Goal: Task Accomplishment & Management: Complete application form

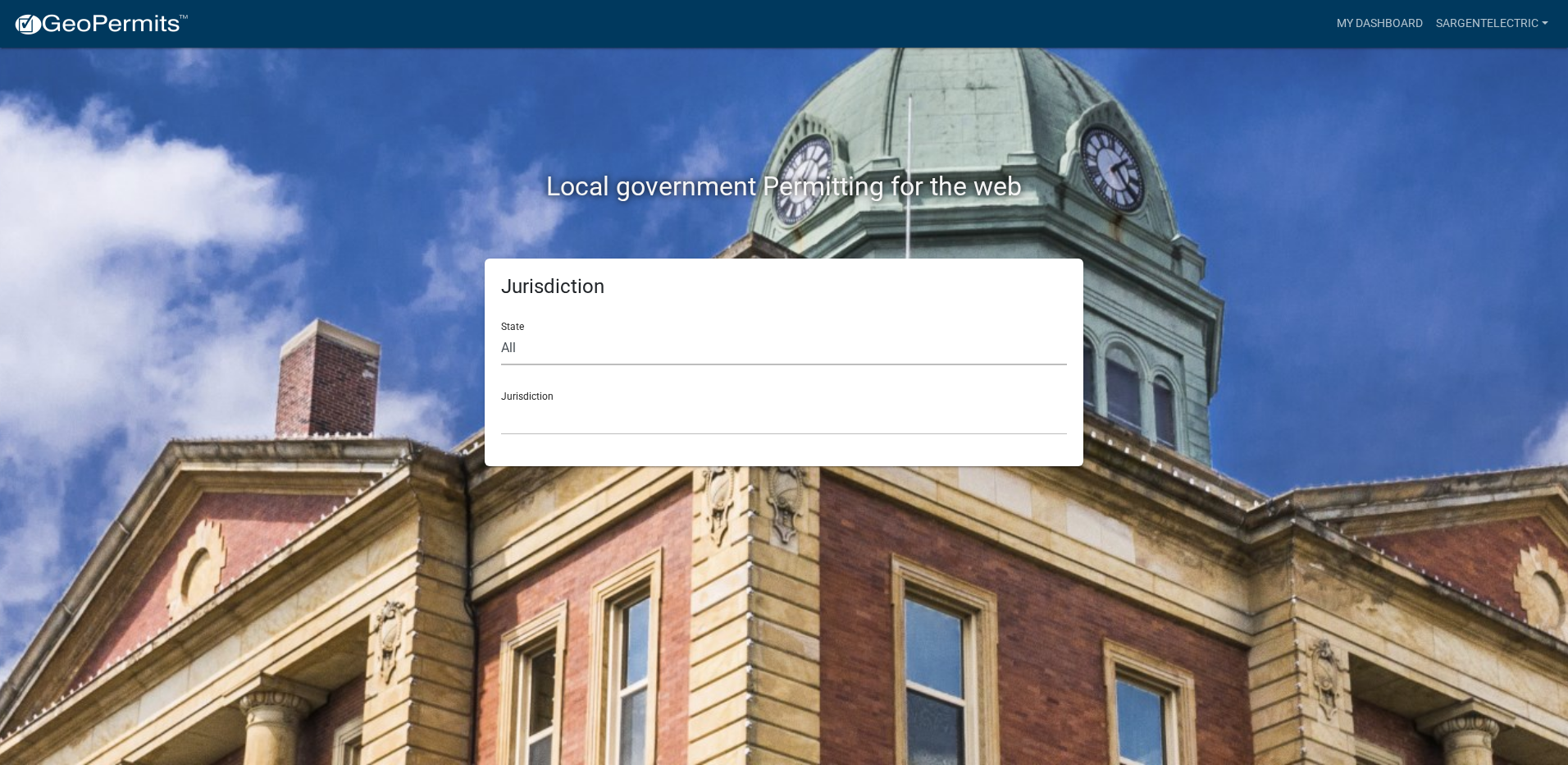
click at [536, 332] on select "All [US_STATE] [US_STATE] [US_STATE] [US_STATE] [US_STATE] [US_STATE] [US_STATE…" at bounding box center [784, 348] width 566 height 33
select select "[US_STATE]"
click at [501, 331] on select "All [US_STATE] [US_STATE] [US_STATE] [US_STATE] [US_STATE] [US_STATE] [US_STATE…" at bounding box center [784, 348] width 566 height 33
click at [545, 418] on select "City of [GEOGRAPHIC_DATA], [US_STATE] City of [GEOGRAPHIC_DATA], [US_STATE] Cit…" at bounding box center [784, 418] width 566 height 33
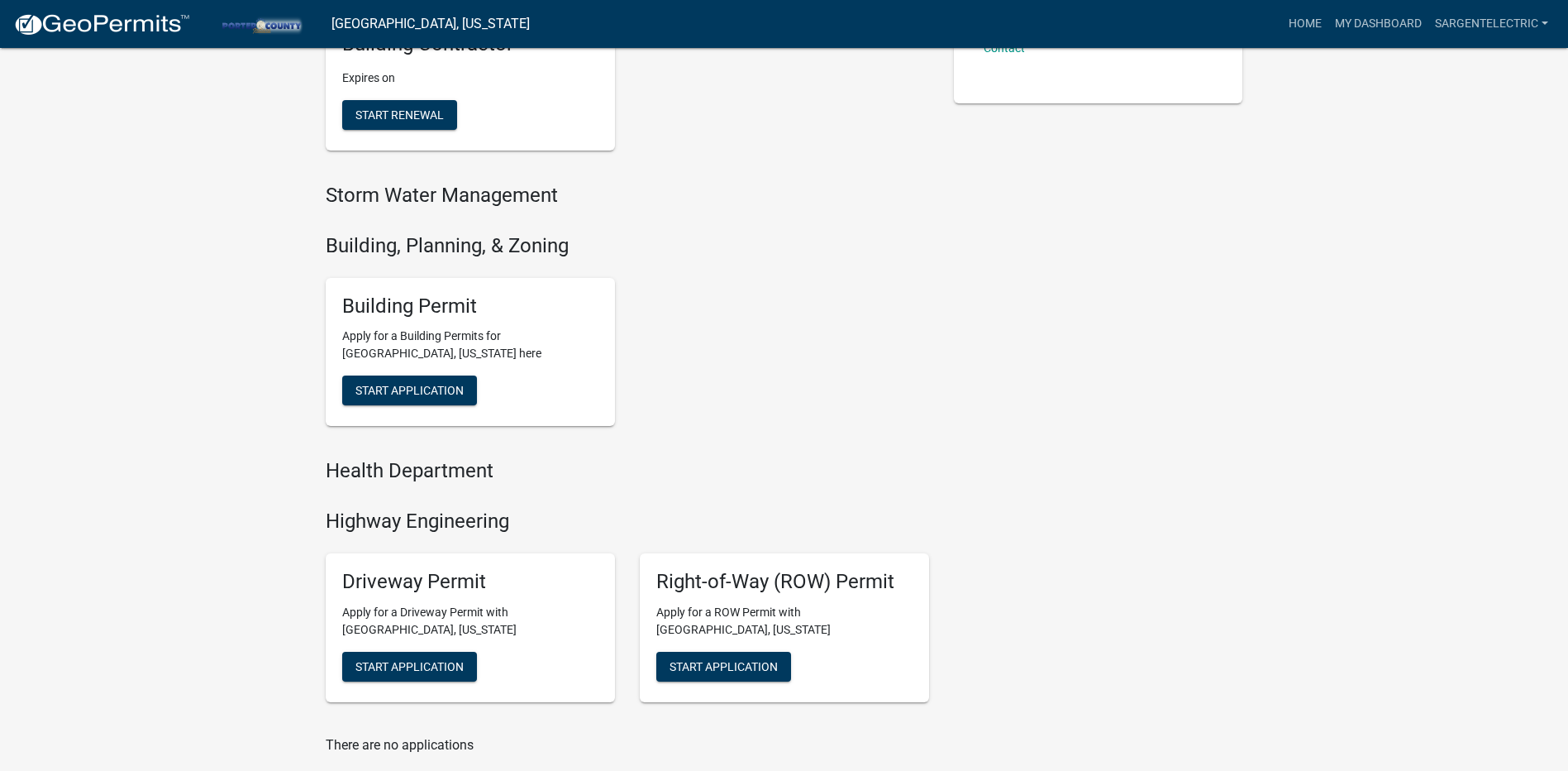
scroll to position [414, 0]
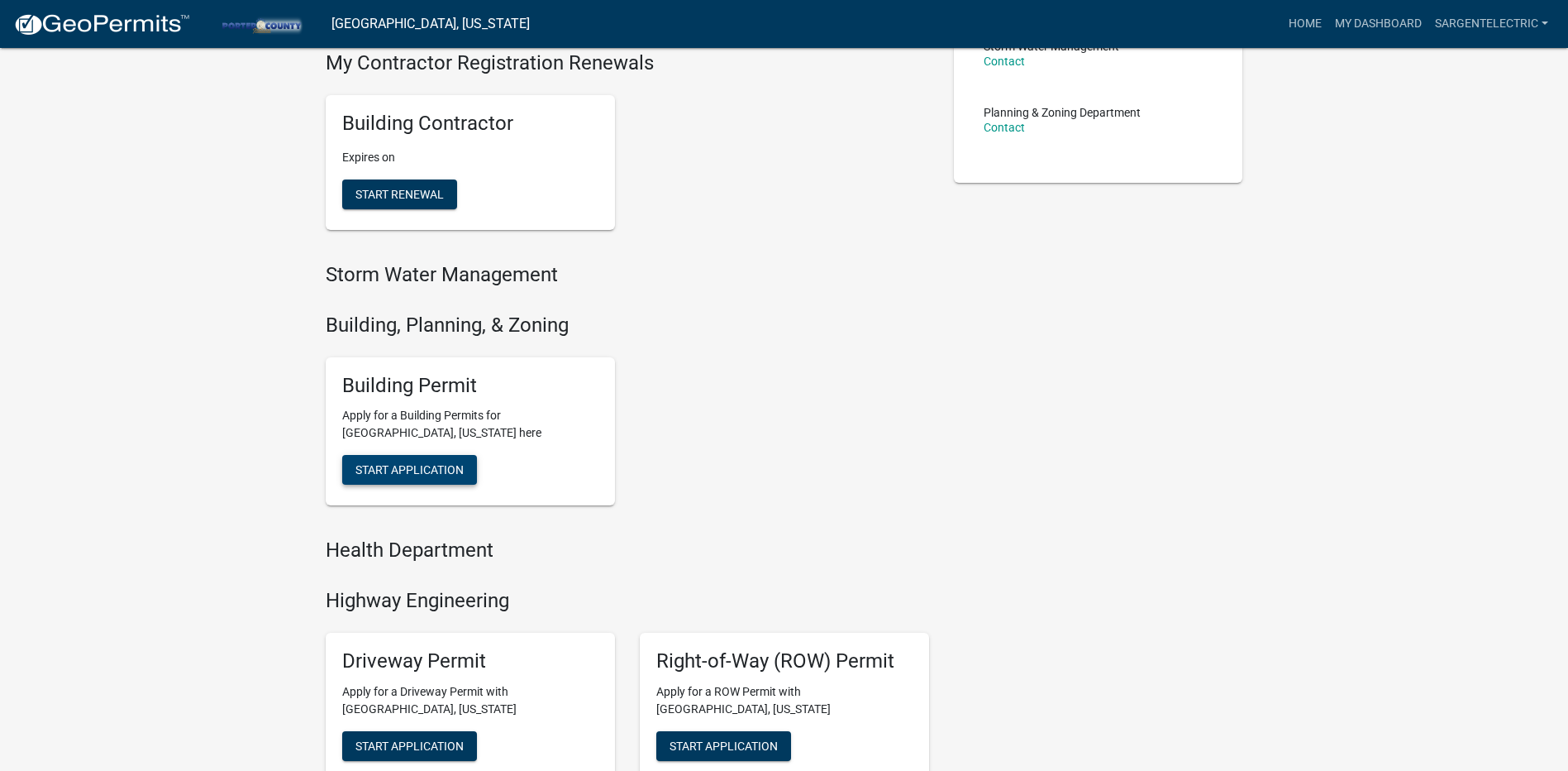
click at [381, 461] on button "Start Application" at bounding box center [409, 469] width 135 height 29
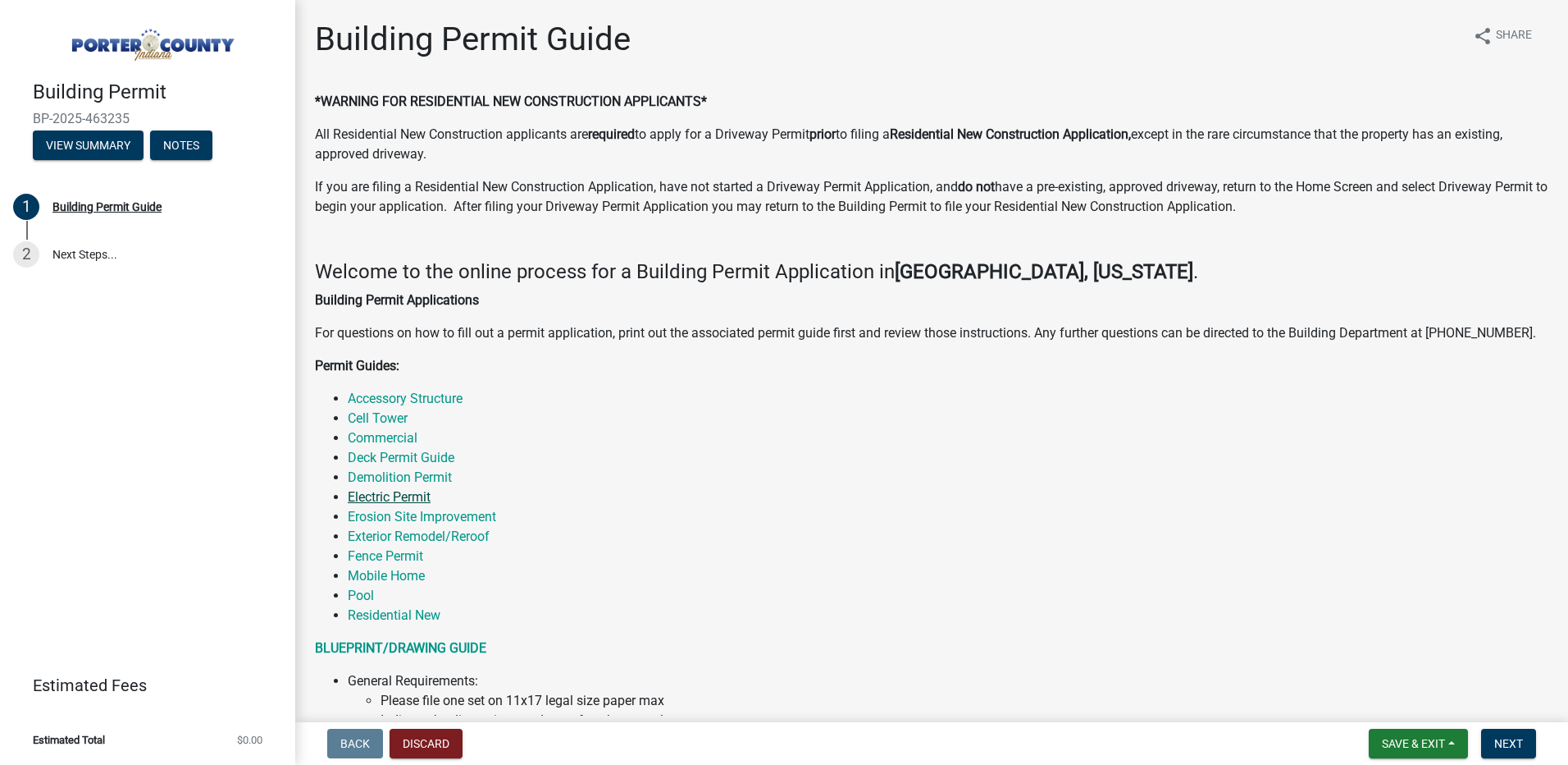
click at [390, 499] on link "Electric Permit" at bounding box center [389, 496] width 83 height 16
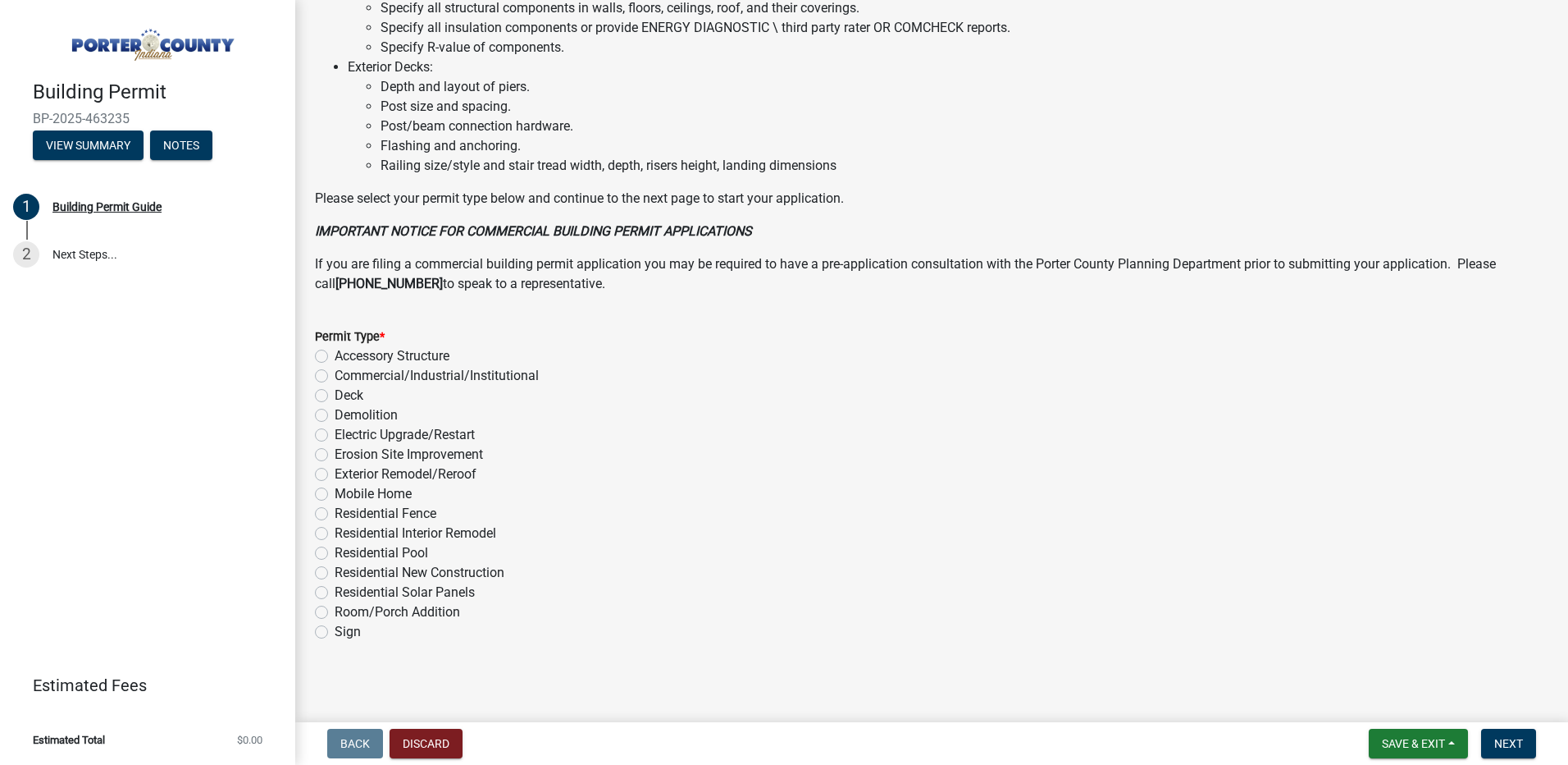
scroll to position [1091, 0]
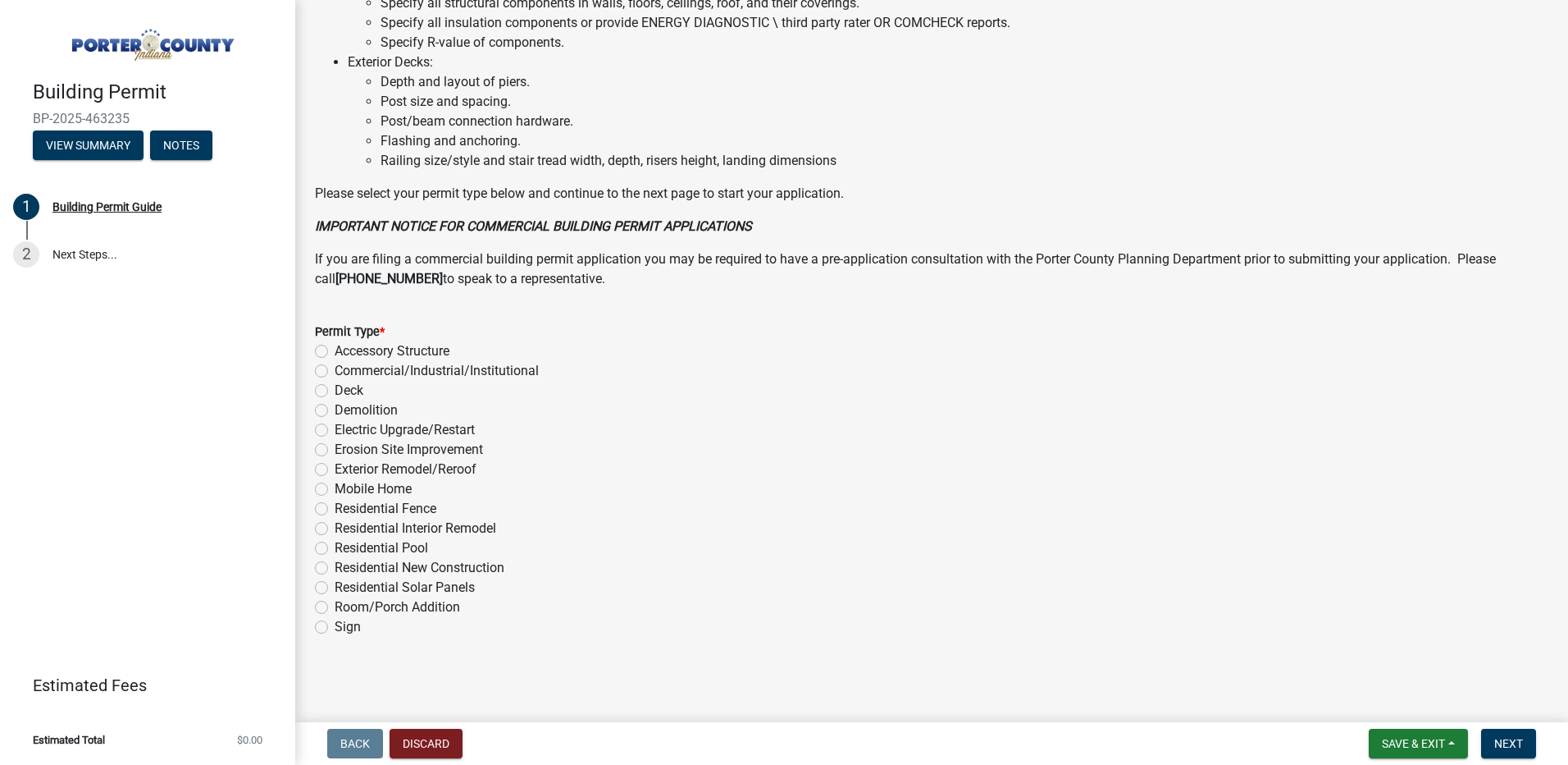
click at [334, 428] on label "Electric Upgrade/Restart" at bounding box center [405, 430] width 140 height 20
click at [334, 428] on input "Electric Upgrade/Restart" at bounding box center [339, 425] width 11 height 11
radio input "true"
click at [1511, 737] on span "Next" at bounding box center [1509, 743] width 28 height 13
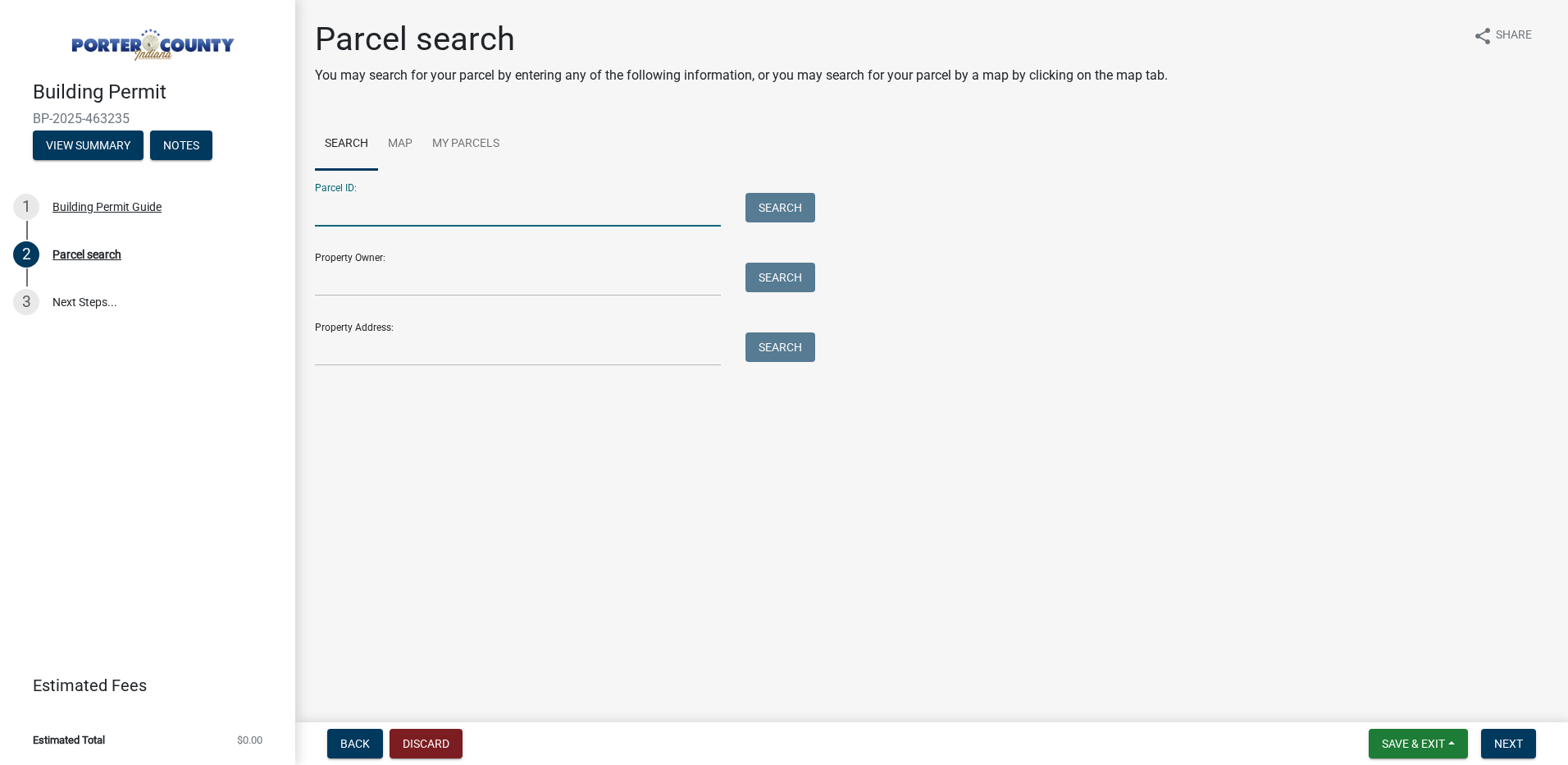
click at [556, 209] on input "Parcel ID:" at bounding box center [518, 209] width 406 height 33
type input "64-09-35-180-010.000-003"
click at [761, 203] on button "Search" at bounding box center [781, 207] width 70 height 29
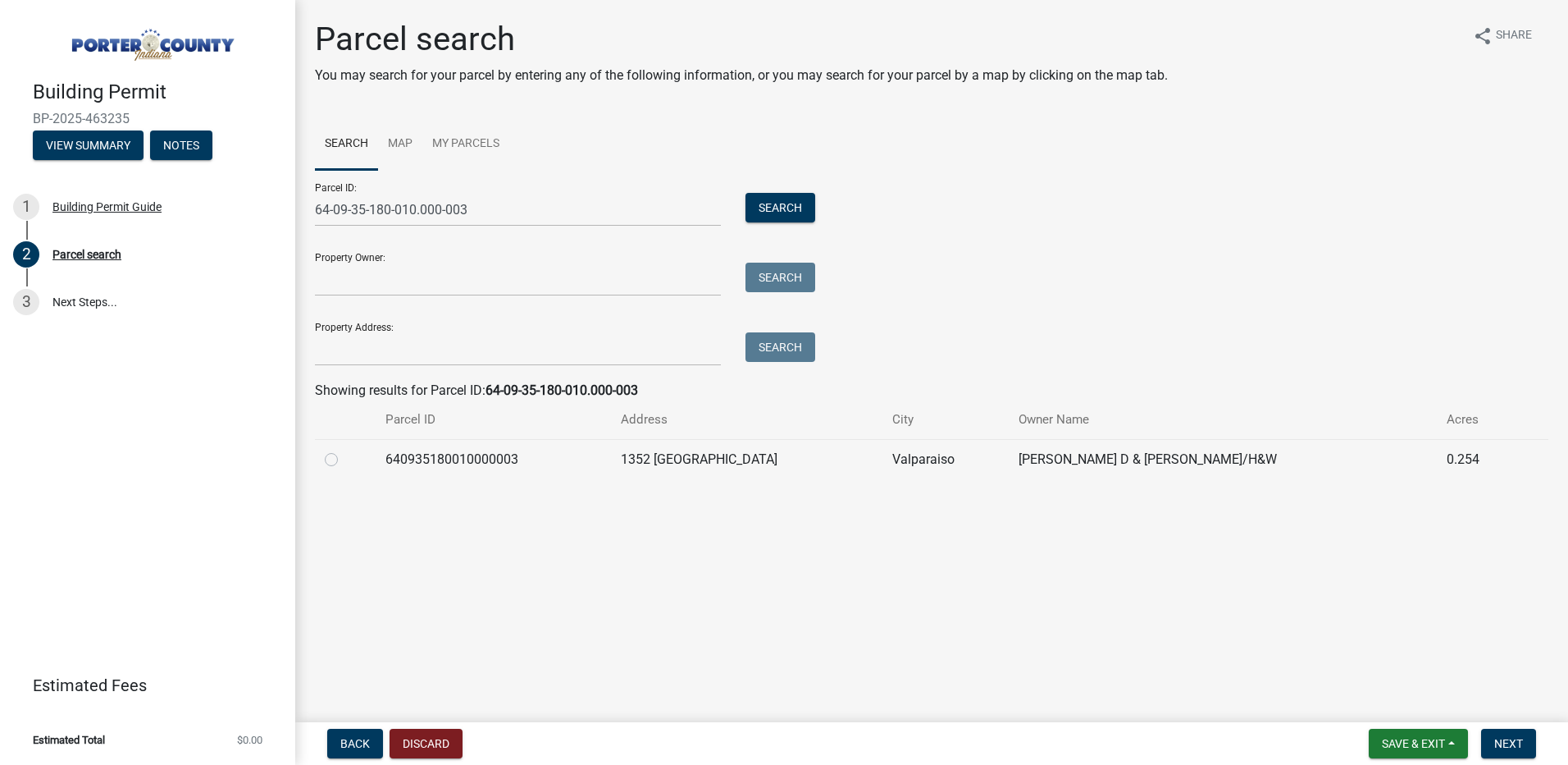
click at [344, 450] on label at bounding box center [344, 450] width 0 height 0
click at [344, 461] on input "radio" at bounding box center [349, 455] width 11 height 11
radio input "true"
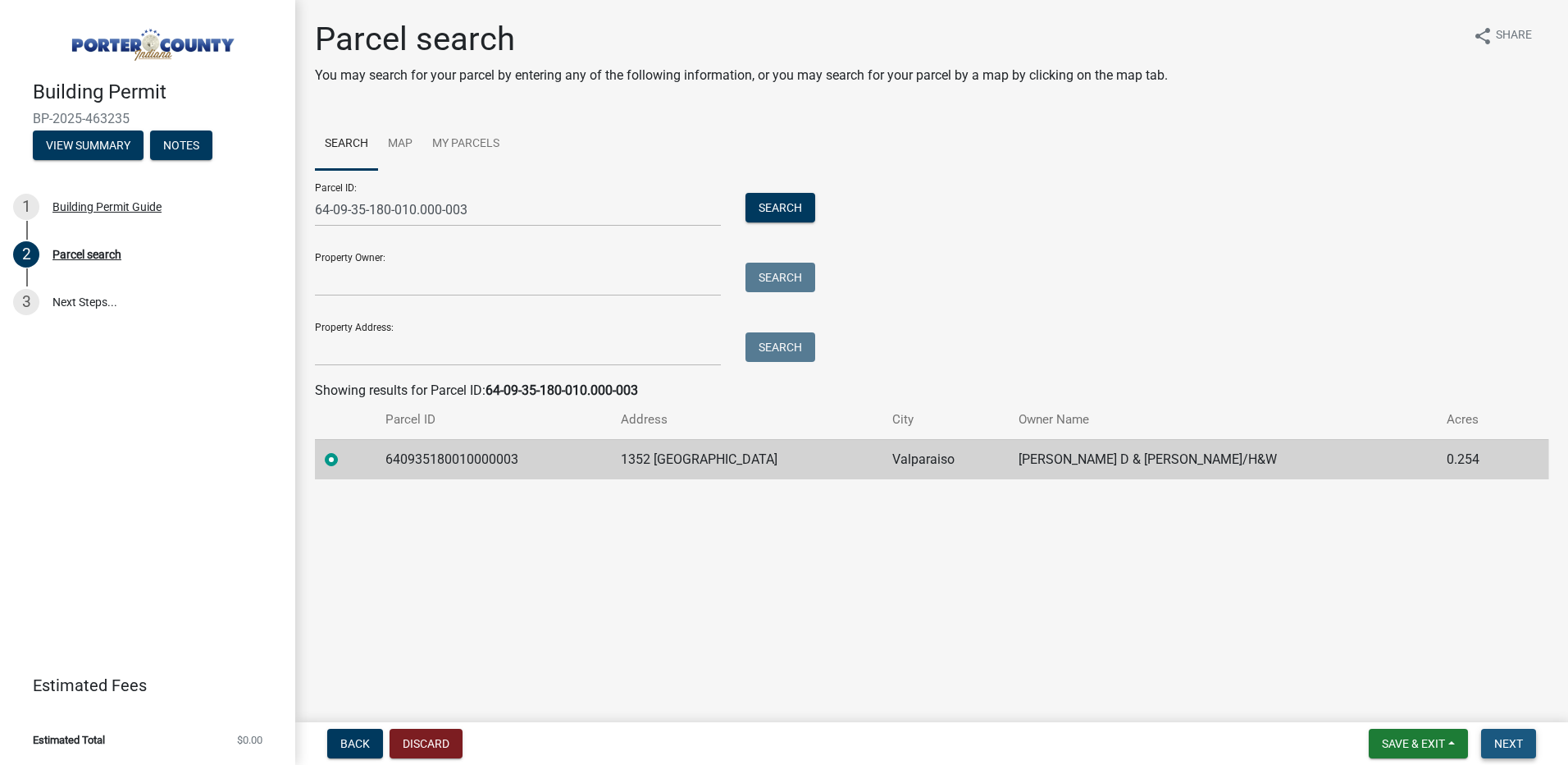
click at [1519, 737] on span "Next" at bounding box center [1509, 743] width 28 height 13
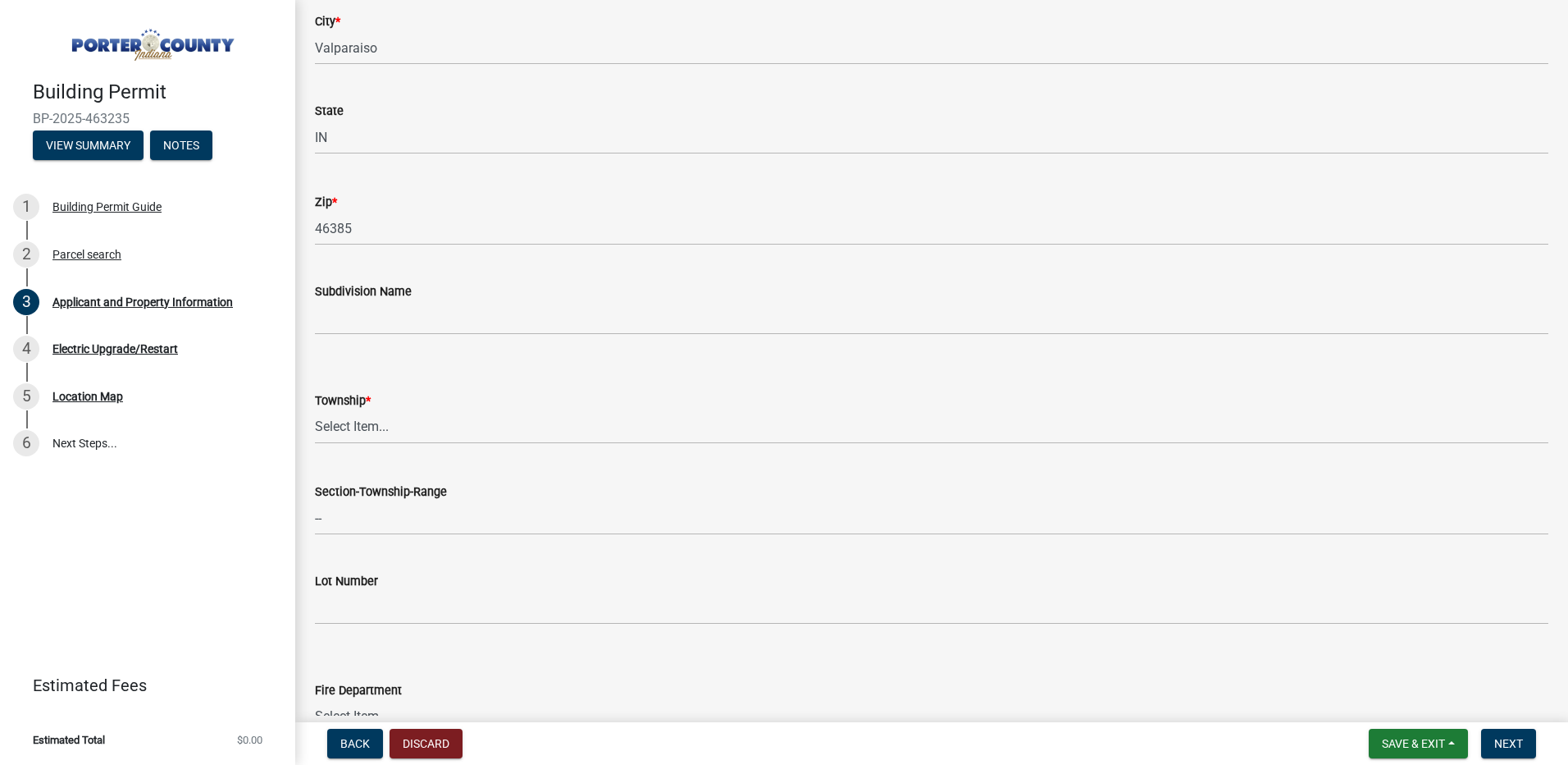
scroll to position [410, 0]
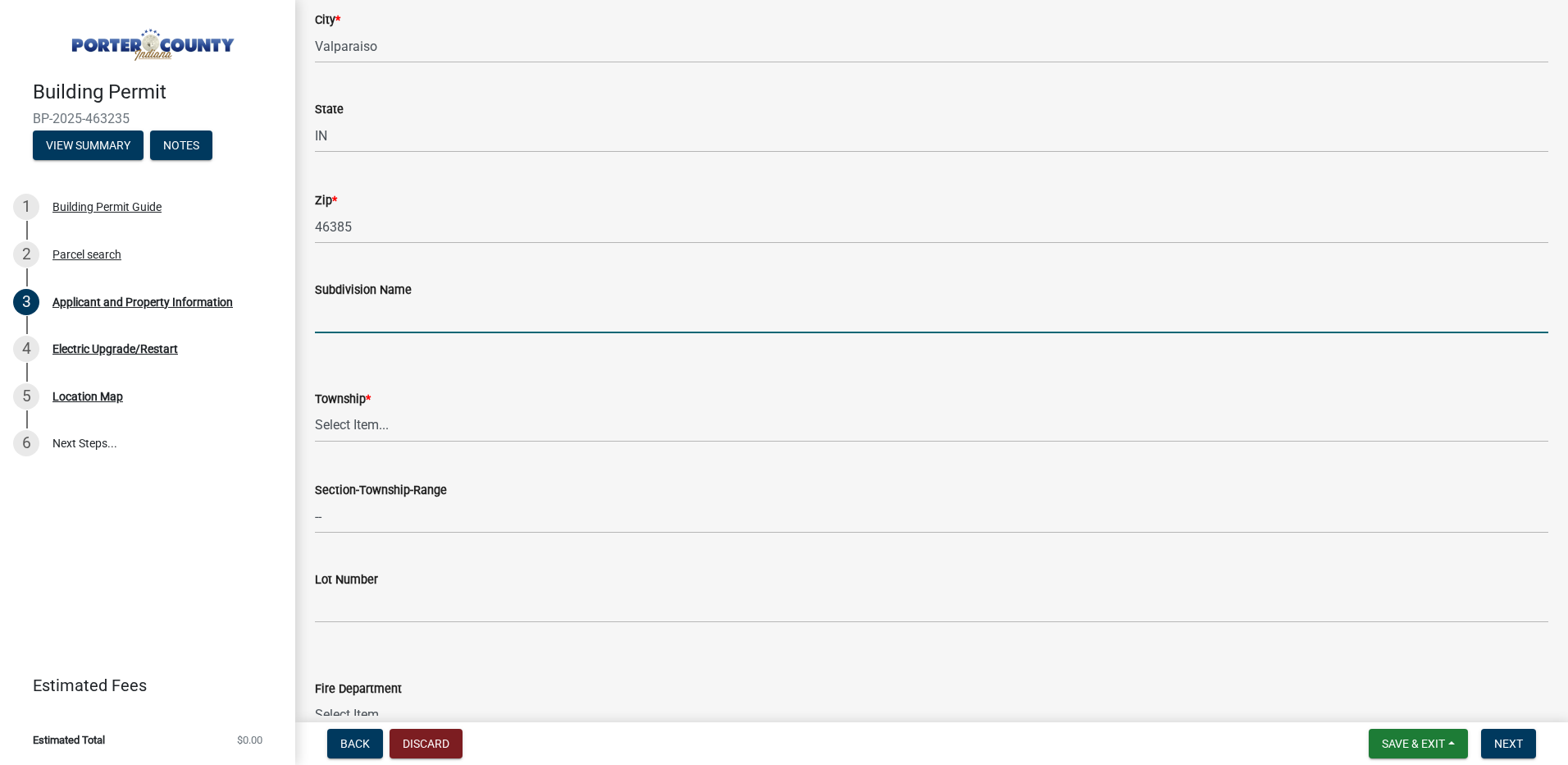
click at [414, 314] on input "Subdivision Name" at bounding box center [932, 316] width 1234 height 33
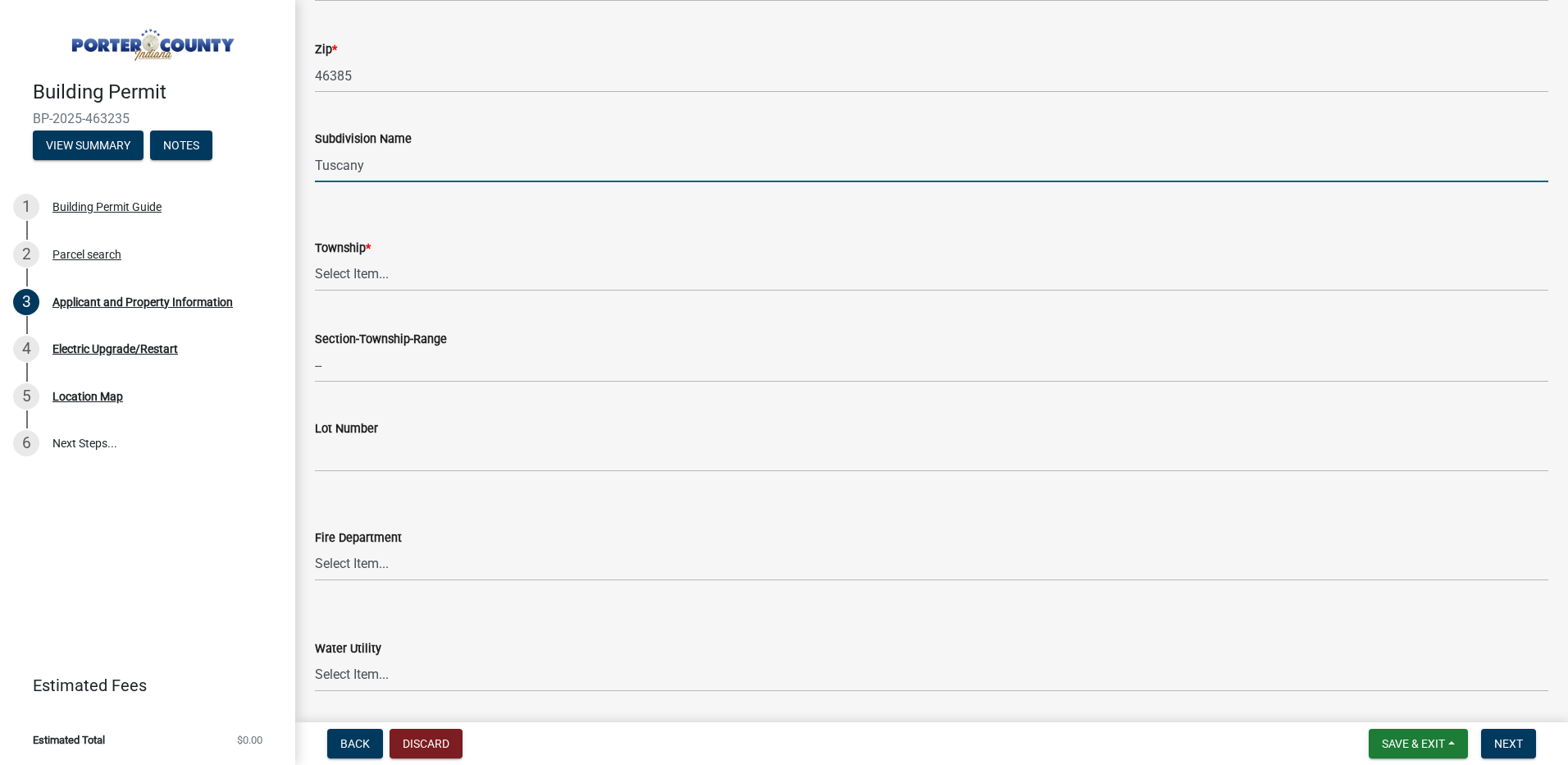
scroll to position [574, 0]
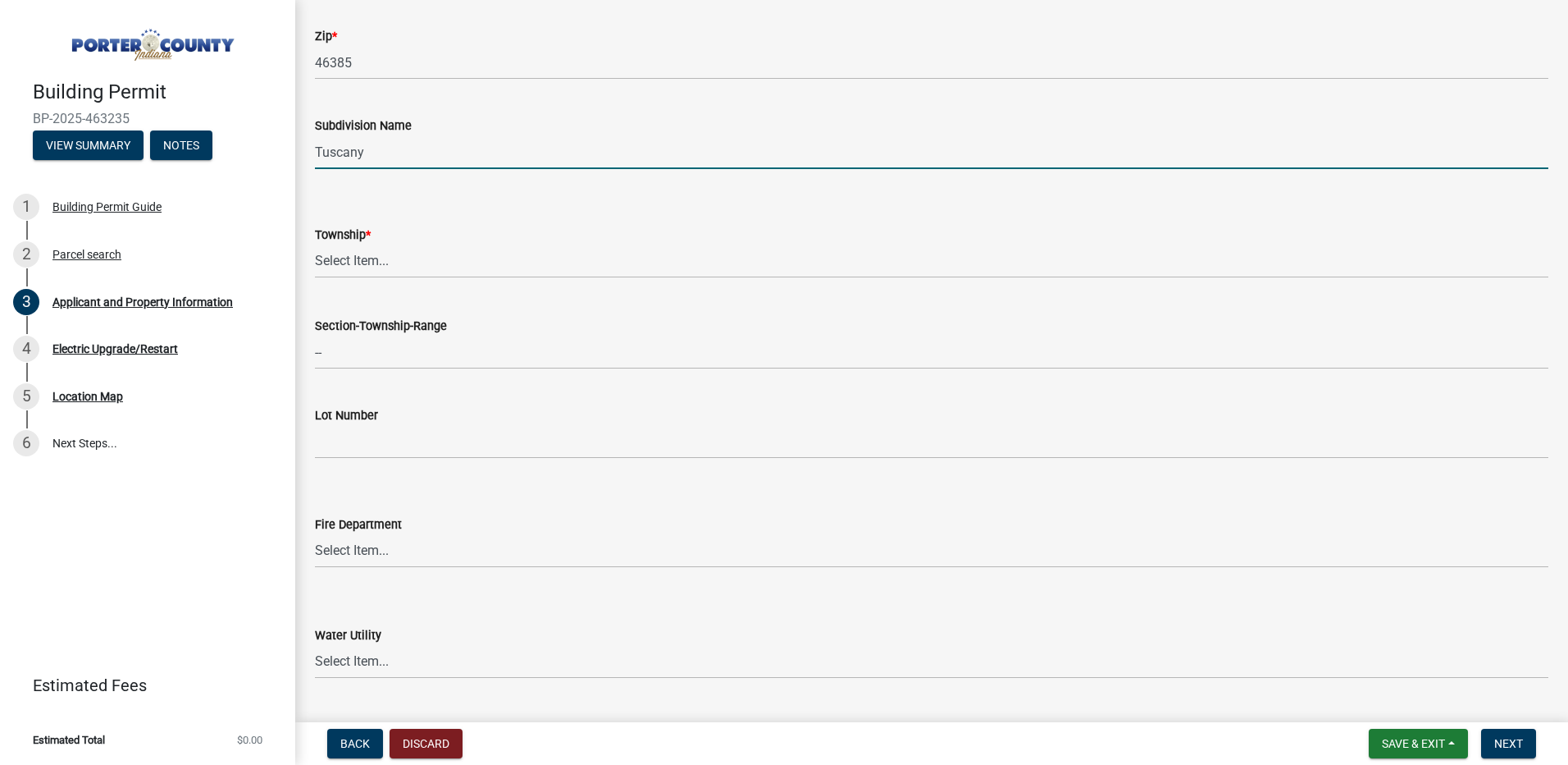
type input "Tuscany"
click at [371, 260] on select "Select Item... [PERSON_NAME][GEOGRAPHIC_DATA] [PERSON_NAME][GEOGRAPHIC_DATA] [G…" at bounding box center [932, 261] width 1234 height 33
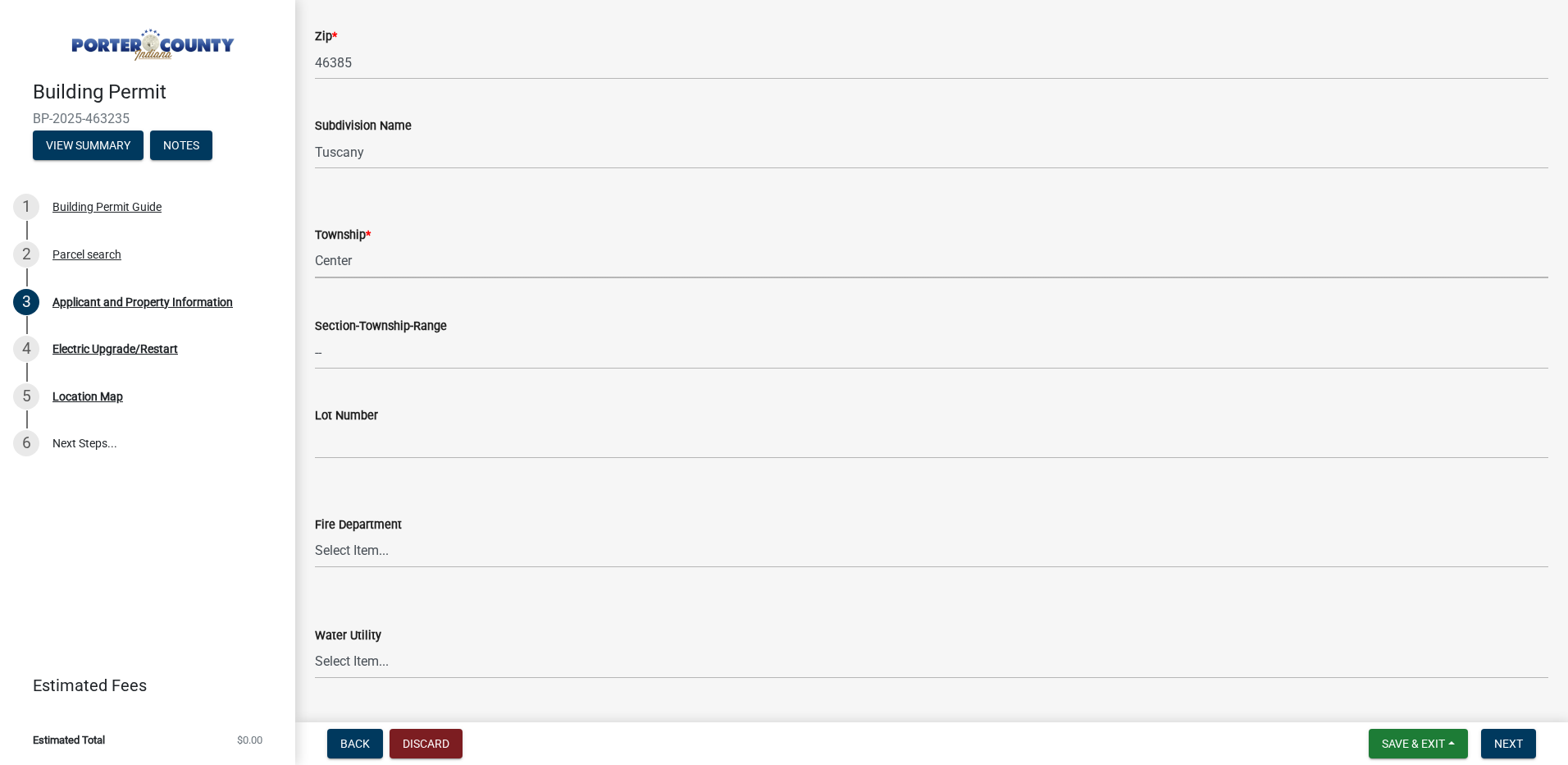
click at [315, 244] on select "Select Item... [PERSON_NAME][GEOGRAPHIC_DATA] [PERSON_NAME][GEOGRAPHIC_DATA] [G…" at bounding box center [932, 261] width 1234 height 33
select select "6f5aa9ae-62ac-41bd-979a-9c71eae504cc"
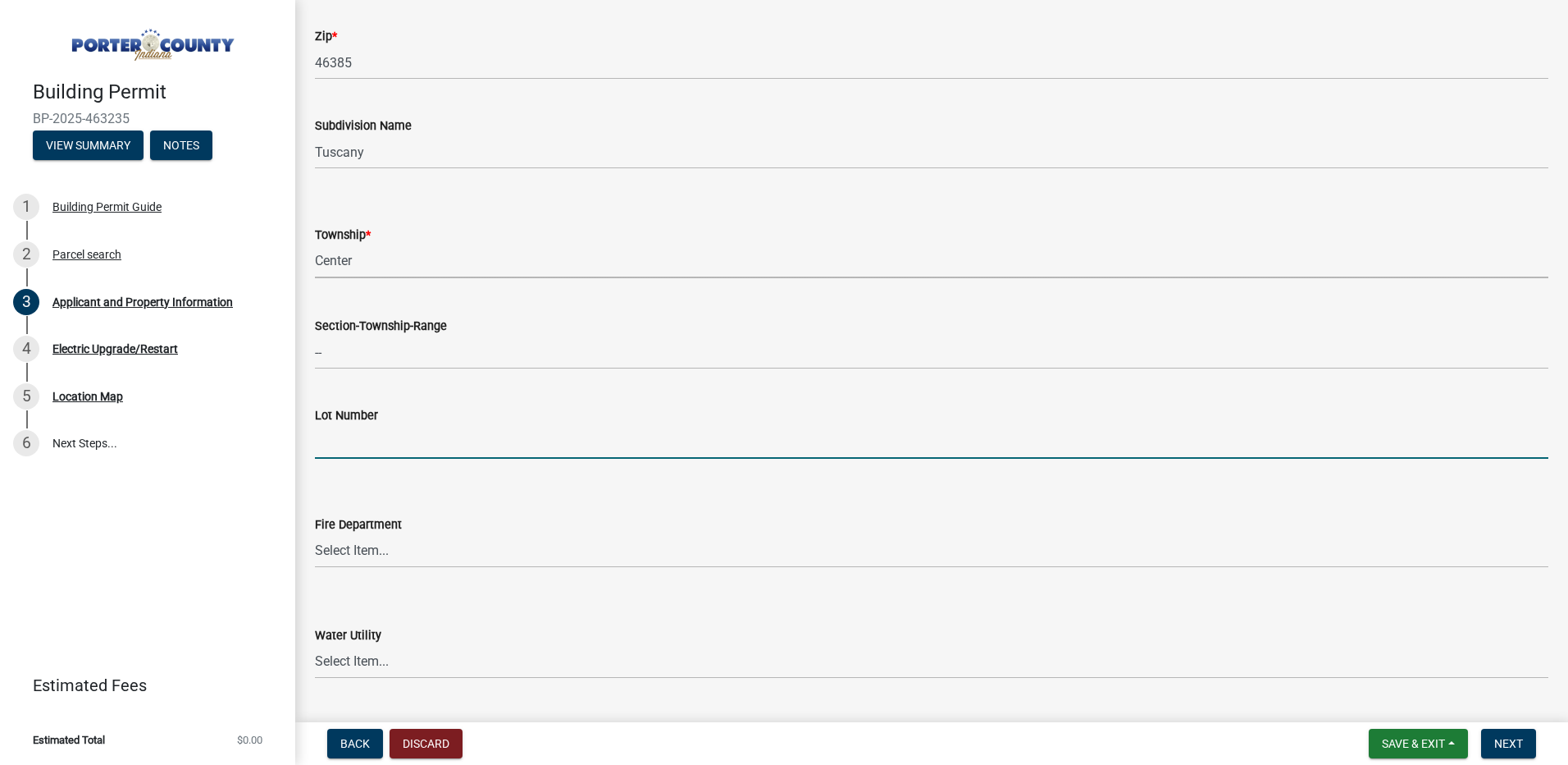
click at [505, 437] on input "Lot Number" at bounding box center [932, 441] width 1234 height 33
click at [378, 439] on input "Lot Number" at bounding box center [932, 441] width 1234 height 33
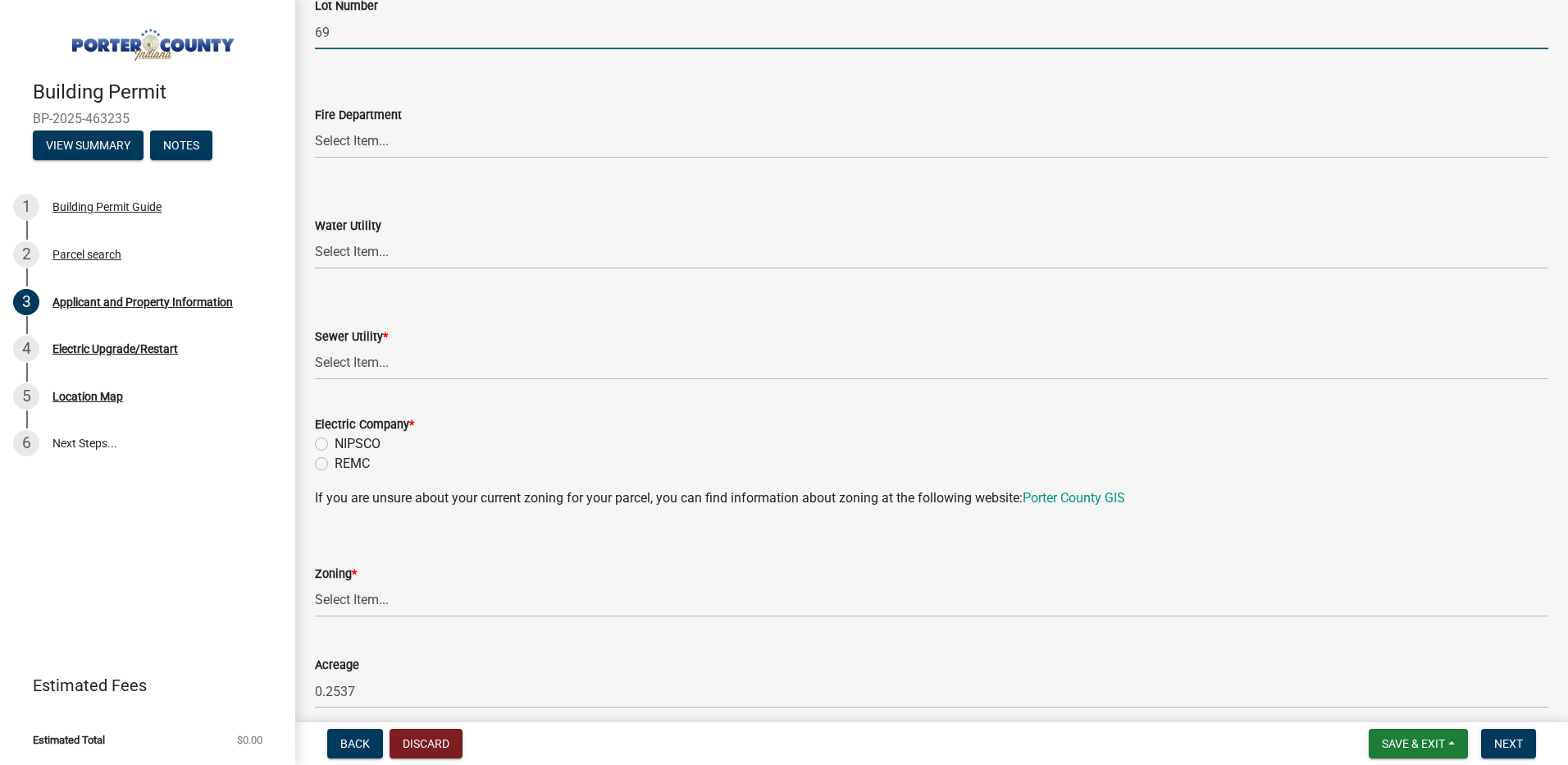
scroll to position [984, 0]
type input "69"
click at [379, 601] on select "Select Item... A1 A2 CH CM CN I1 I2 I3 IN MP OT P1 P2 PUD R1 R2 R3 R4 RL RR" at bounding box center [932, 599] width 1234 height 33
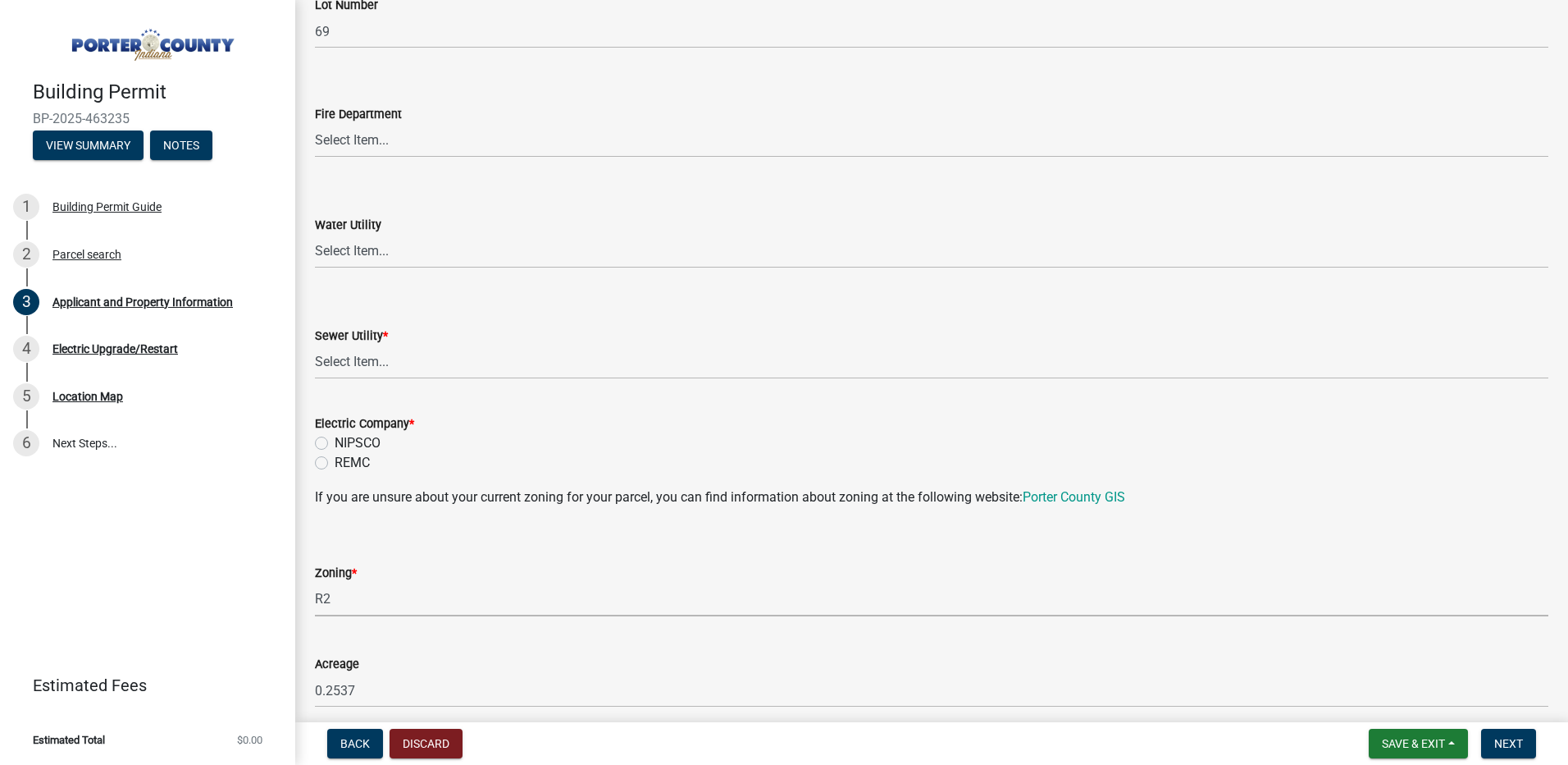
click at [315, 582] on select "Select Item... A1 A2 CH CM CN I1 I2 I3 IN MP OT P1 P2 PUD R1 R2 R3 R4 RL RR" at bounding box center [932, 599] width 1234 height 33
select select "0d764019-f1ff-4f3b-9299-33f0d080acc7"
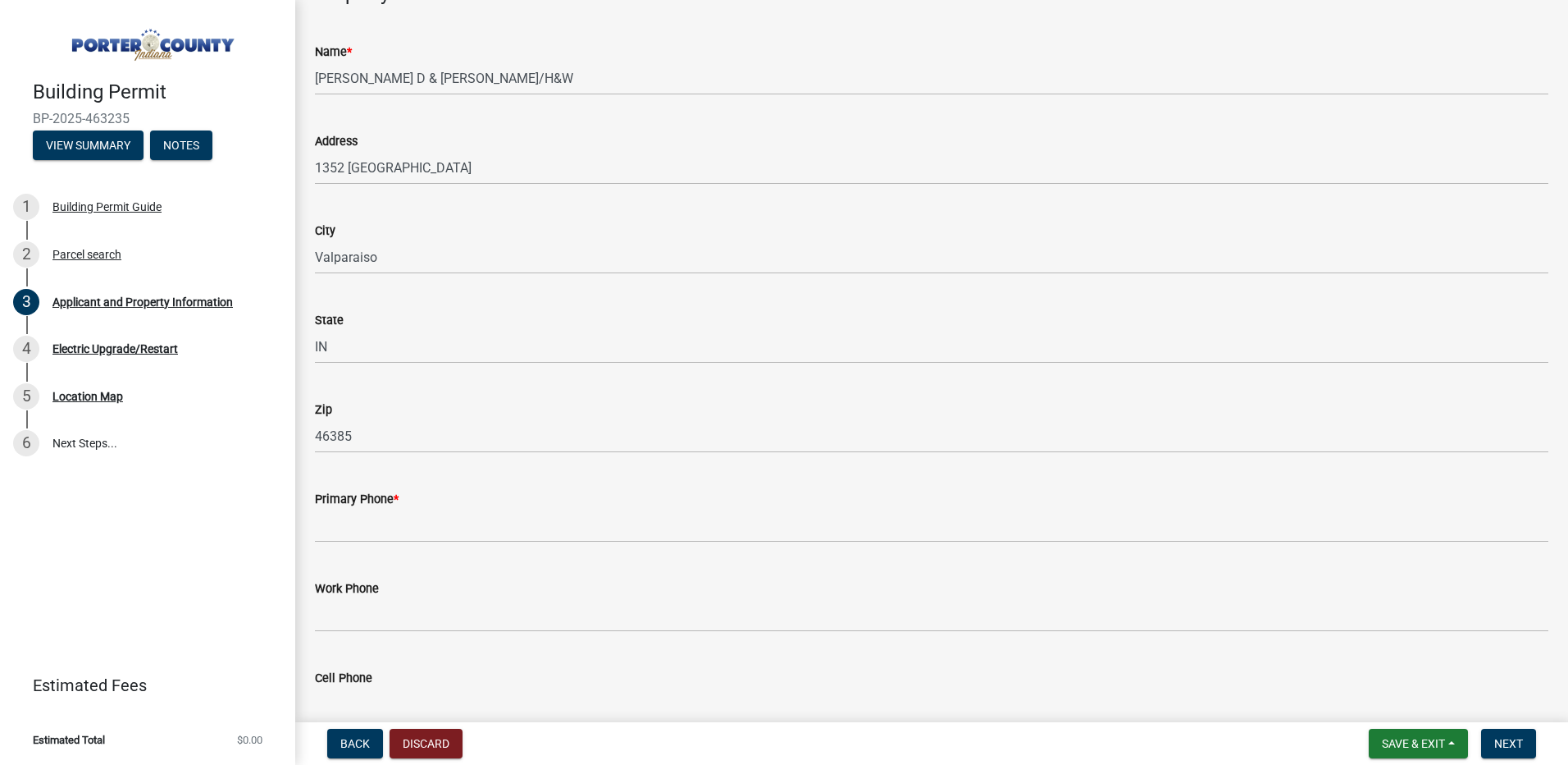
scroll to position [1804, 0]
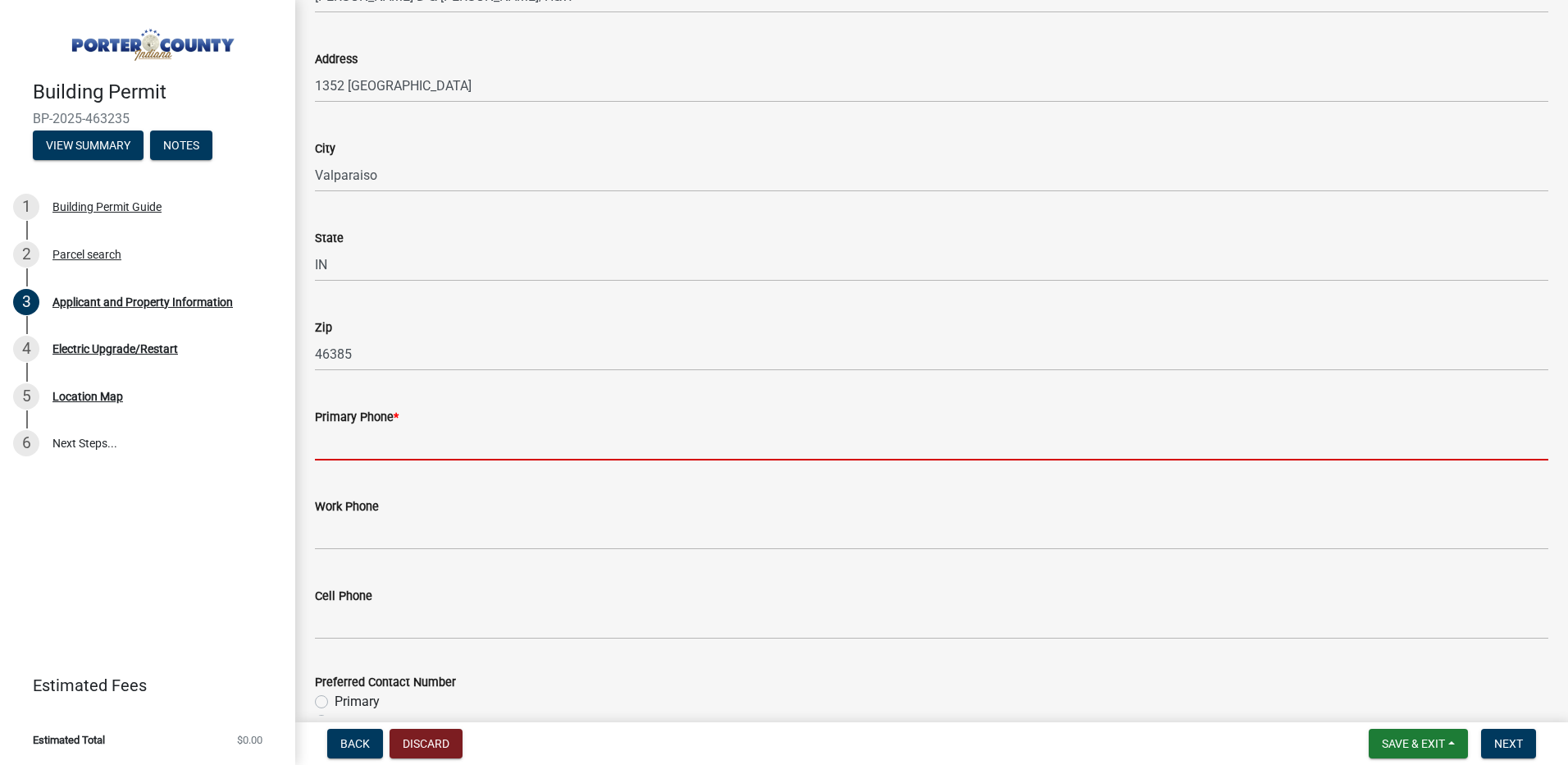
click at [359, 448] on input "Primary Phone *" at bounding box center [932, 443] width 1234 height 33
click at [388, 442] on input "Primary Phone *" at bounding box center [932, 443] width 1234 height 33
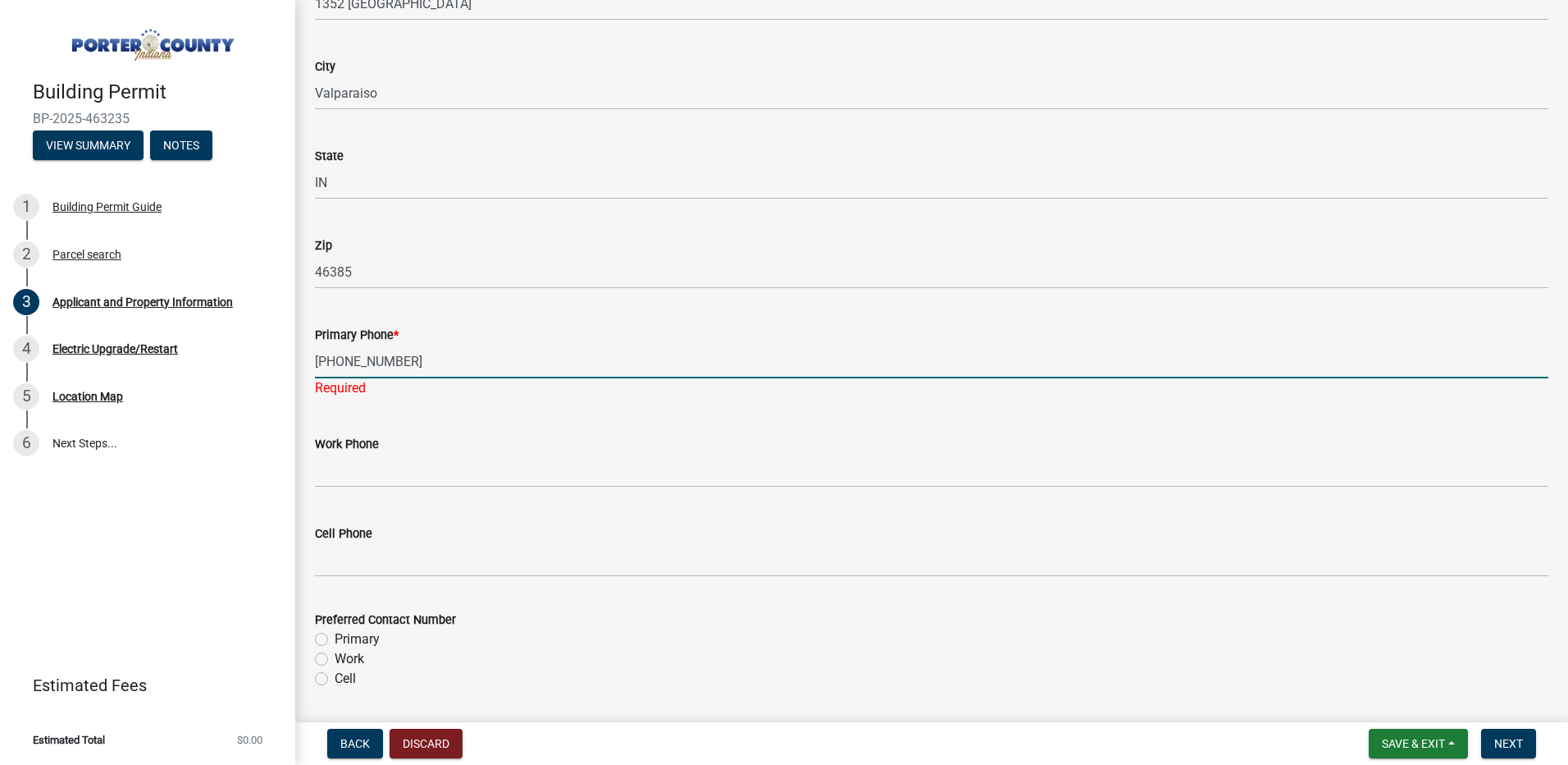
scroll to position [1969, 0]
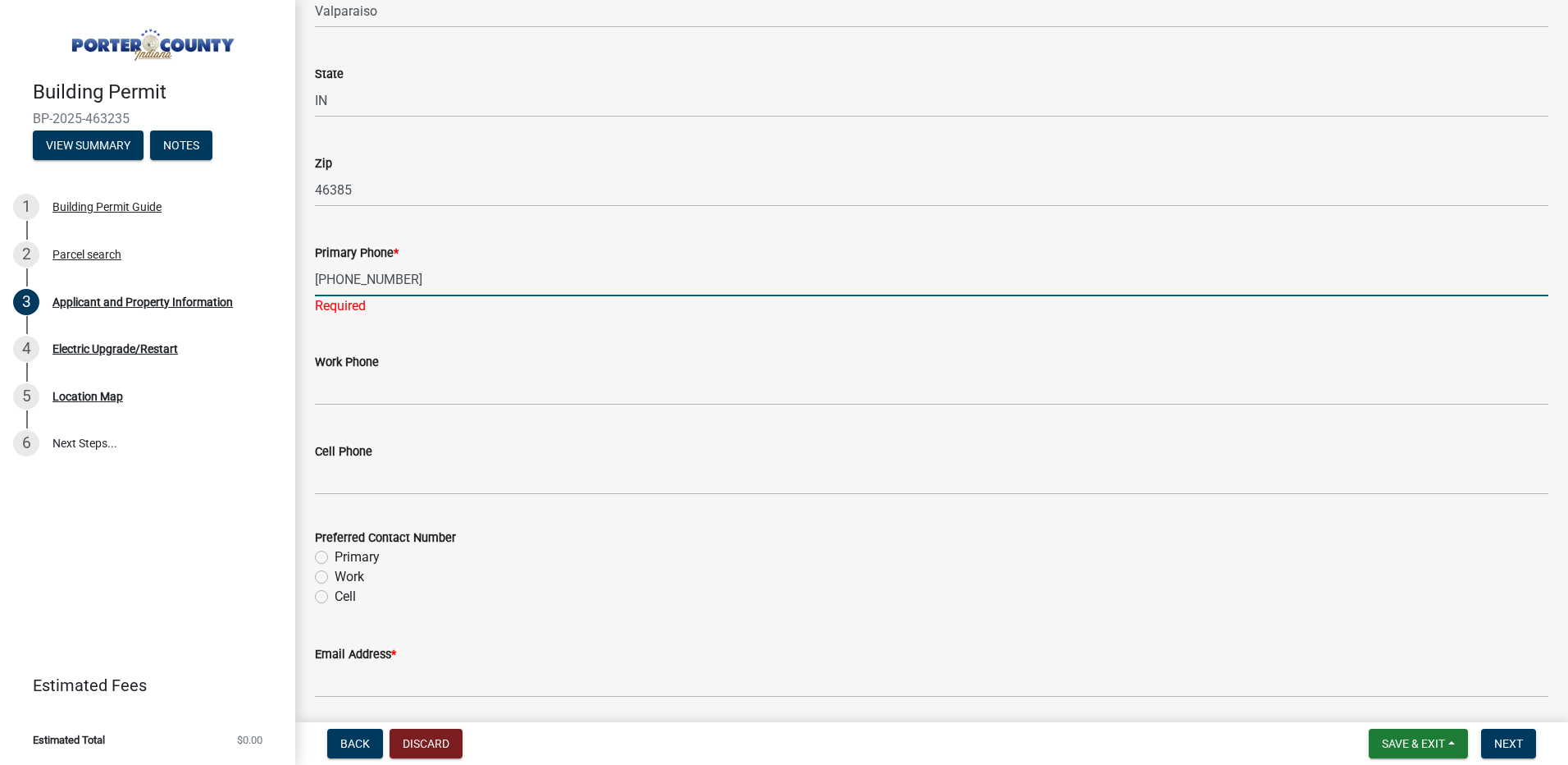
type input "[PHONE_NUMBER]"
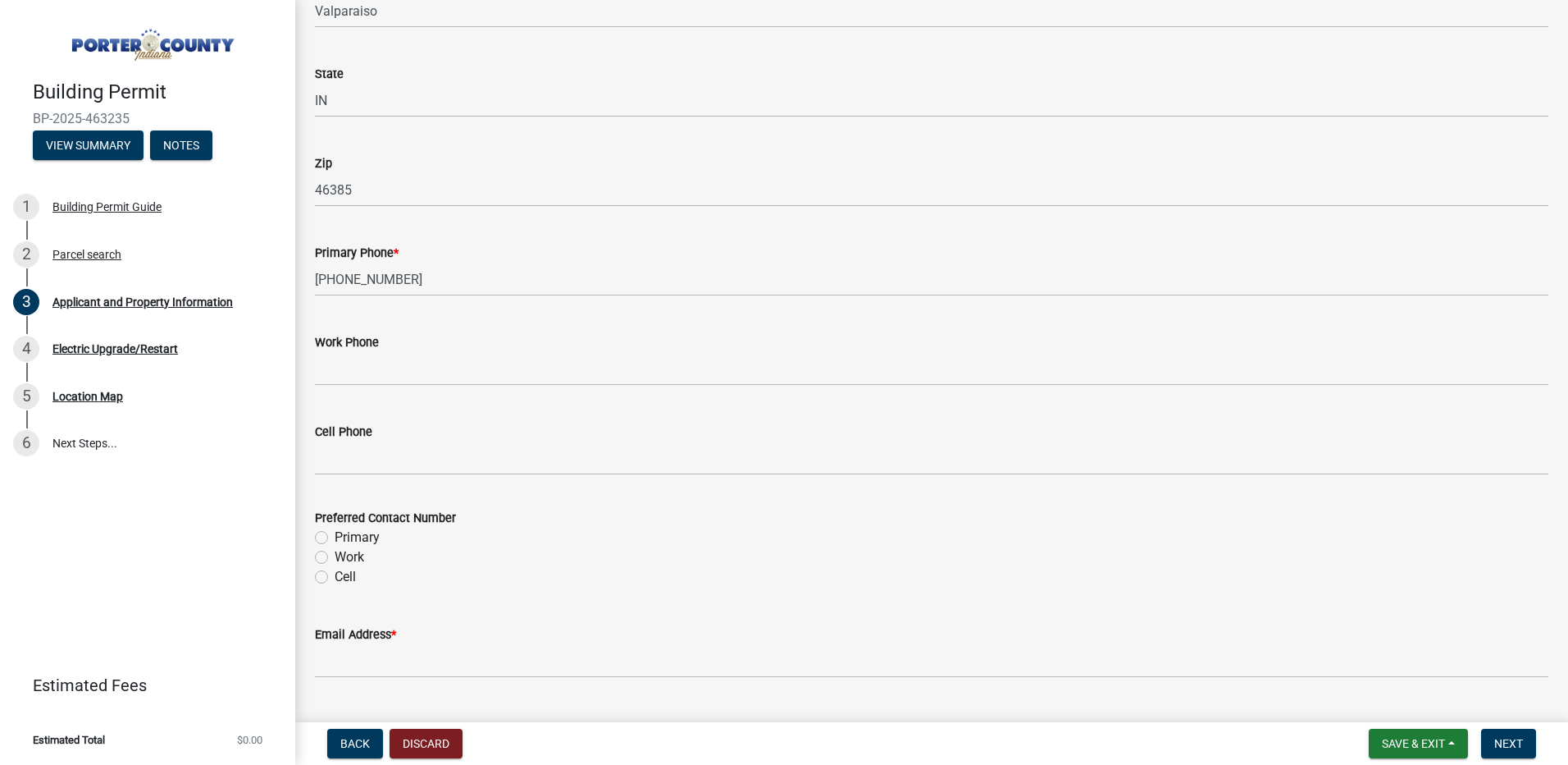
click at [321, 559] on div "Preferred Contact Number Primary Work Cell" at bounding box center [932, 547] width 1234 height 78
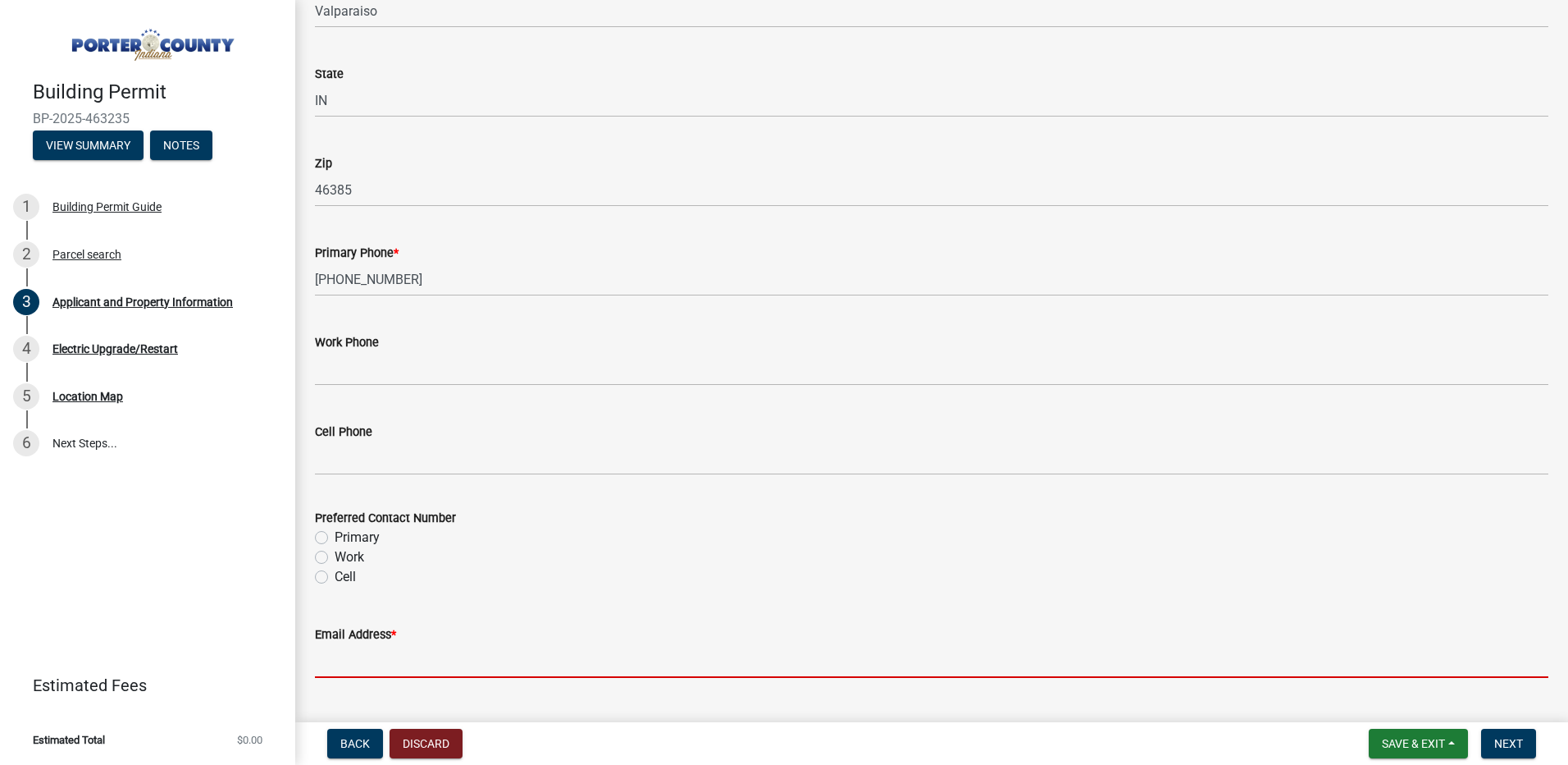
click at [333, 662] on input "Email Address *" at bounding box center [932, 661] width 1234 height 33
paste input "[EMAIL_ADDRESS][DOMAIN_NAME]"
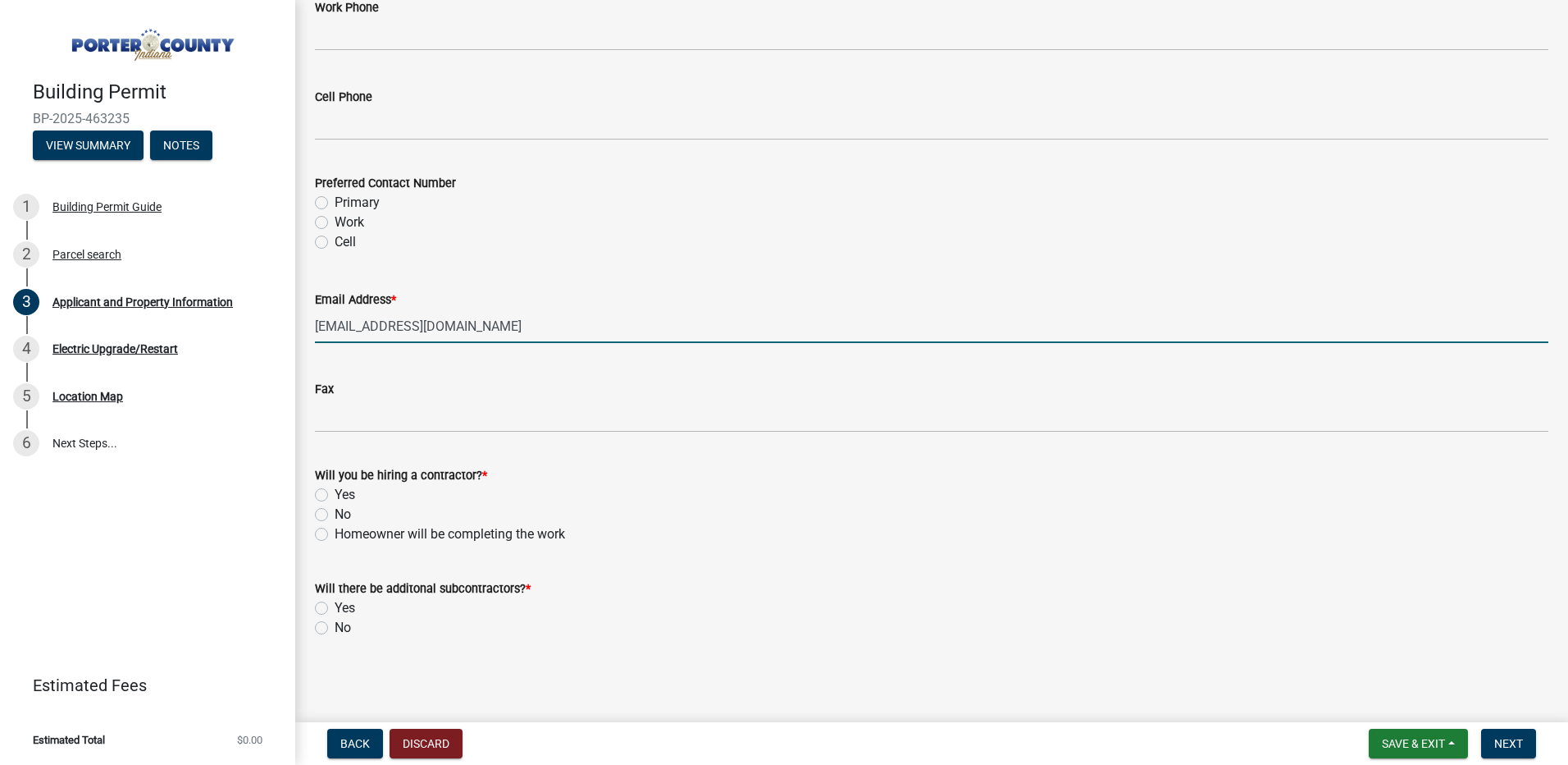
scroll to position [2304, 0]
type input "[EMAIL_ADDRESS][DOMAIN_NAME]"
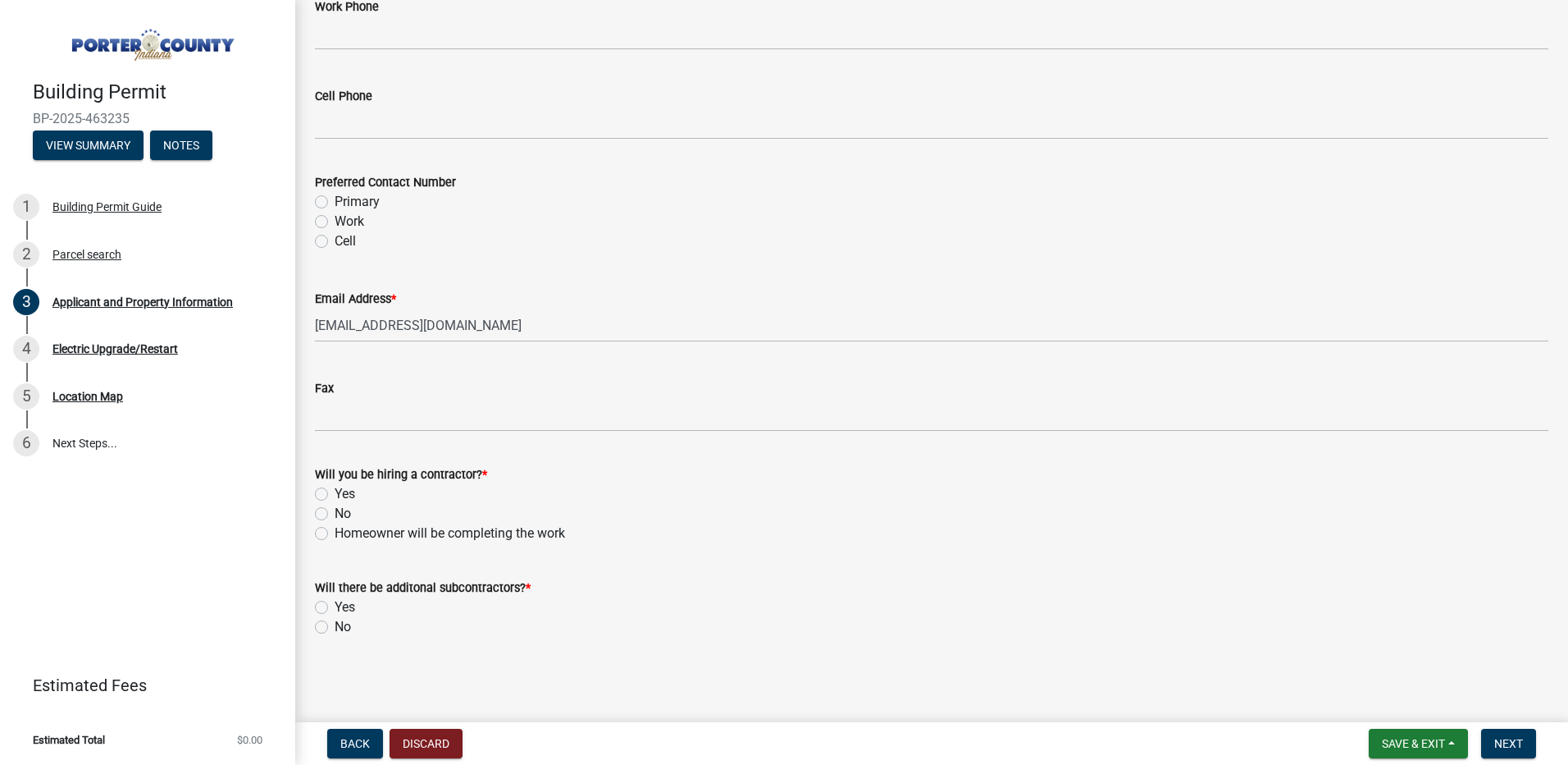
click at [334, 493] on label "Yes" at bounding box center [344, 494] width 21 height 20
click at [334, 493] on input "Yes" at bounding box center [339, 489] width 11 height 11
radio input "true"
click at [334, 629] on label "No" at bounding box center [343, 627] width 17 height 20
click at [334, 627] on input "No" at bounding box center [339, 622] width 11 height 11
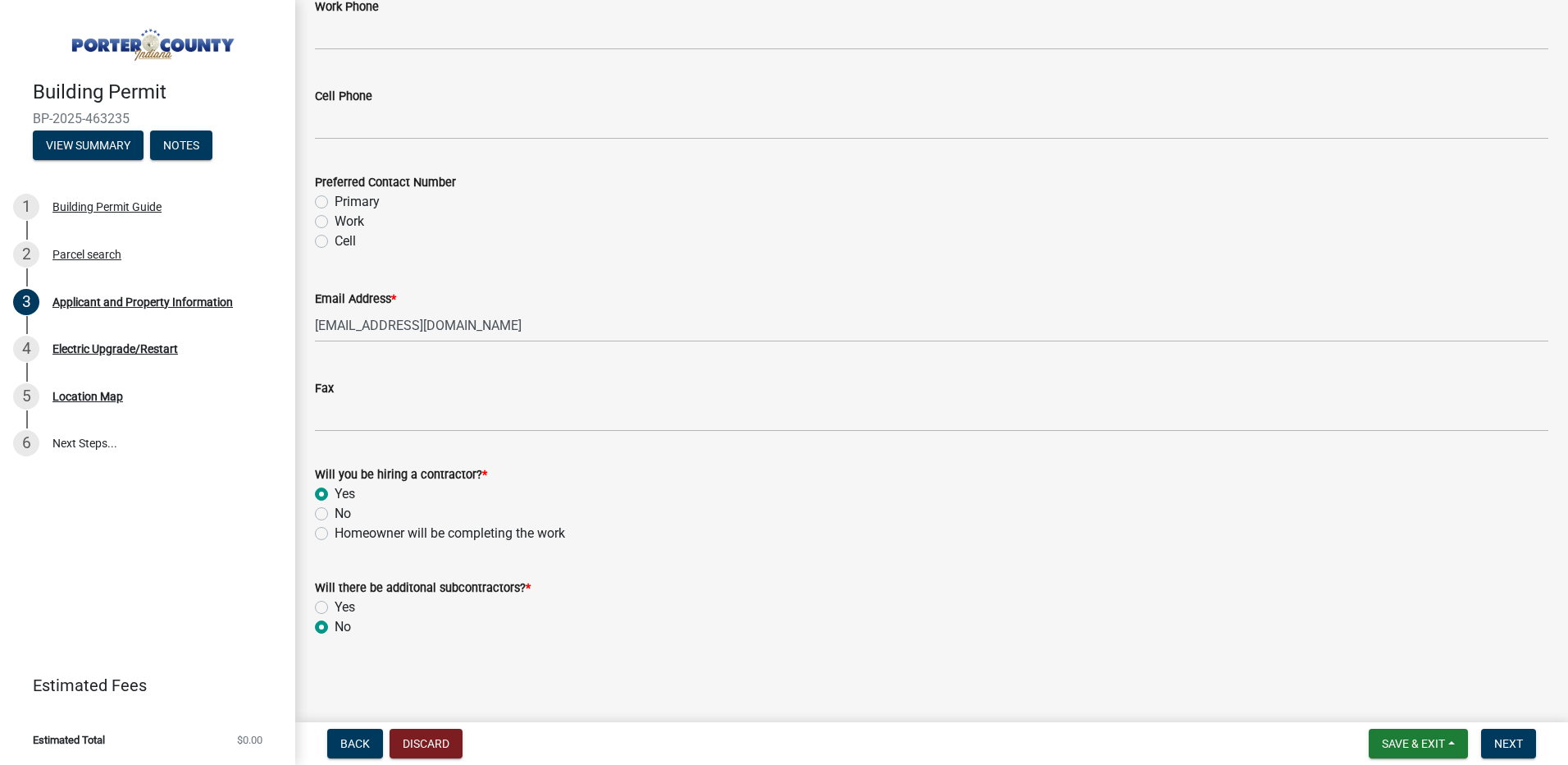
radio input "true"
click at [1517, 743] on span "Next" at bounding box center [1509, 743] width 28 height 13
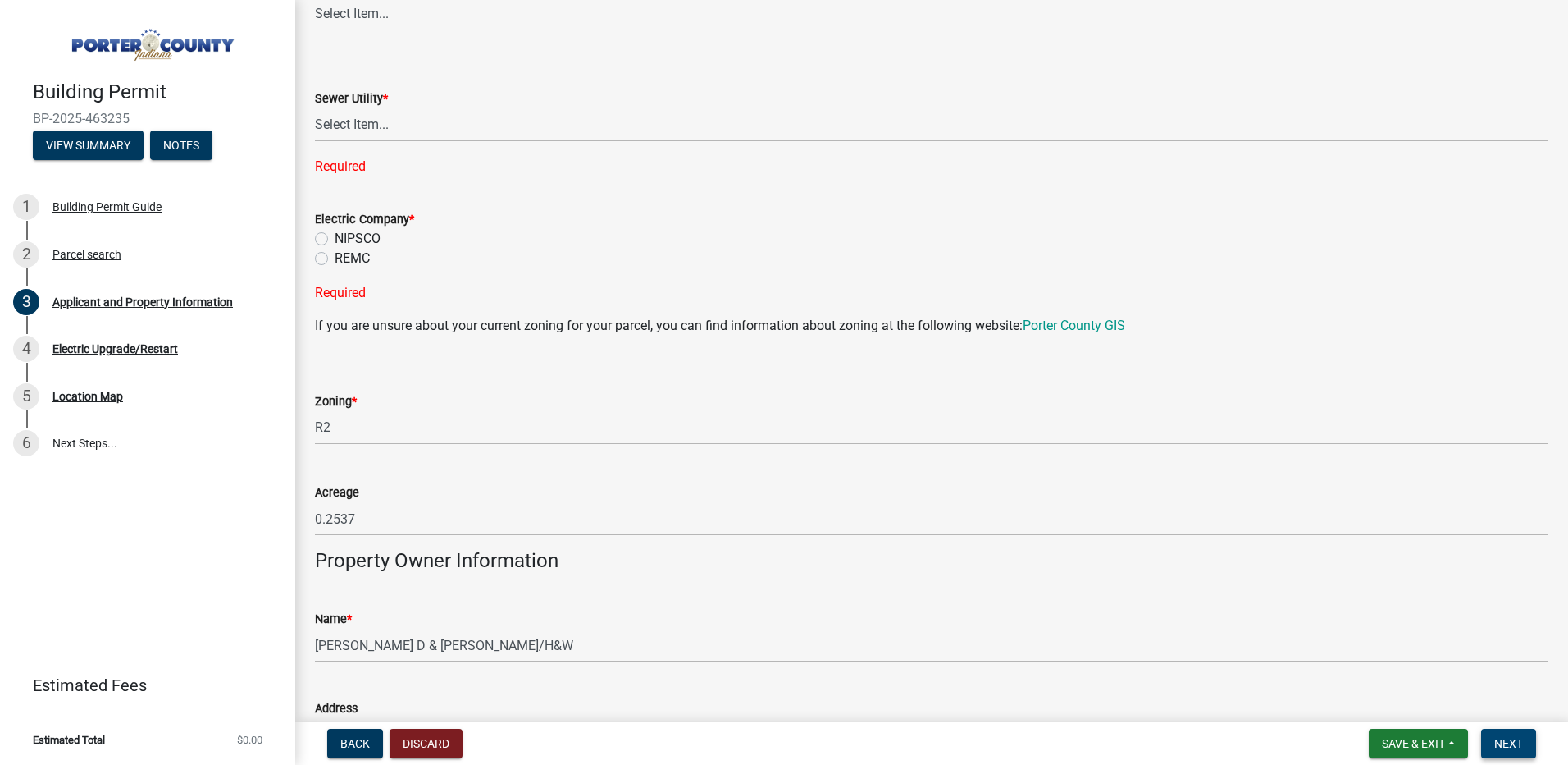
scroll to position [893, 0]
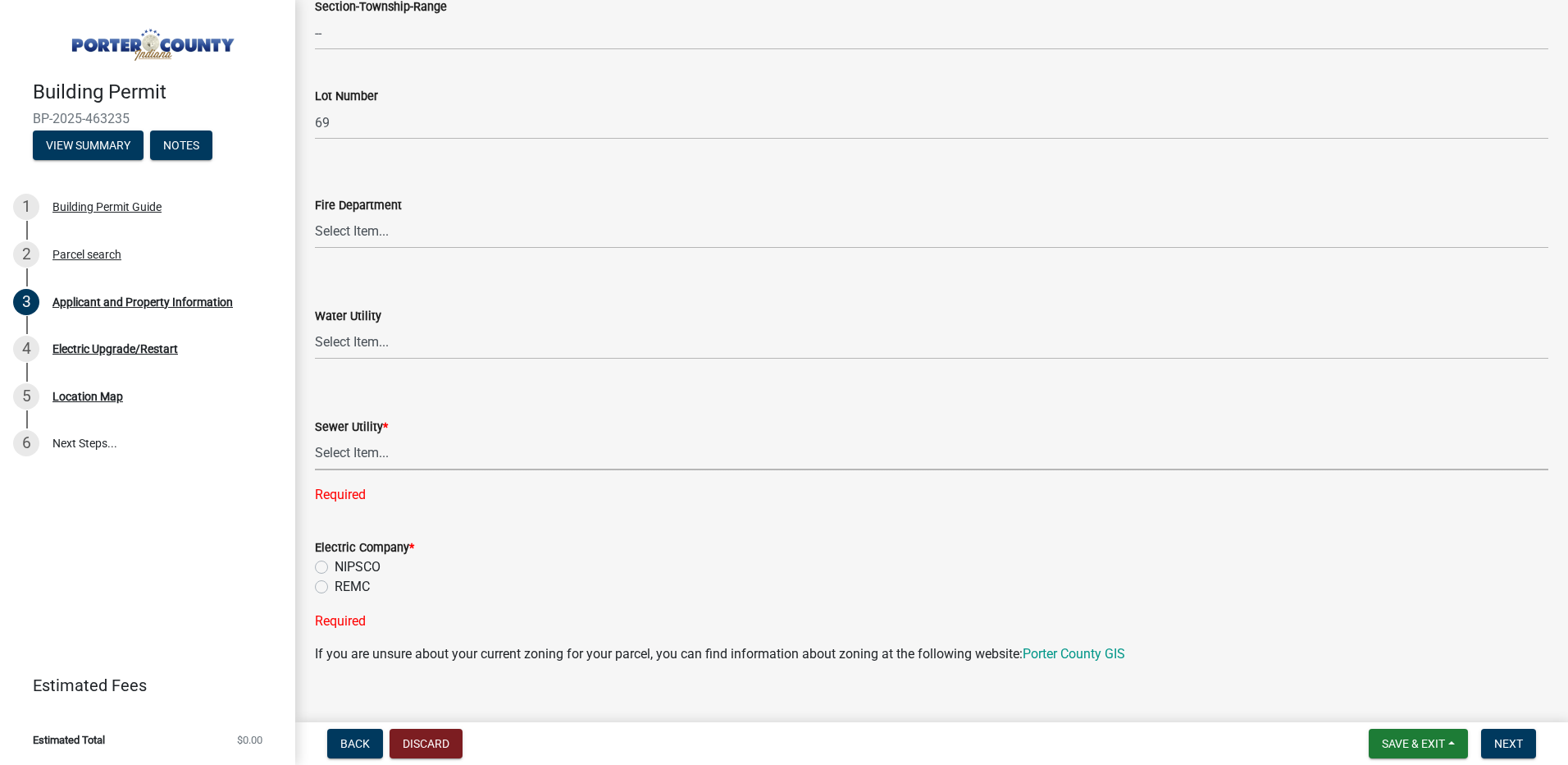
click at [369, 454] on select "Select Item... Aqua [US_STATE] Inc Damon Run Falling Waters Lake Eliza - LEACD …" at bounding box center [932, 453] width 1234 height 33
click at [315, 436] on select "Select Item... Aqua [US_STATE] Inc Damon Run Falling Waters Lake Eliza - LEACD …" at bounding box center [932, 453] width 1234 height 33
select select "ea6751d4-6bf7-4a16-89ee-f7801ab82aa1"
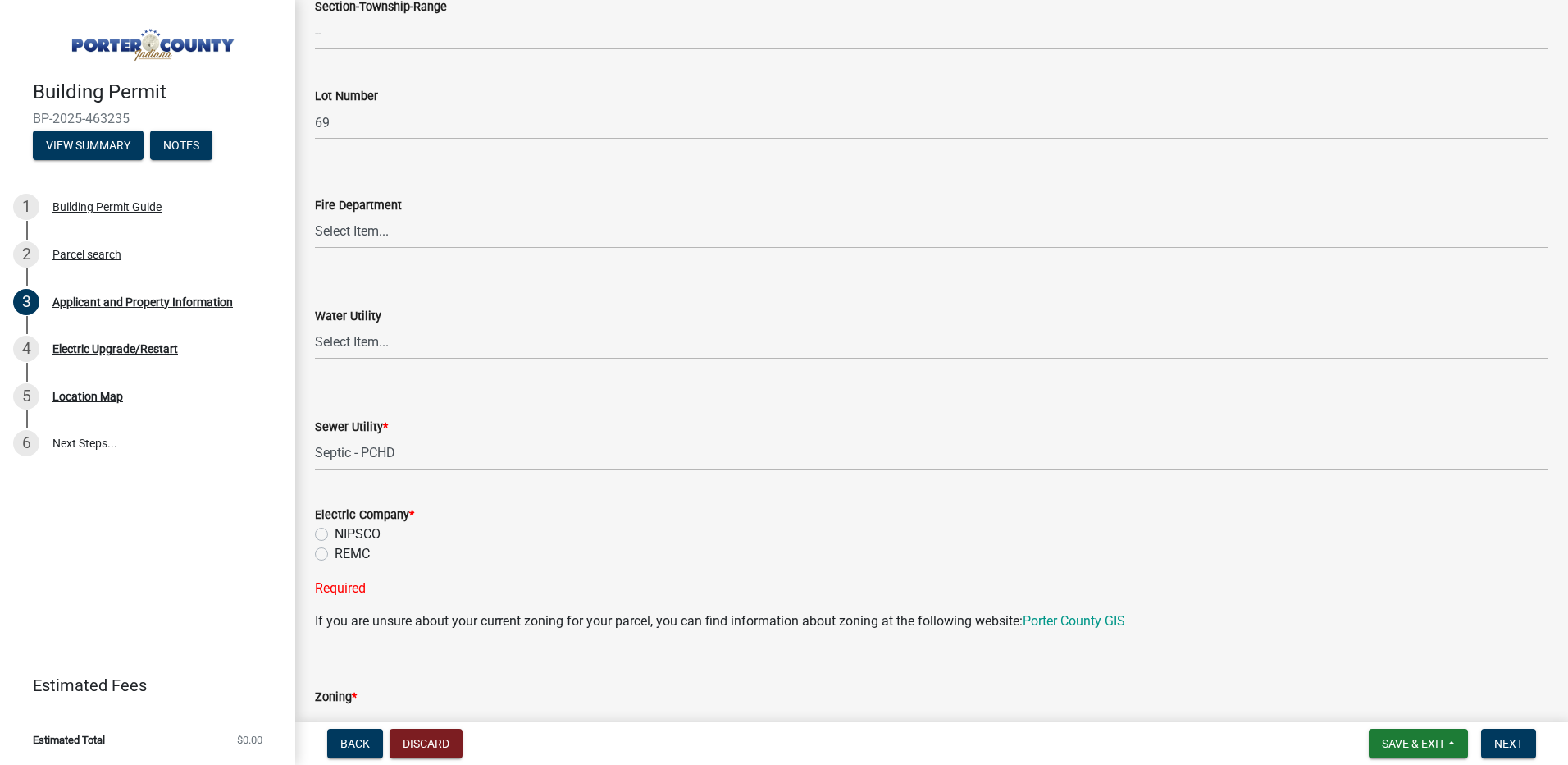
click at [334, 553] on label "REMC" at bounding box center [352, 554] width 35 height 20
click at [334, 553] on input "REMC" at bounding box center [339, 549] width 11 height 11
radio input "true"
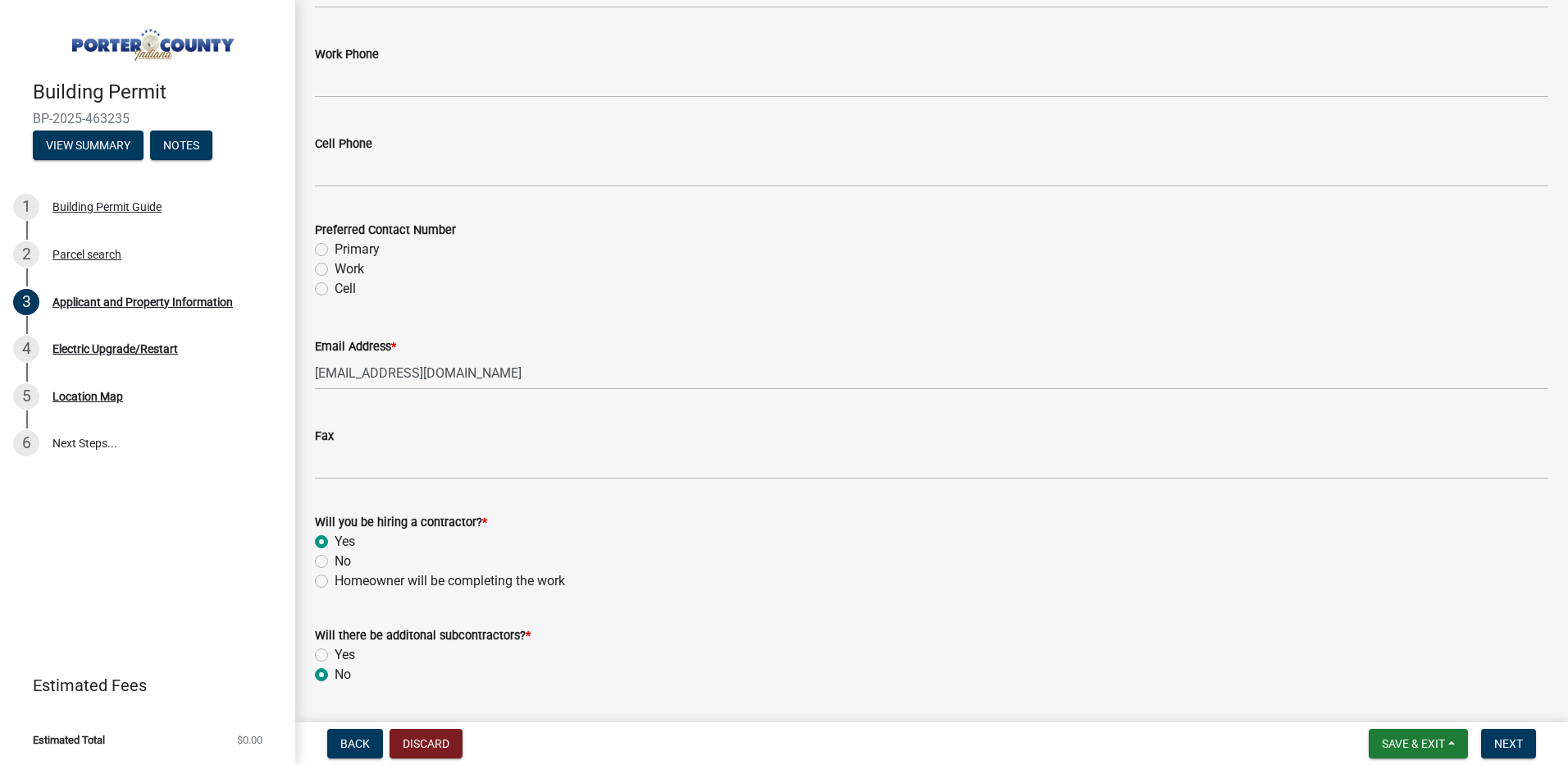
scroll to position [2304, 0]
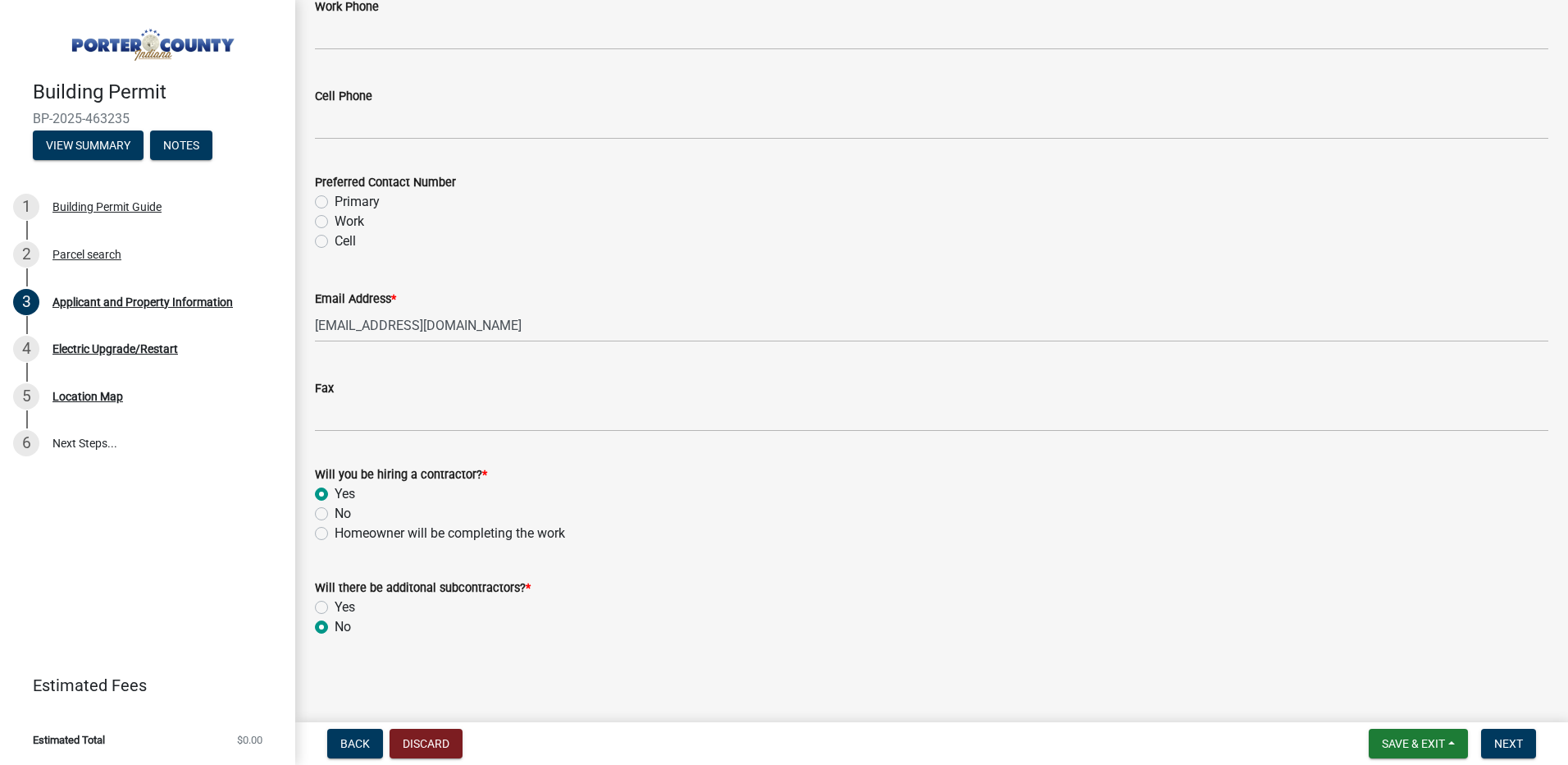
click at [334, 199] on label "Primary" at bounding box center [357, 202] width 45 height 20
click at [334, 199] on input "Primary" at bounding box center [339, 197] width 11 height 11
radio input "true"
click at [1510, 742] on span "Next" at bounding box center [1509, 743] width 28 height 13
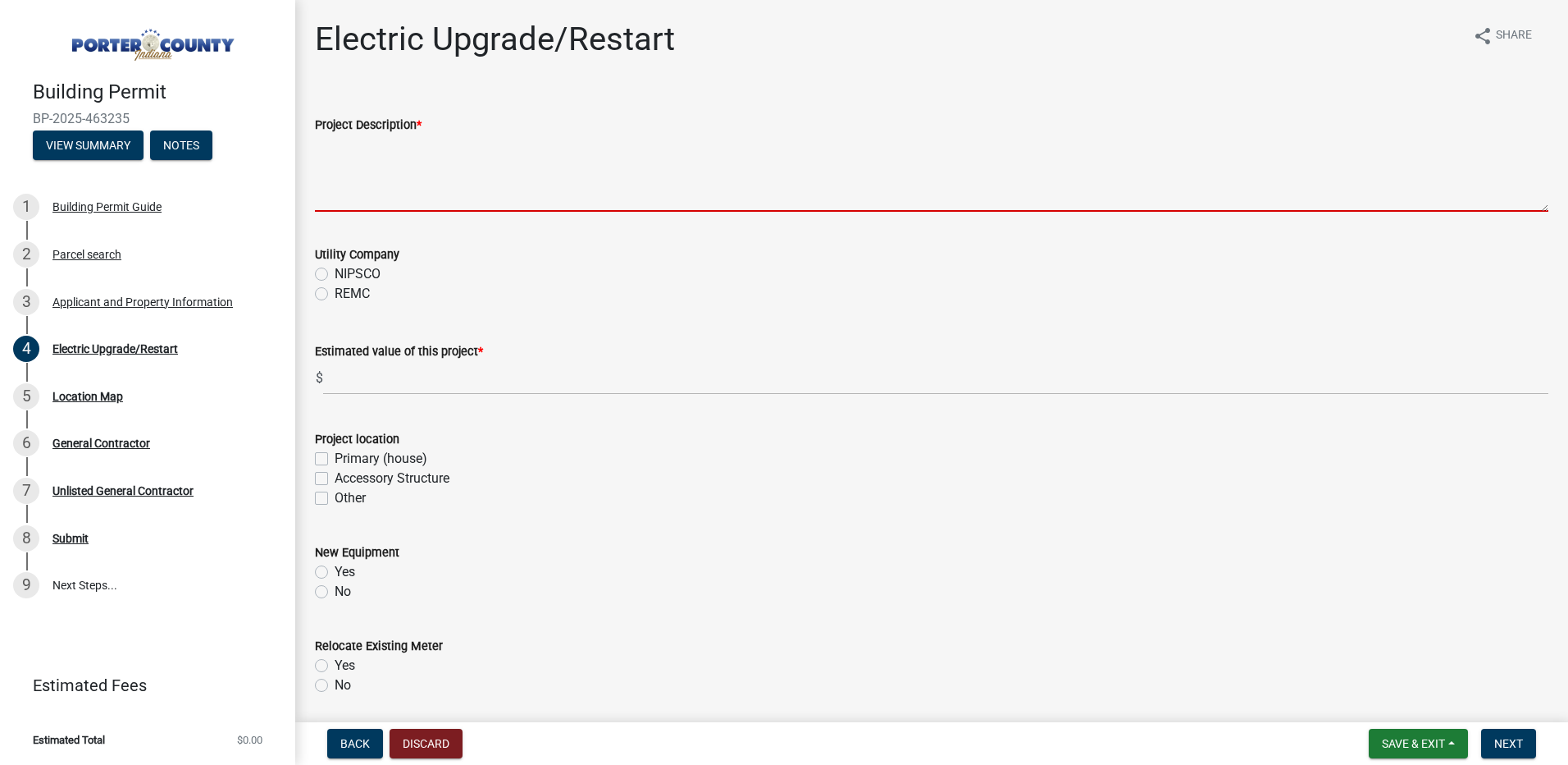
click at [384, 189] on textarea "Project Description *" at bounding box center [932, 173] width 1234 height 77
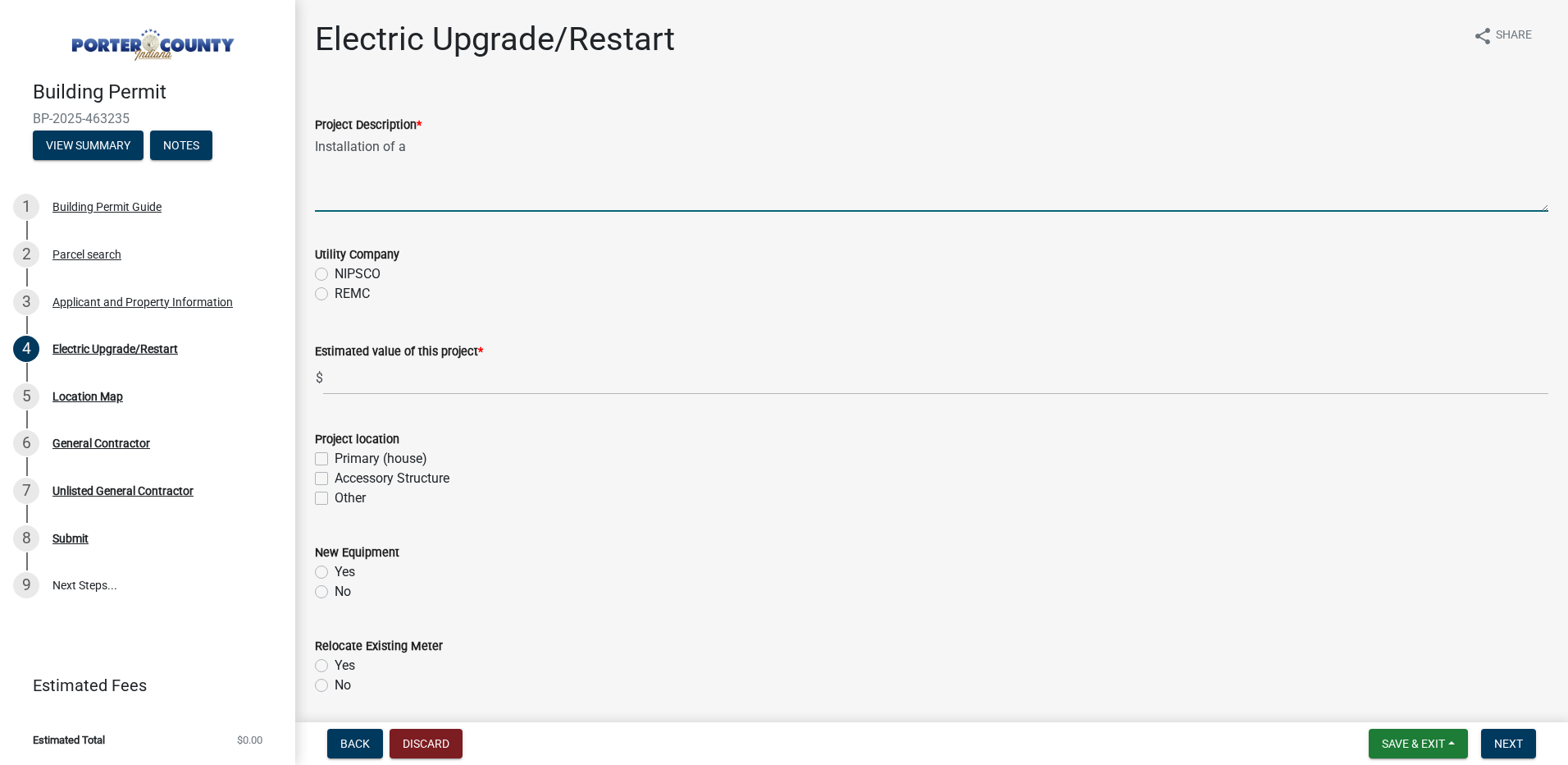
click at [434, 151] on textarea "Installation of a" at bounding box center [932, 173] width 1234 height 77
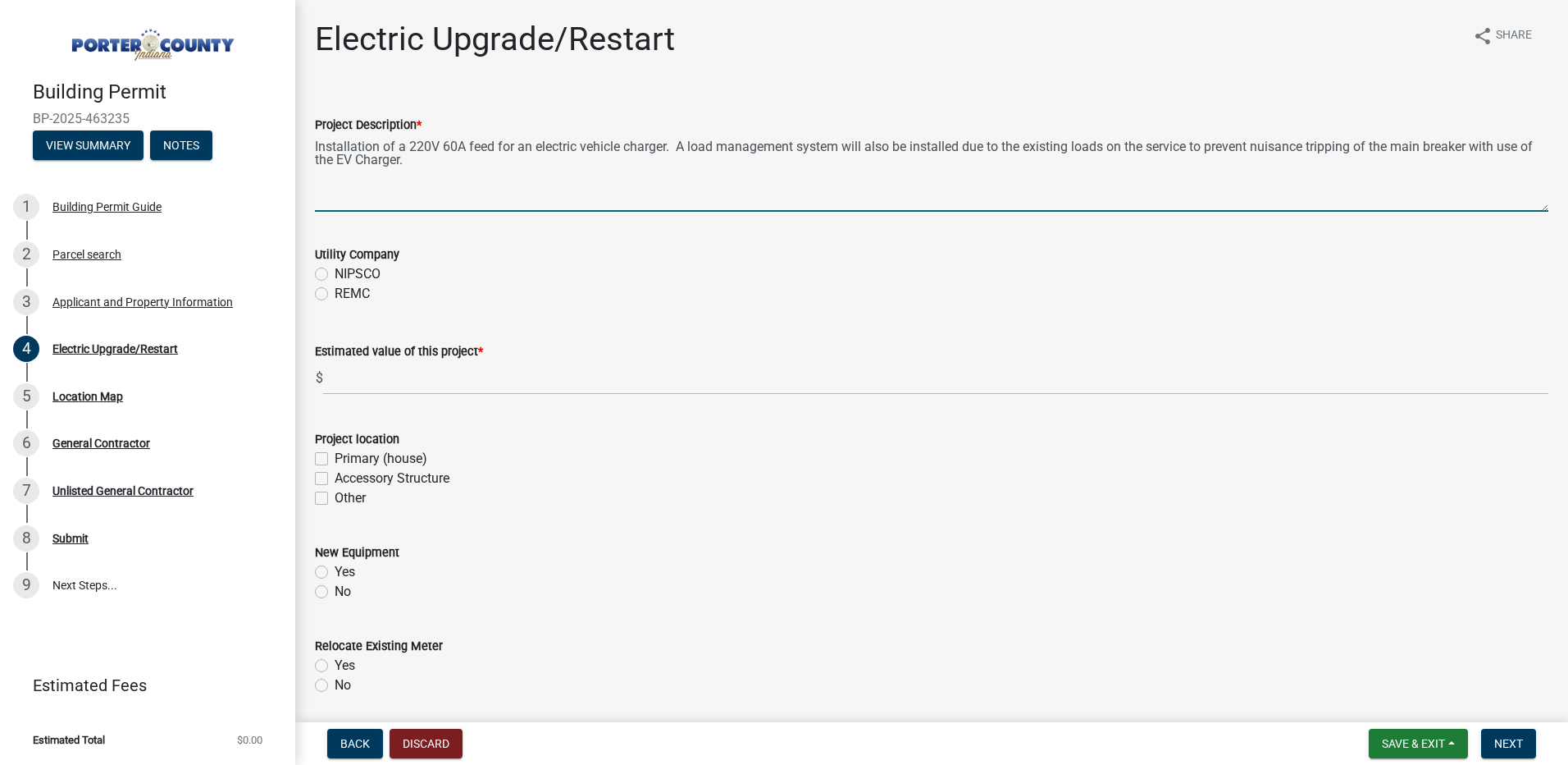
type textarea "Installation of a 220V 60A feed for an electric vehicle charger. A load managem…"
click at [334, 294] on label "REMC" at bounding box center [352, 294] width 35 height 20
click at [334, 294] on input "REMC" at bounding box center [339, 289] width 11 height 11
radio input "true"
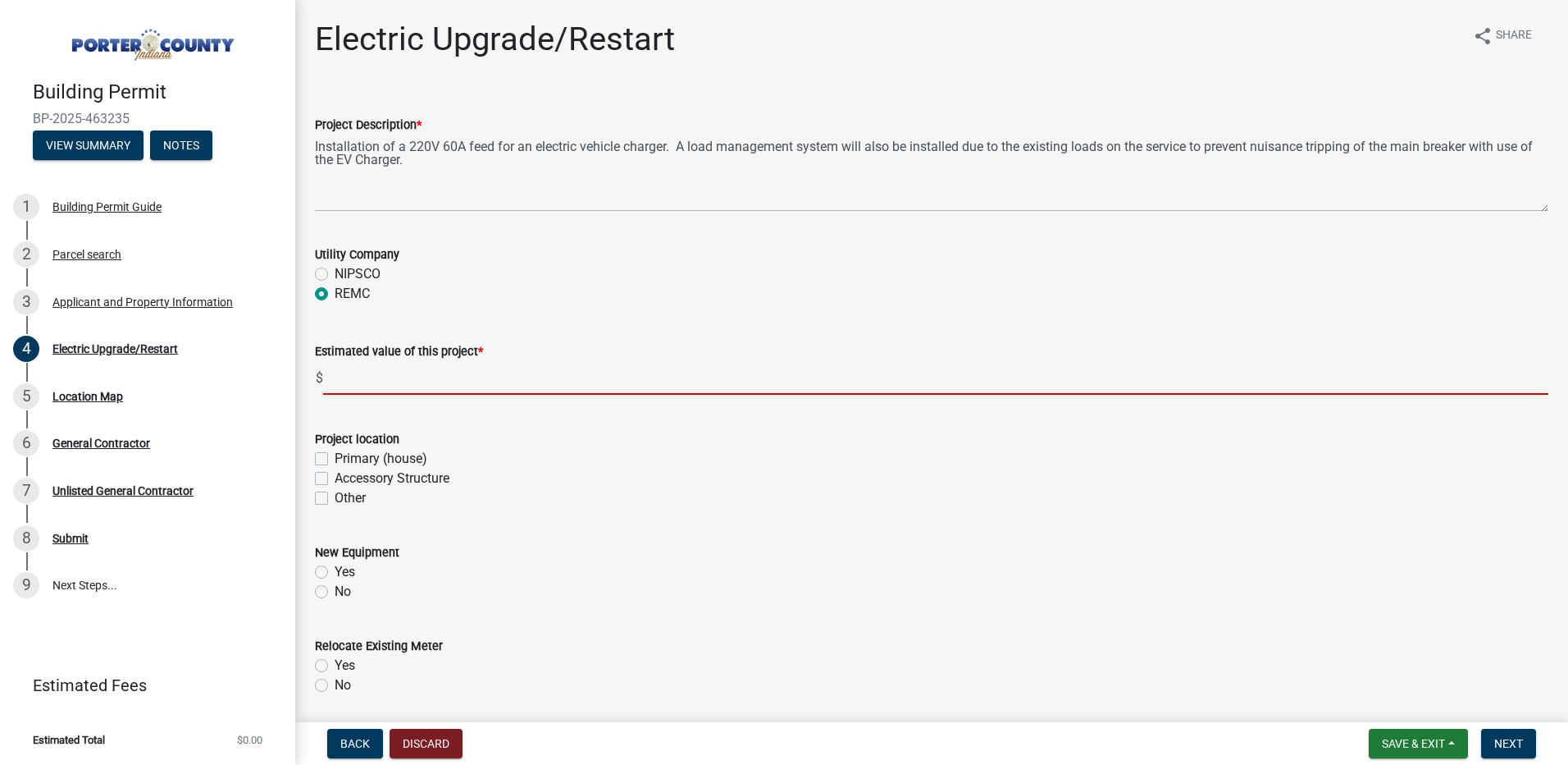
click at [365, 375] on input "text" at bounding box center [935, 378] width 1225 height 33
click at [370, 380] on input "text" at bounding box center [935, 378] width 1225 height 33
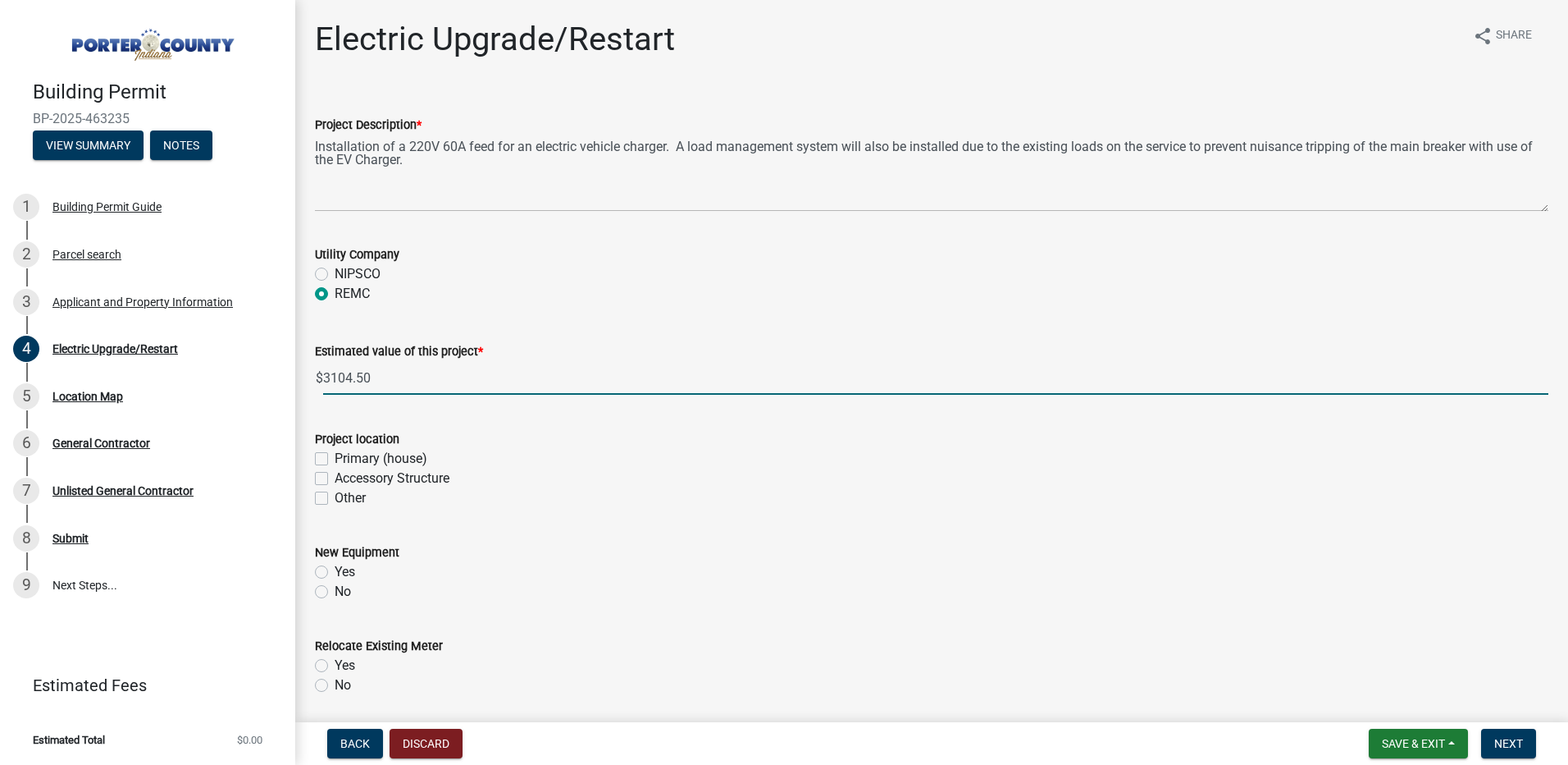
type input "3104.5"
click at [334, 461] on label "Primary (house)" at bounding box center [380, 459] width 93 height 20
click at [334, 460] on input "Primary (house)" at bounding box center [339, 454] width 11 height 11
checkbox input "true"
checkbox input "false"
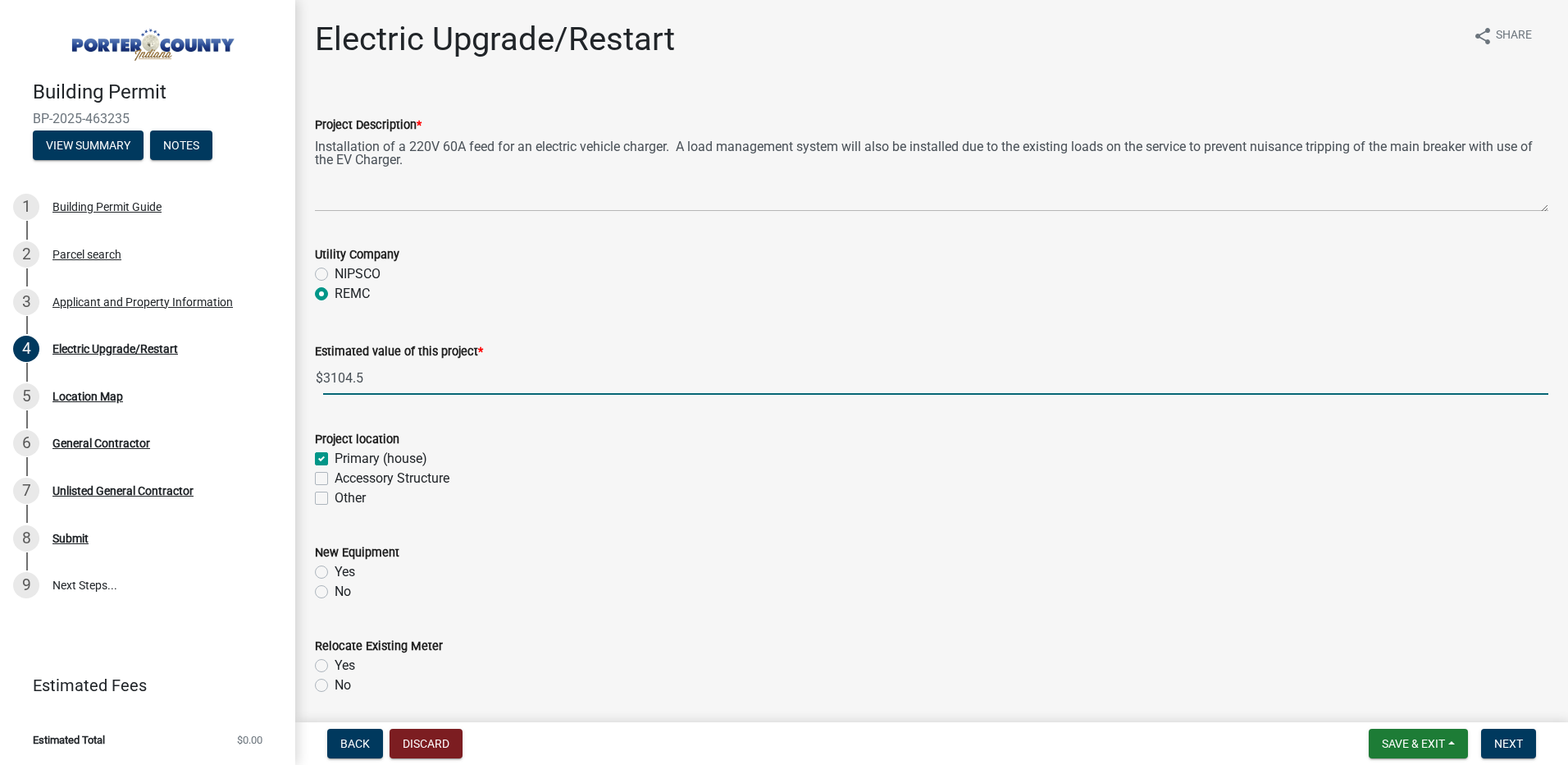
checkbox input "false"
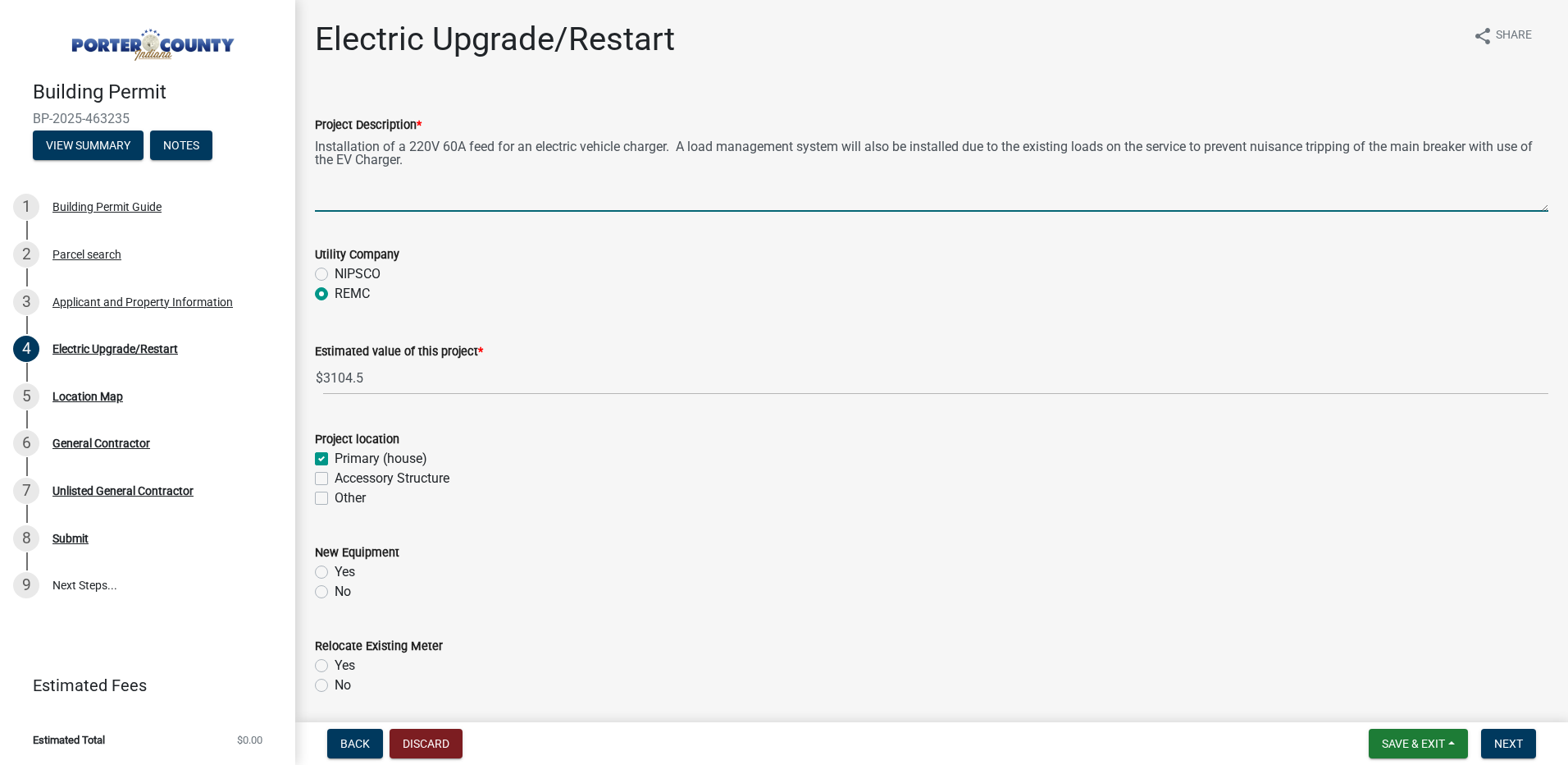
click at [442, 166] on textarea "Installation of a 220V 60A feed for an electric vehicle charger. A load managem…" at bounding box center [932, 173] width 1234 height 77
type textarea "Installation of a 220V 60A feed for an electric vehicle charger. A load managem…"
click at [334, 570] on label "Yes" at bounding box center [344, 572] width 21 height 20
click at [334, 570] on input "Yes" at bounding box center [339, 567] width 11 height 11
radio input "true"
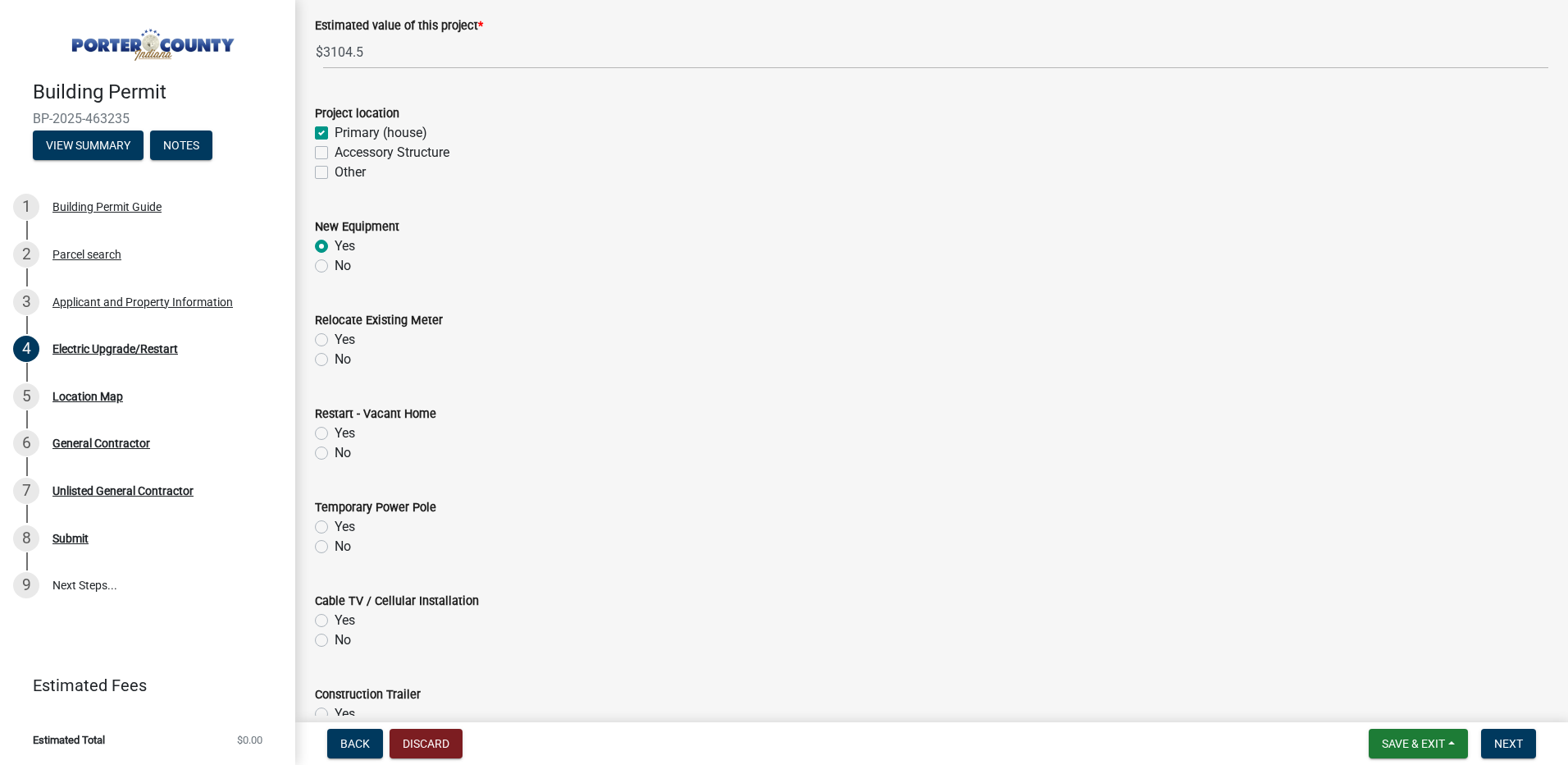
scroll to position [328, 0]
click at [334, 357] on label "No" at bounding box center [343, 357] width 17 height 20
click at [334, 357] on input "No" at bounding box center [339, 352] width 11 height 11
radio input "true"
click at [334, 451] on label "No" at bounding box center [343, 450] width 17 height 20
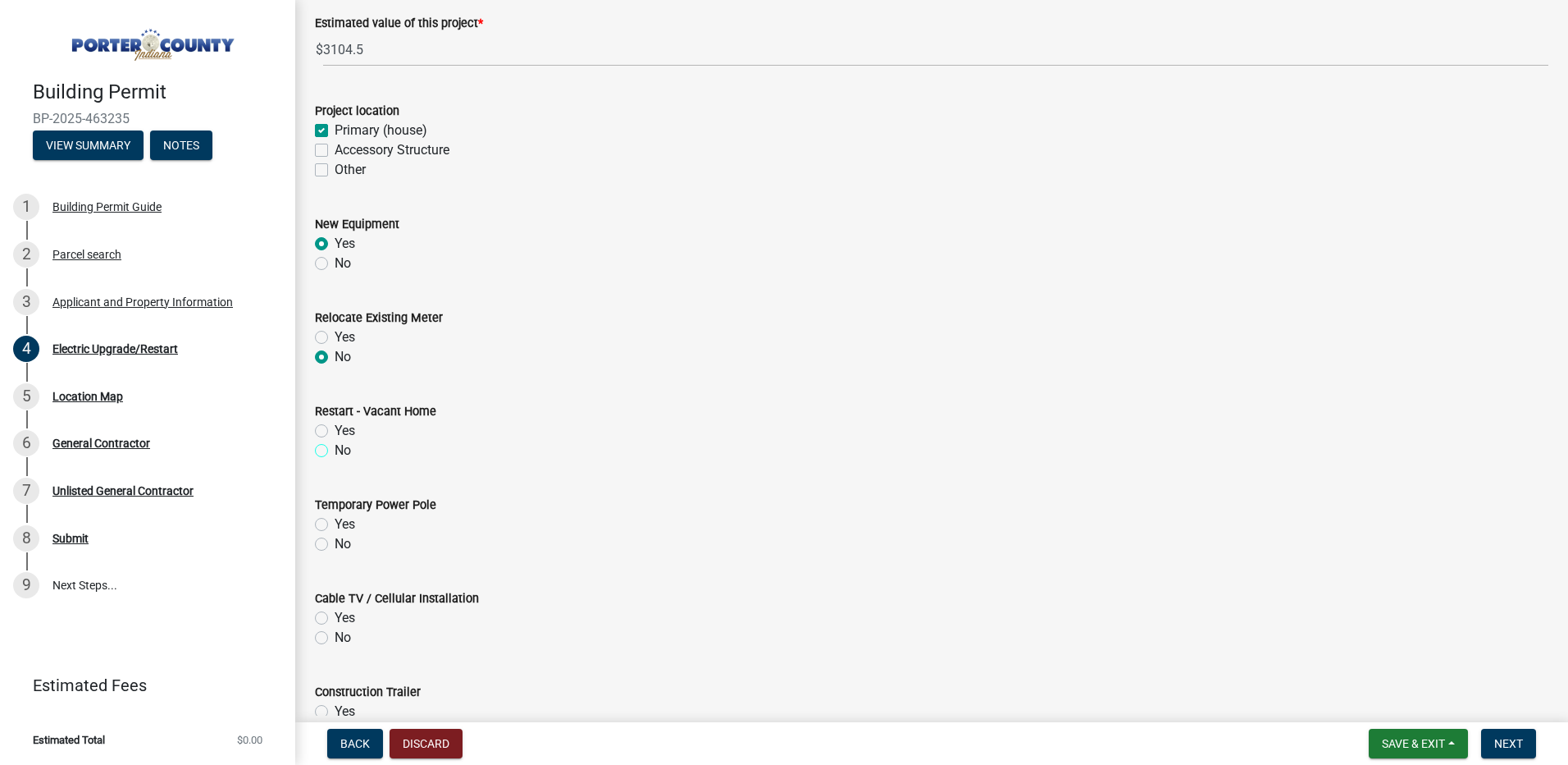
click at [334, 451] on input "No" at bounding box center [339, 445] width 11 height 11
radio input "true"
click at [334, 546] on label "No" at bounding box center [343, 544] width 17 height 20
click at [334, 545] on input "No" at bounding box center [339, 539] width 11 height 11
radio input "true"
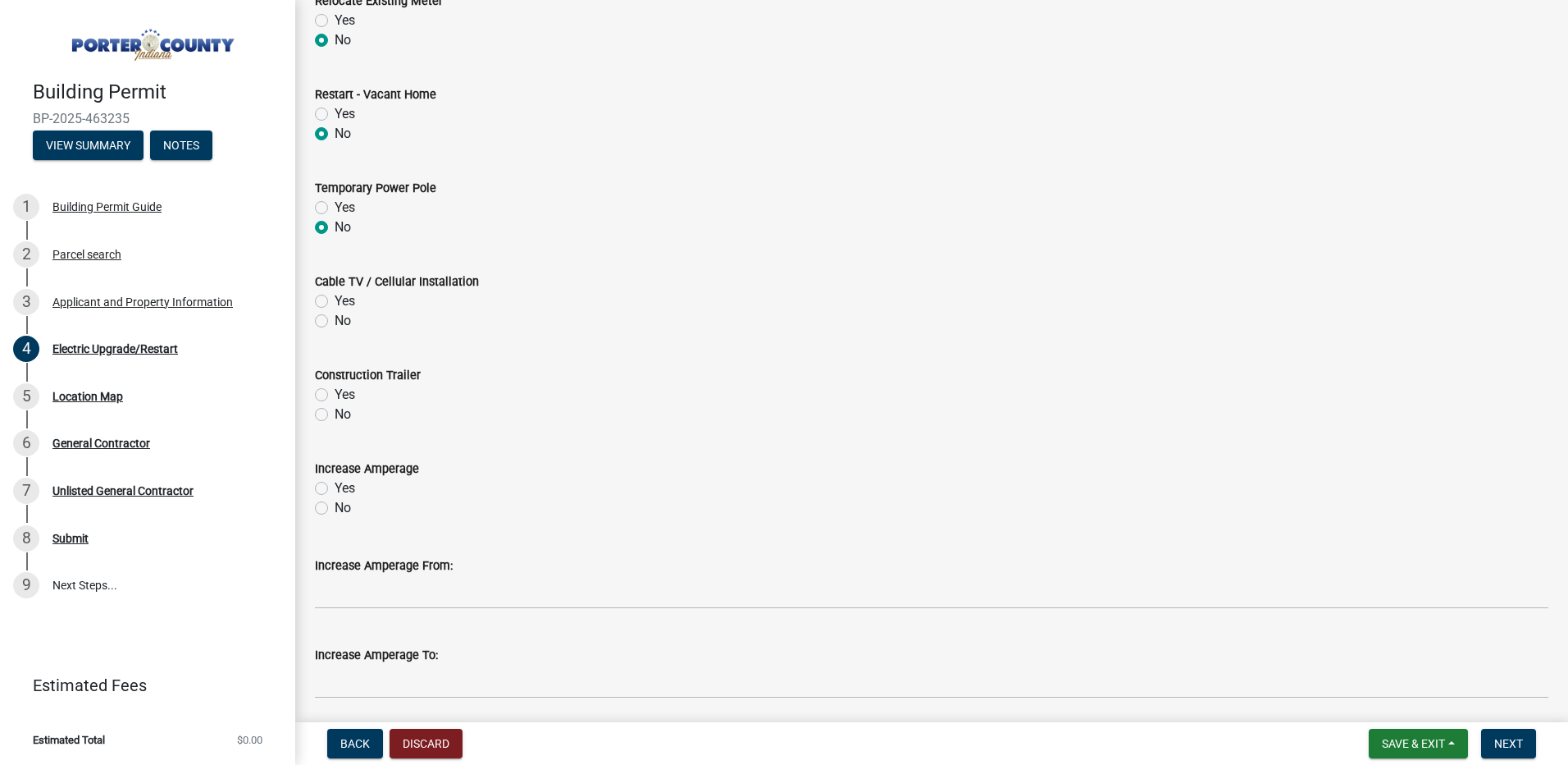
scroll to position [657, 0]
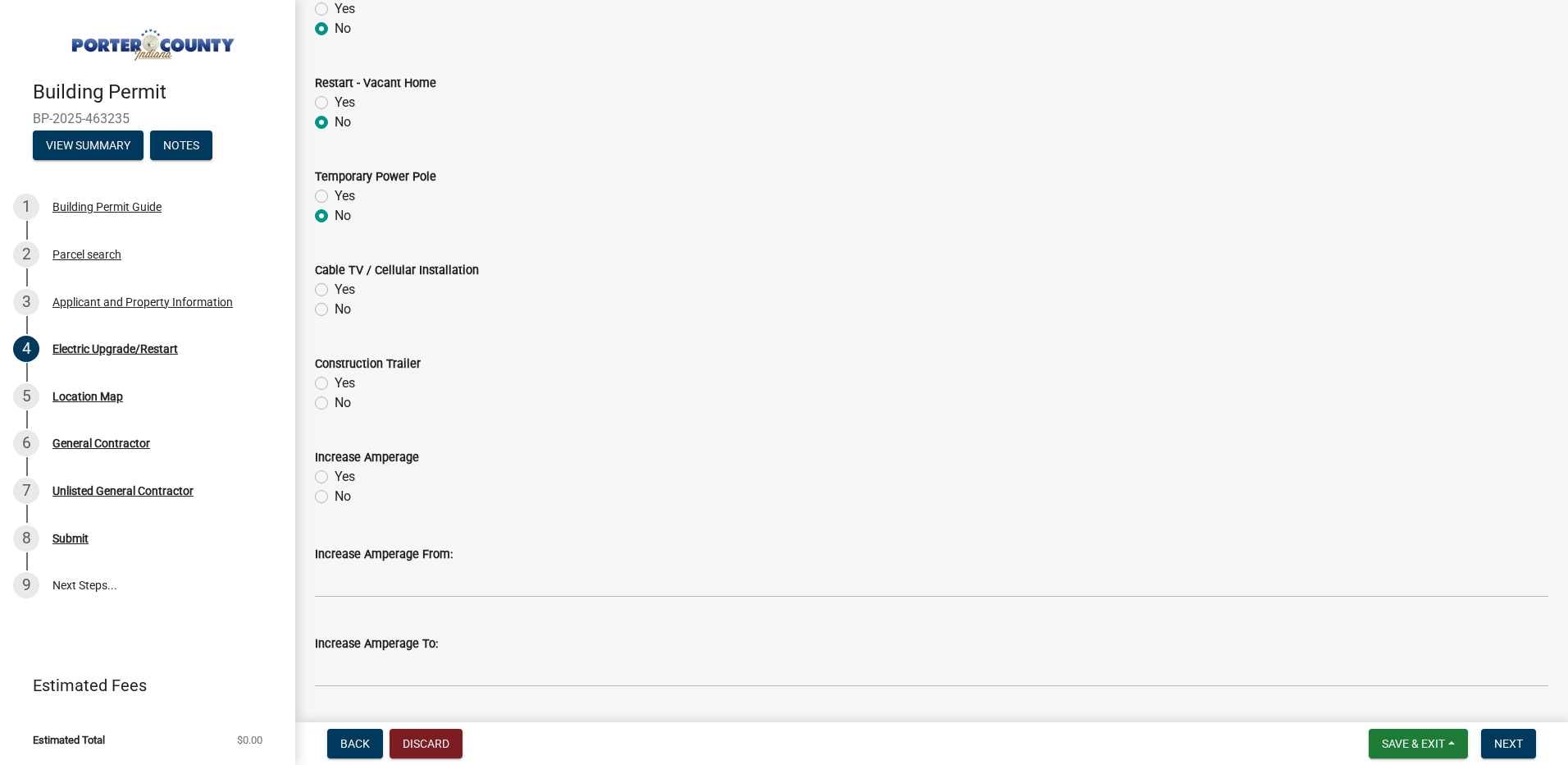
click at [334, 308] on label "No" at bounding box center [343, 310] width 17 height 20
click at [334, 308] on input "No" at bounding box center [339, 304] width 11 height 11
radio input "true"
click at [334, 405] on label "No" at bounding box center [343, 403] width 17 height 20
click at [334, 404] on input "No" at bounding box center [339, 398] width 11 height 11
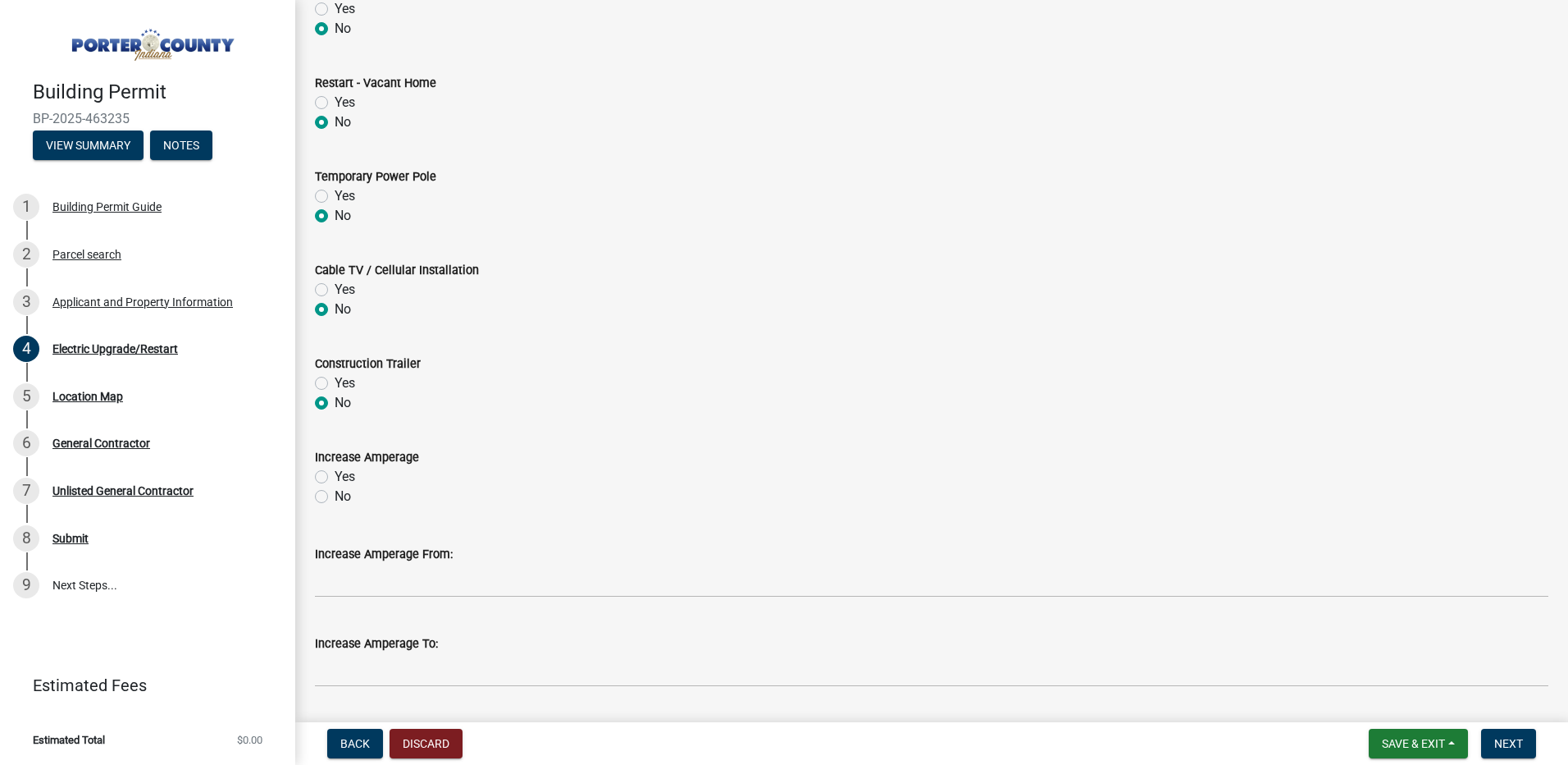
radio input "true"
click at [334, 498] on label "No" at bounding box center [343, 496] width 17 height 20
click at [334, 497] on input "No" at bounding box center [339, 491] width 11 height 11
radio input "true"
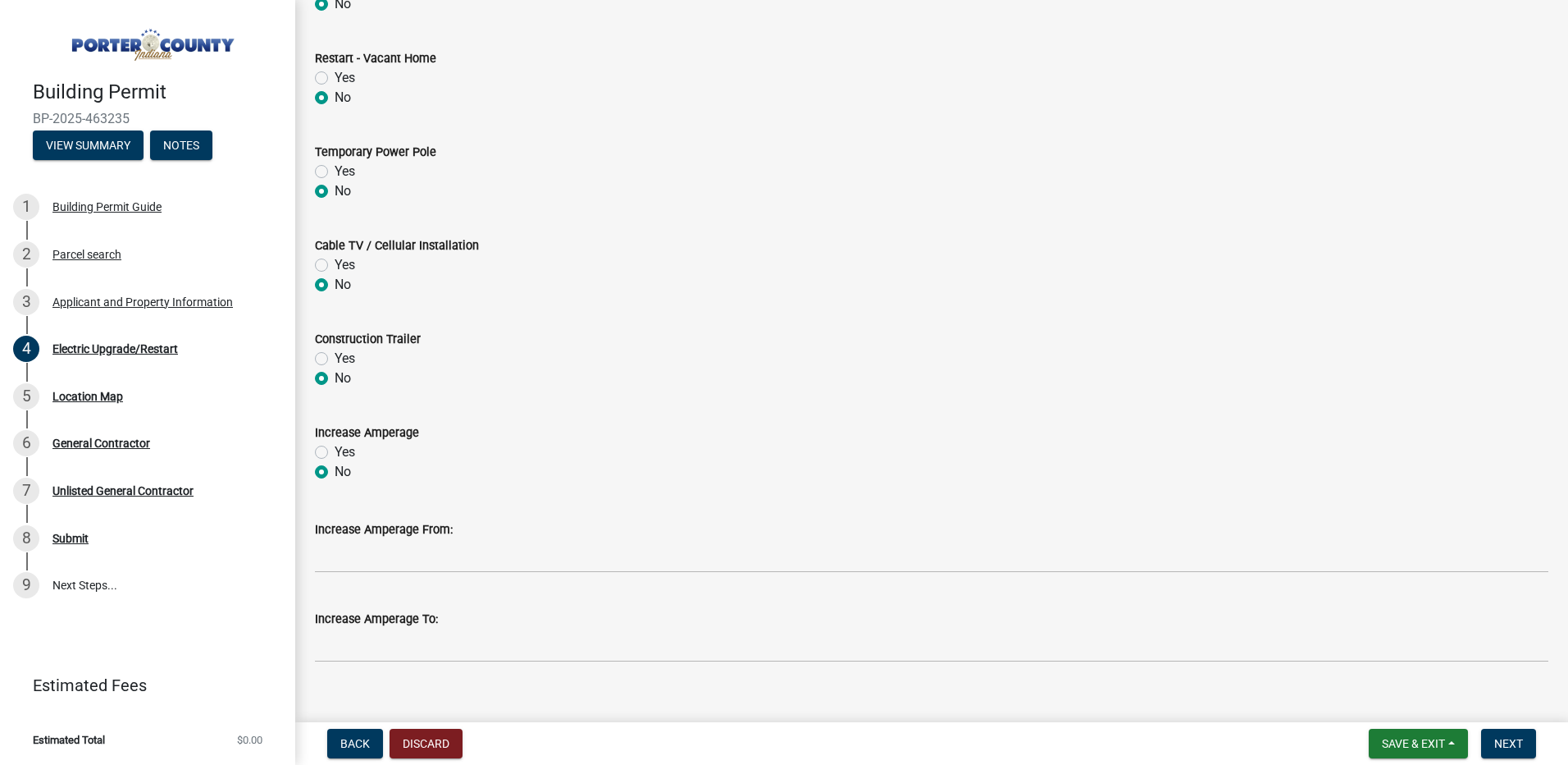
scroll to position [705, 0]
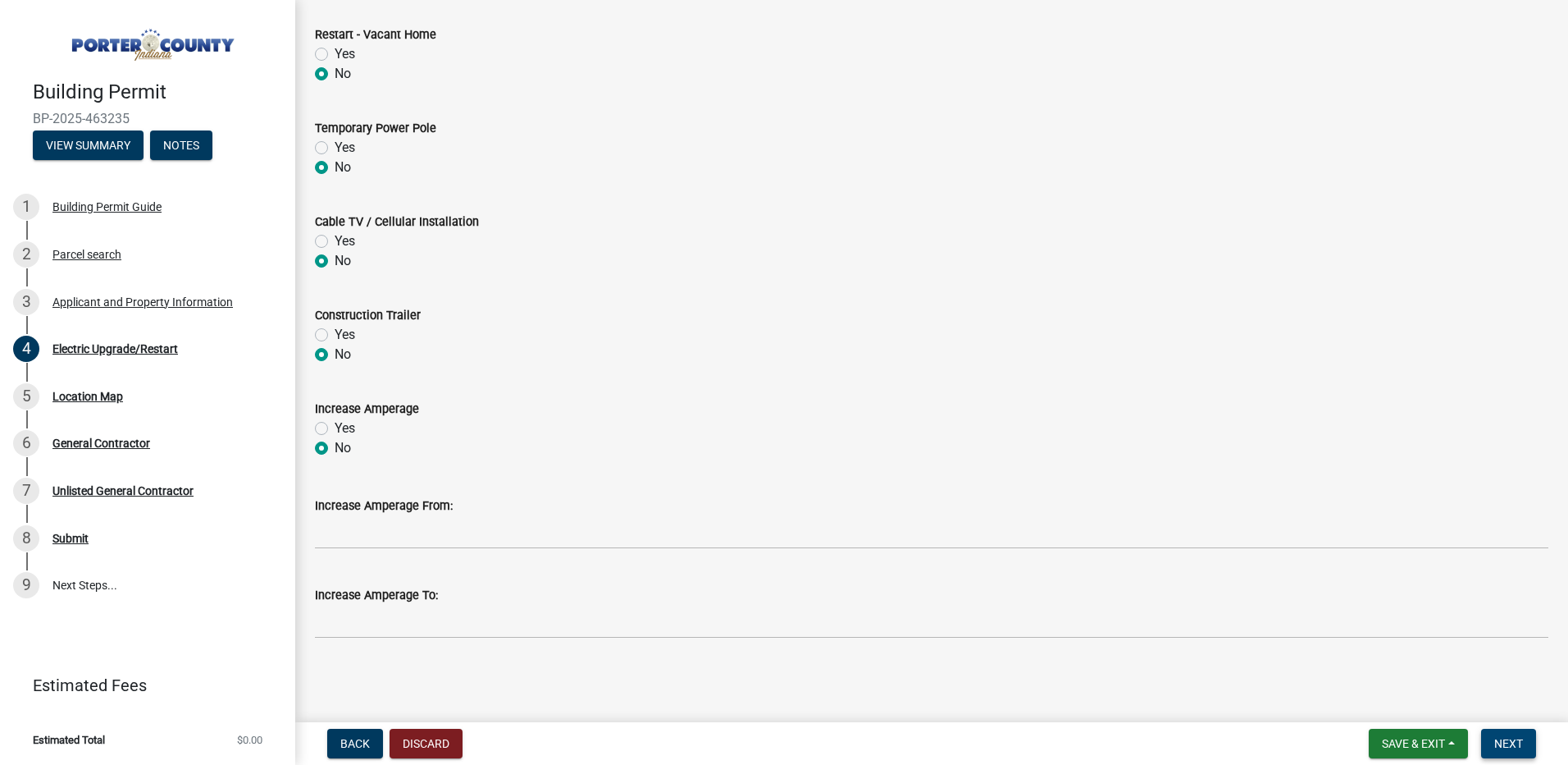
click at [1510, 745] on span "Next" at bounding box center [1509, 743] width 28 height 13
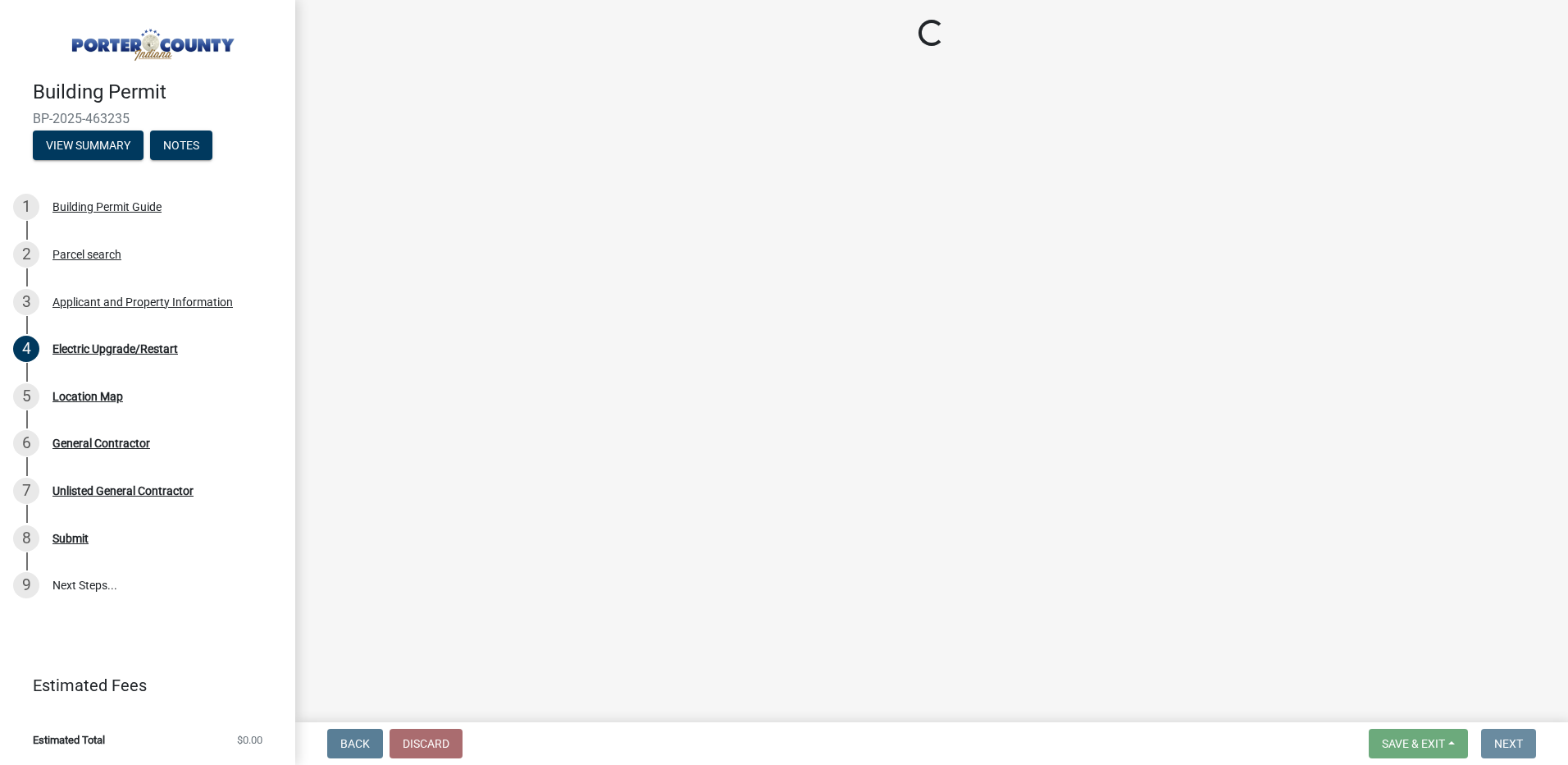
scroll to position [0, 0]
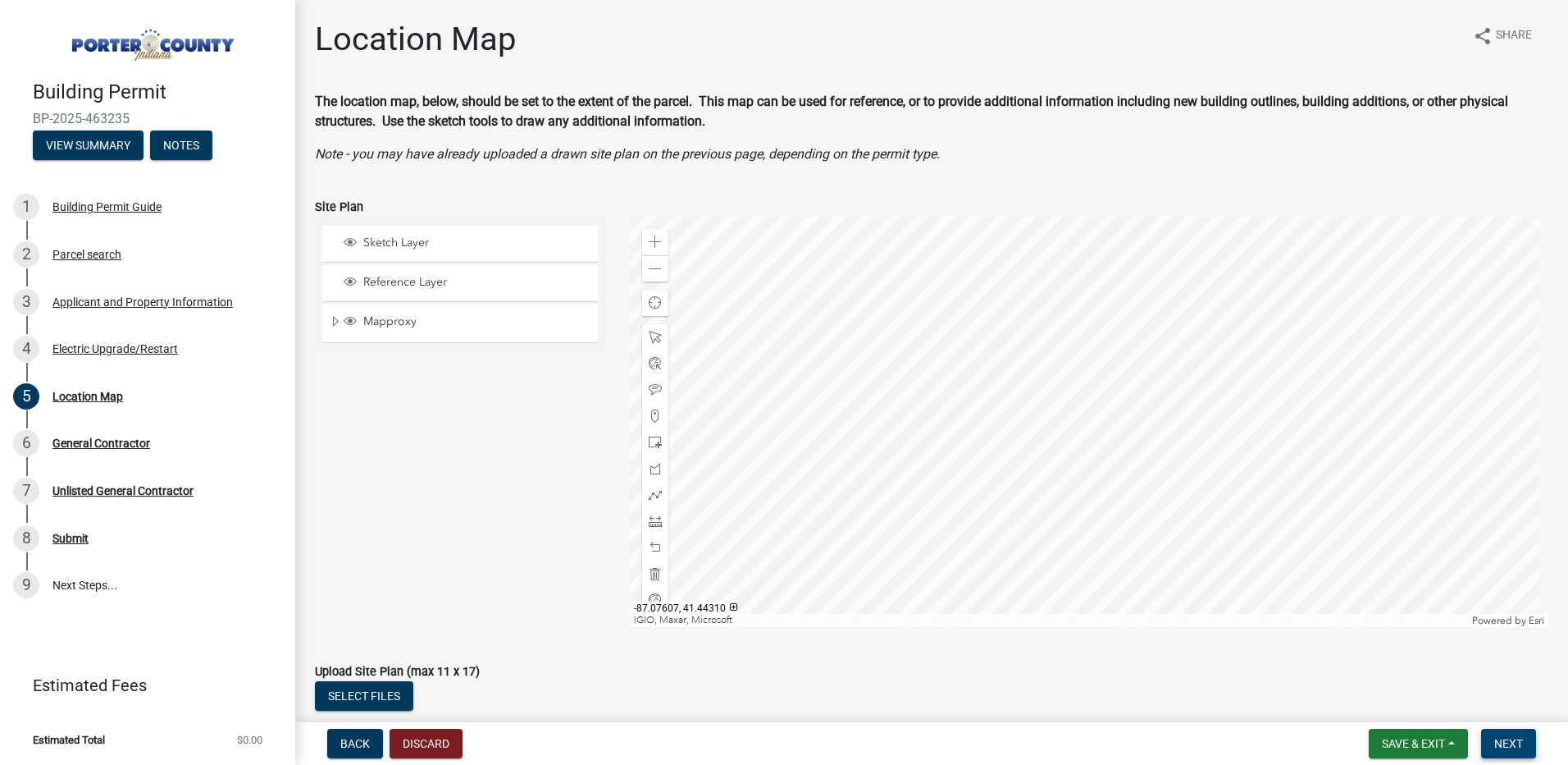
click at [1508, 742] on span "Next" at bounding box center [1509, 743] width 28 height 13
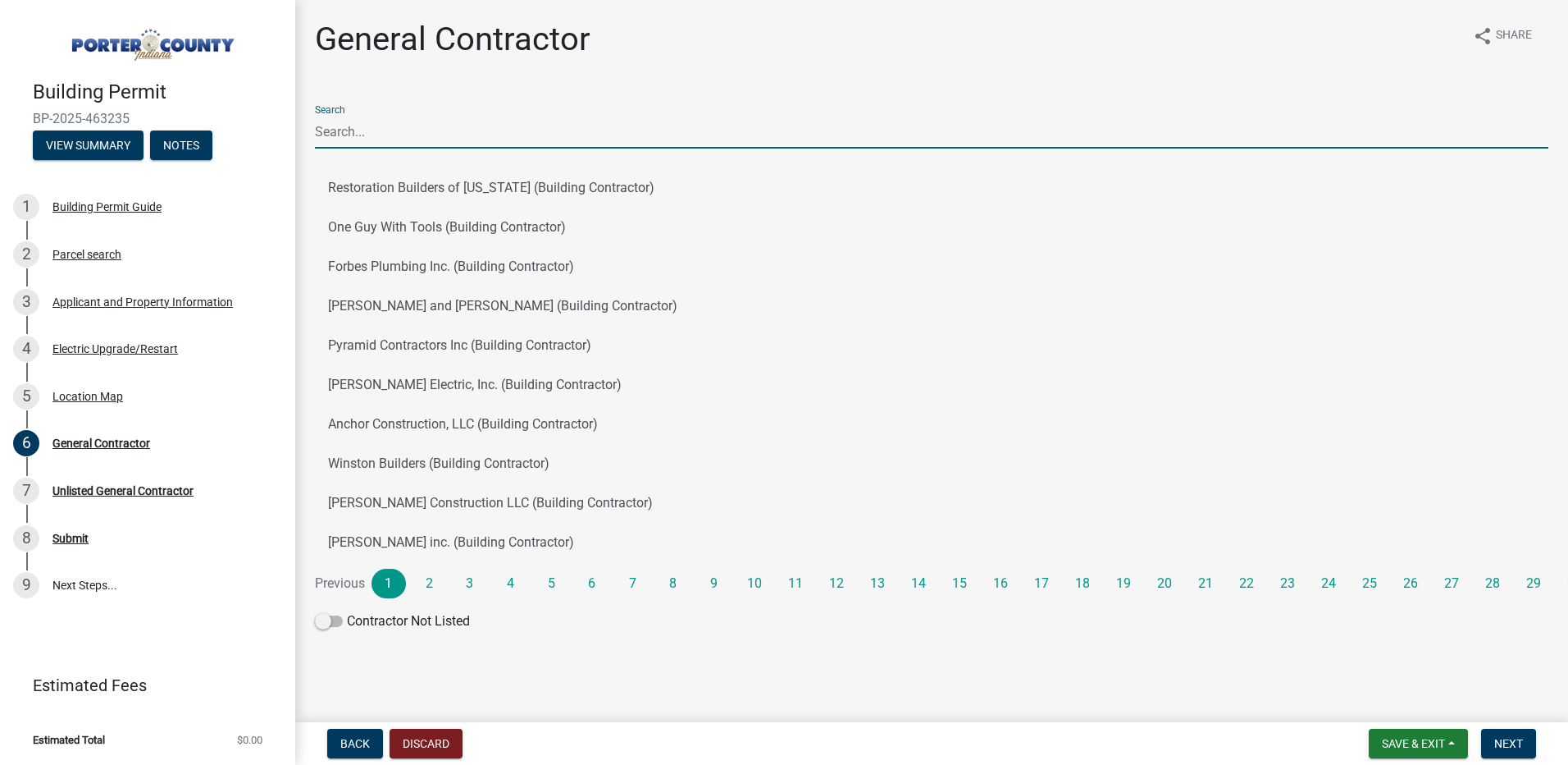
click at [430, 138] on input "Search" at bounding box center [932, 132] width 1234 height 33
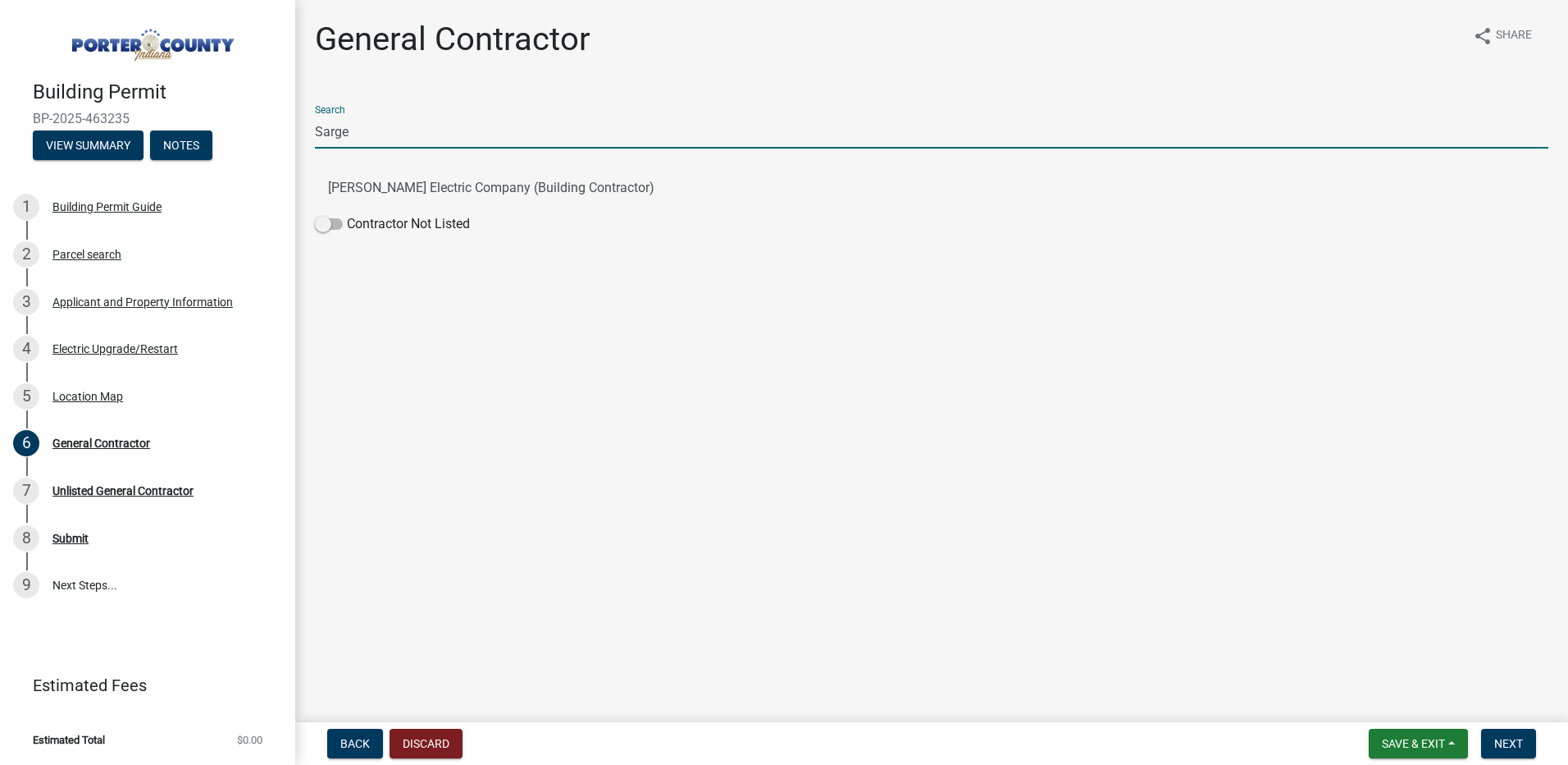
type input "[PERSON_NAME]"
click at [403, 185] on button "[PERSON_NAME] Electric Company (Building Contractor)" at bounding box center [932, 188] width 1234 height 39
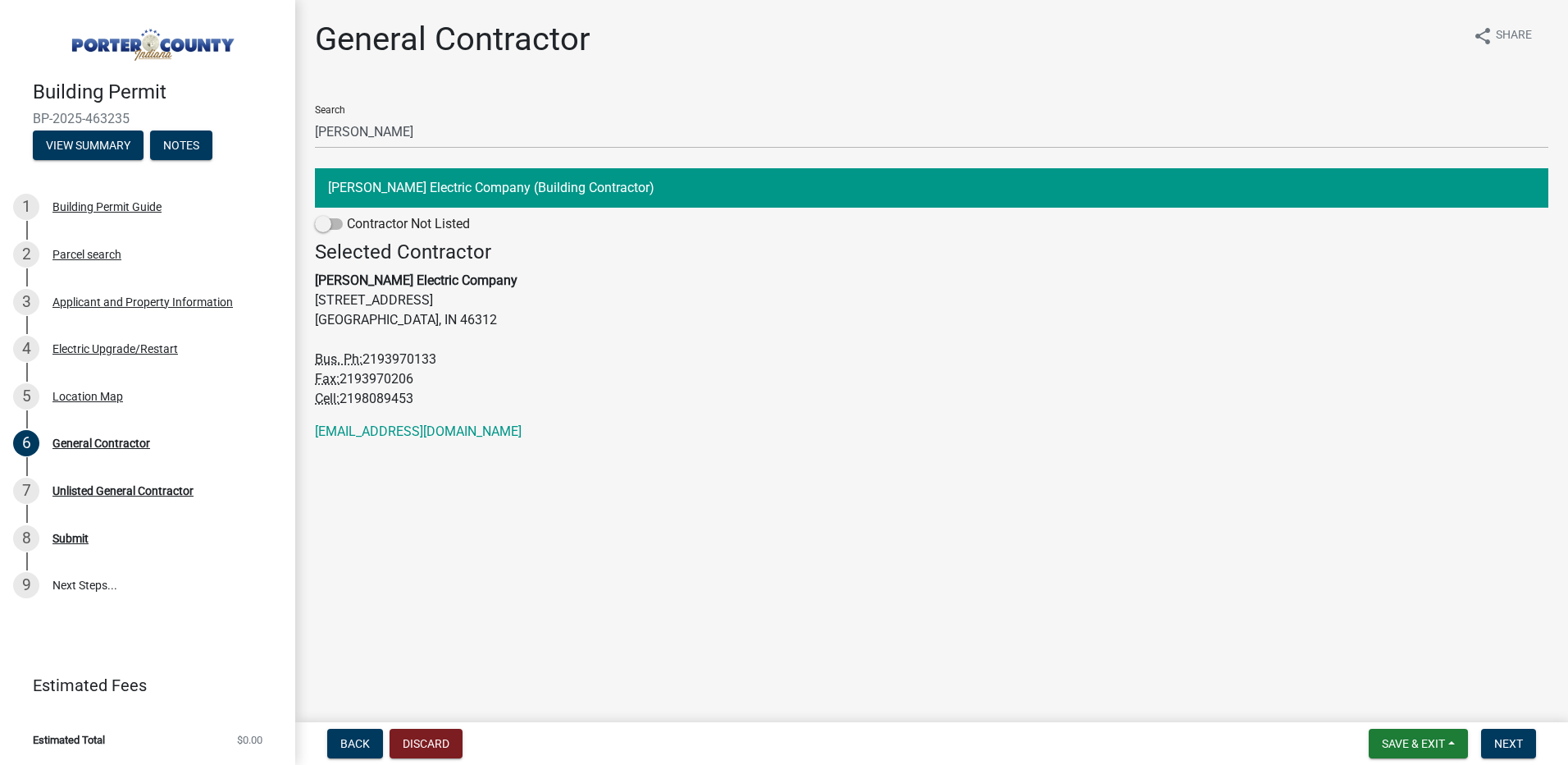
click at [520, 189] on button "[PERSON_NAME] Electric Company (Building Contractor)" at bounding box center [932, 188] width 1234 height 39
click at [1502, 746] on span "Next" at bounding box center [1509, 743] width 28 height 13
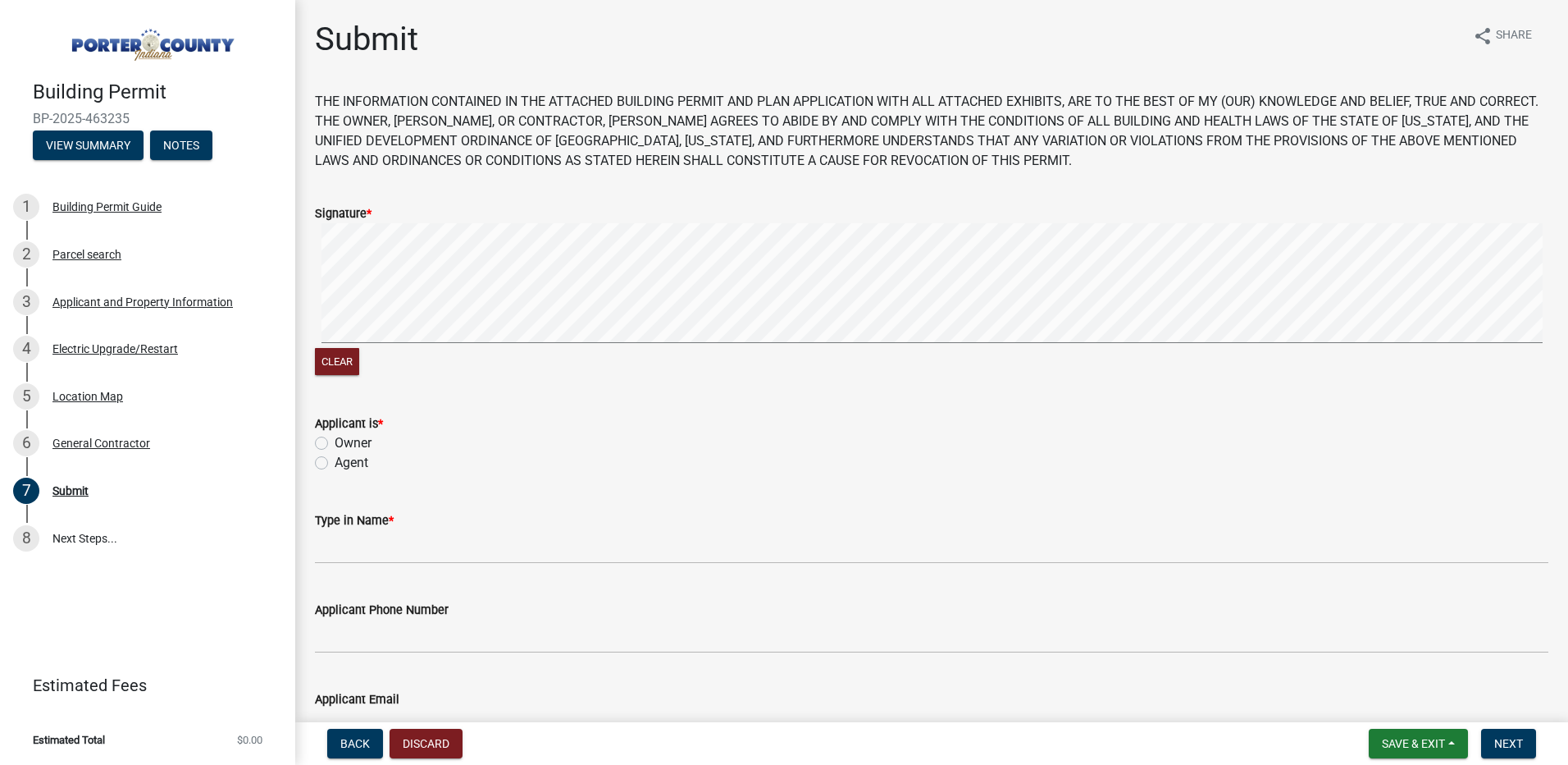
click at [334, 465] on label "Agent" at bounding box center [351, 463] width 33 height 20
click at [334, 464] on input "Agent" at bounding box center [339, 458] width 11 height 11
radio input "true"
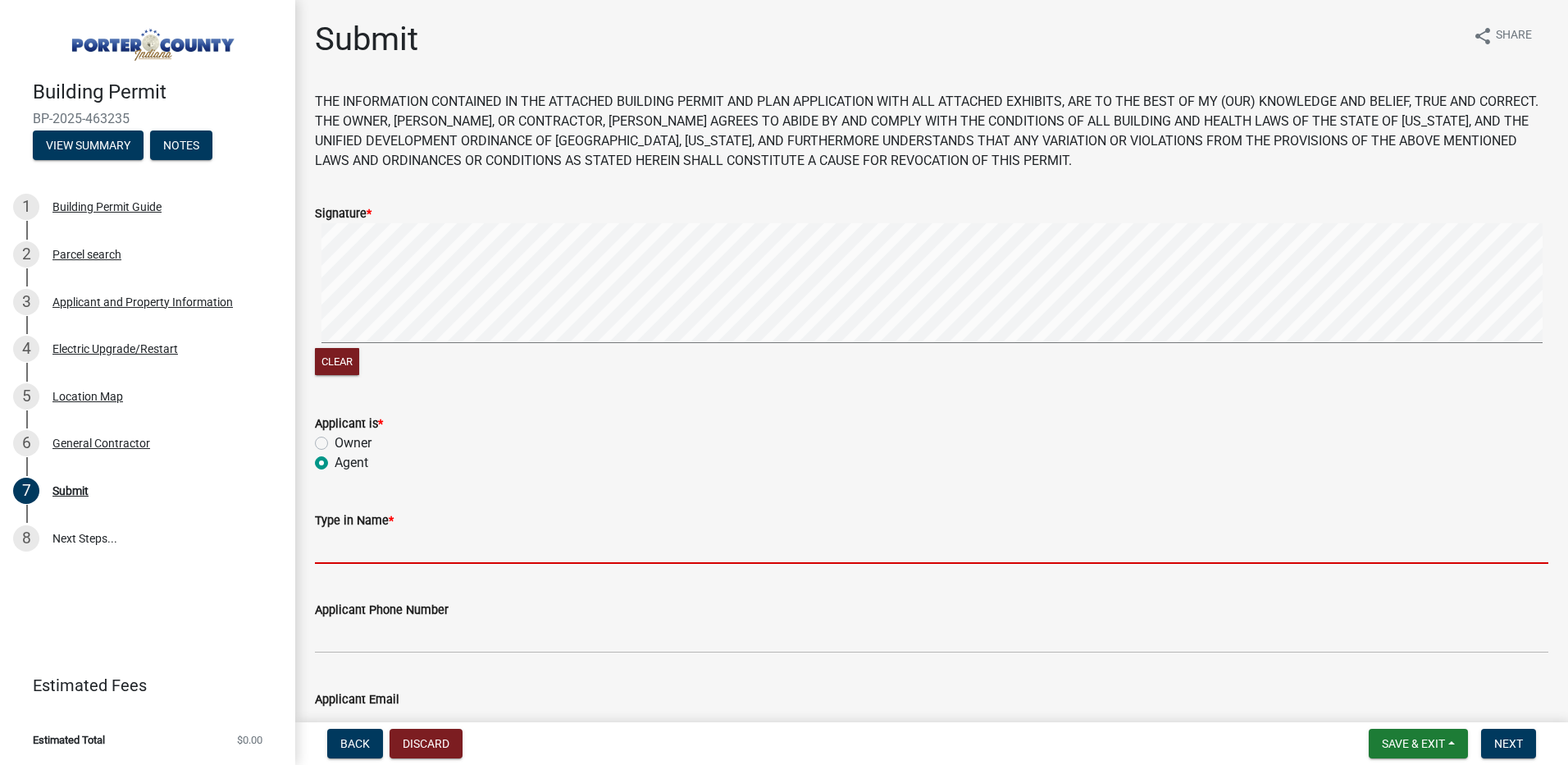
click at [355, 553] on input "Type in Name *" at bounding box center [932, 546] width 1234 height 33
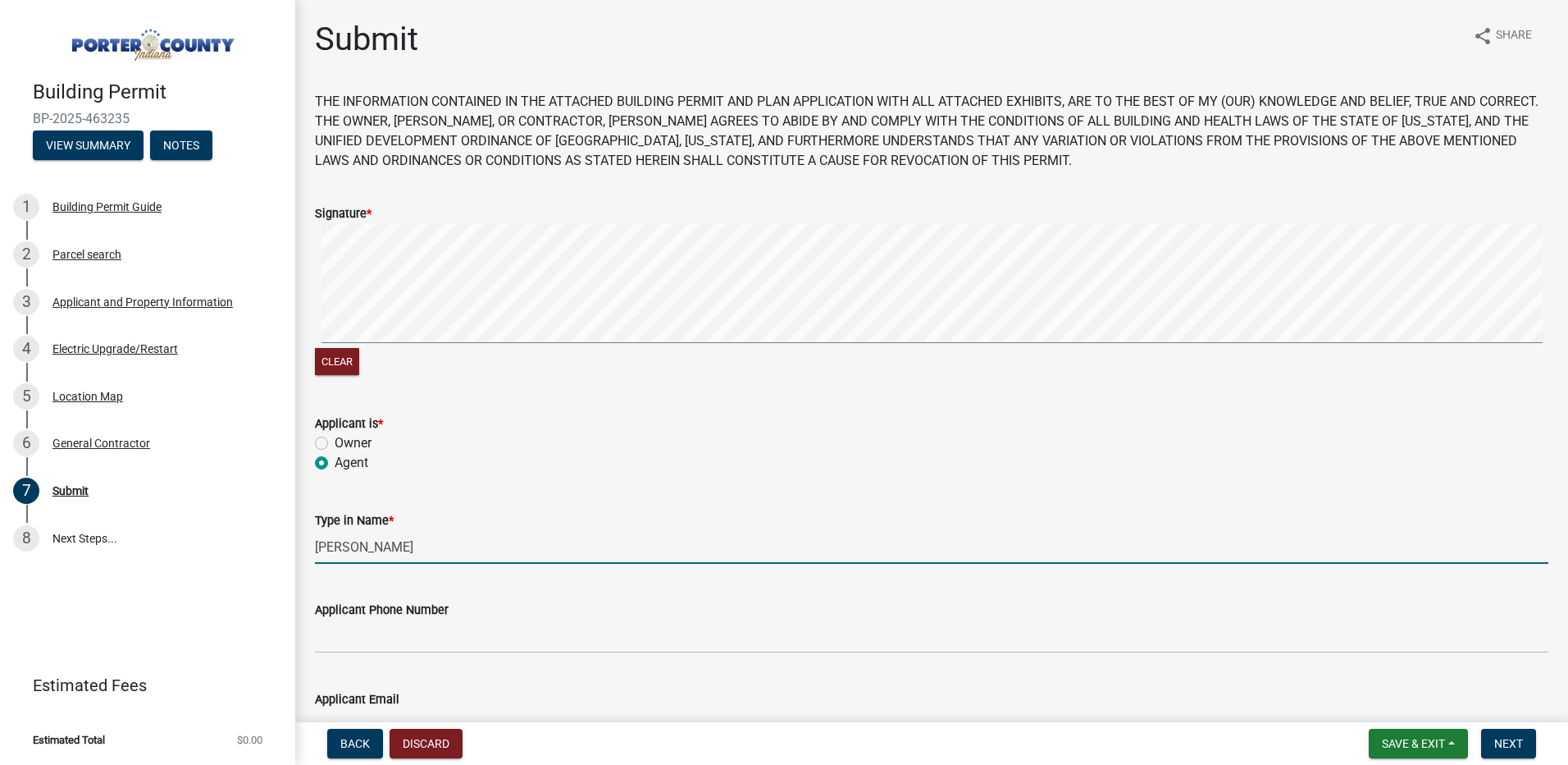
type input "[PERSON_NAME]"
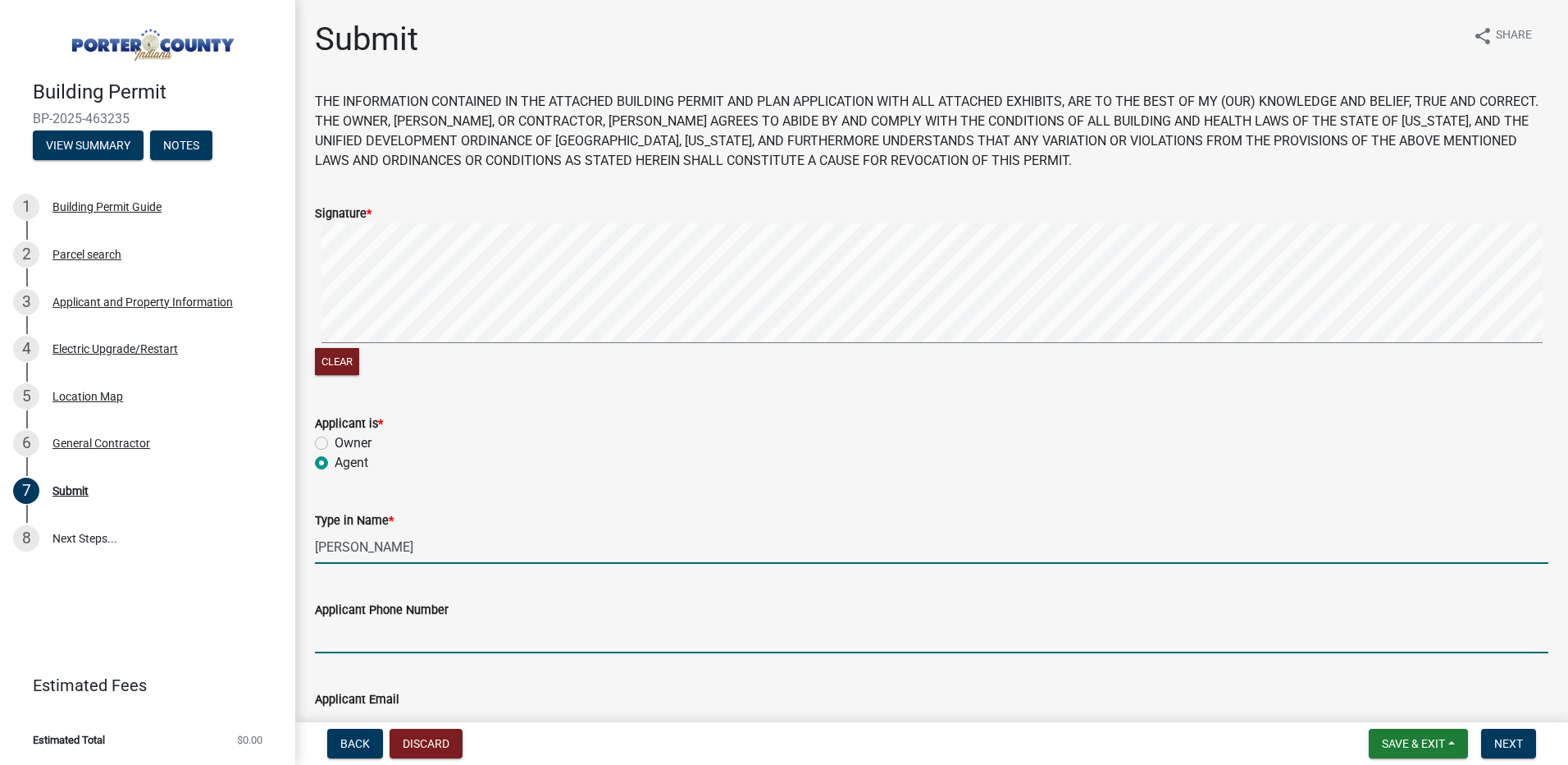
type input "2198089453"
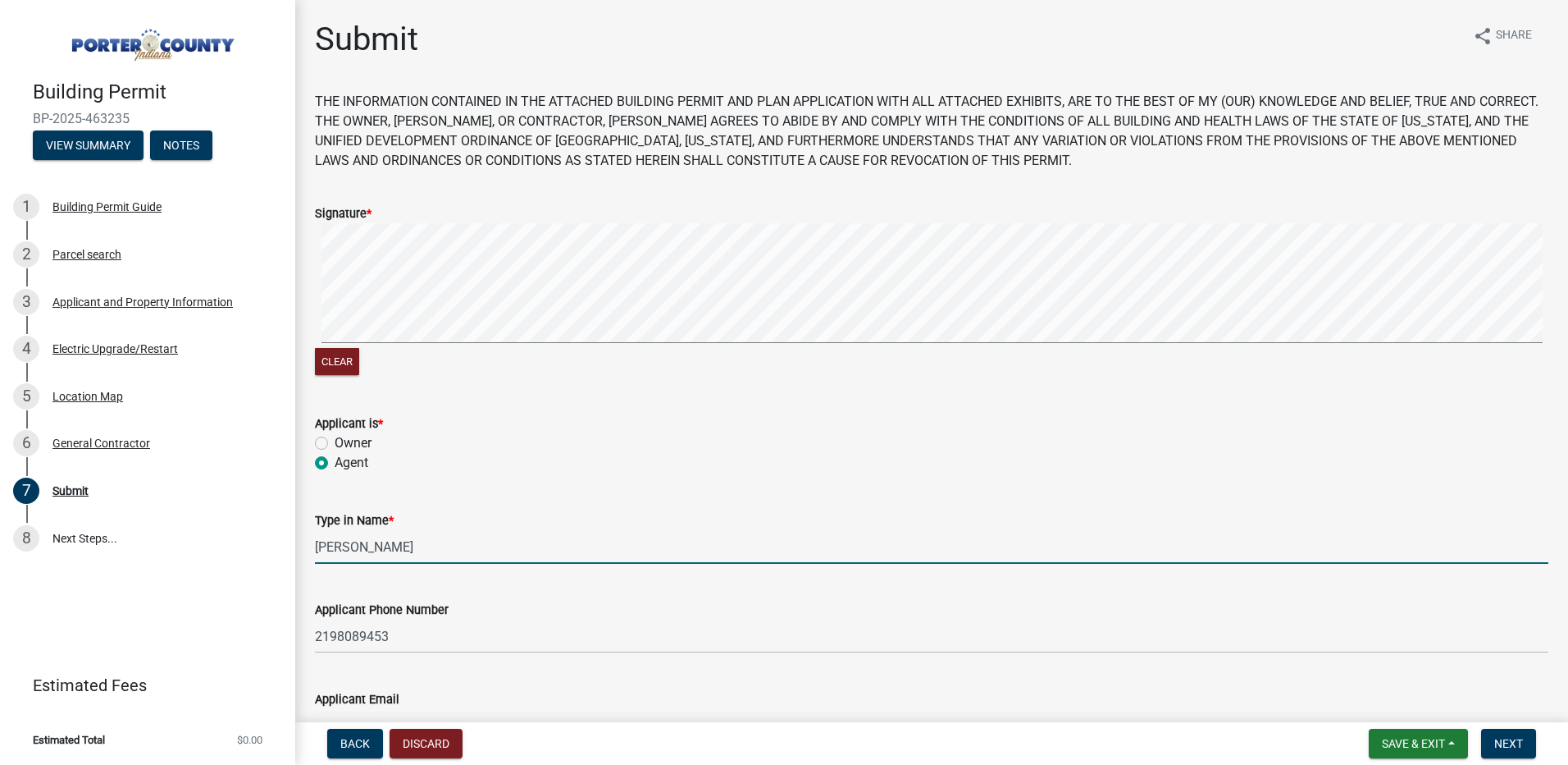
type input "[EMAIL_ADDRESS][DOMAIN_NAME]"
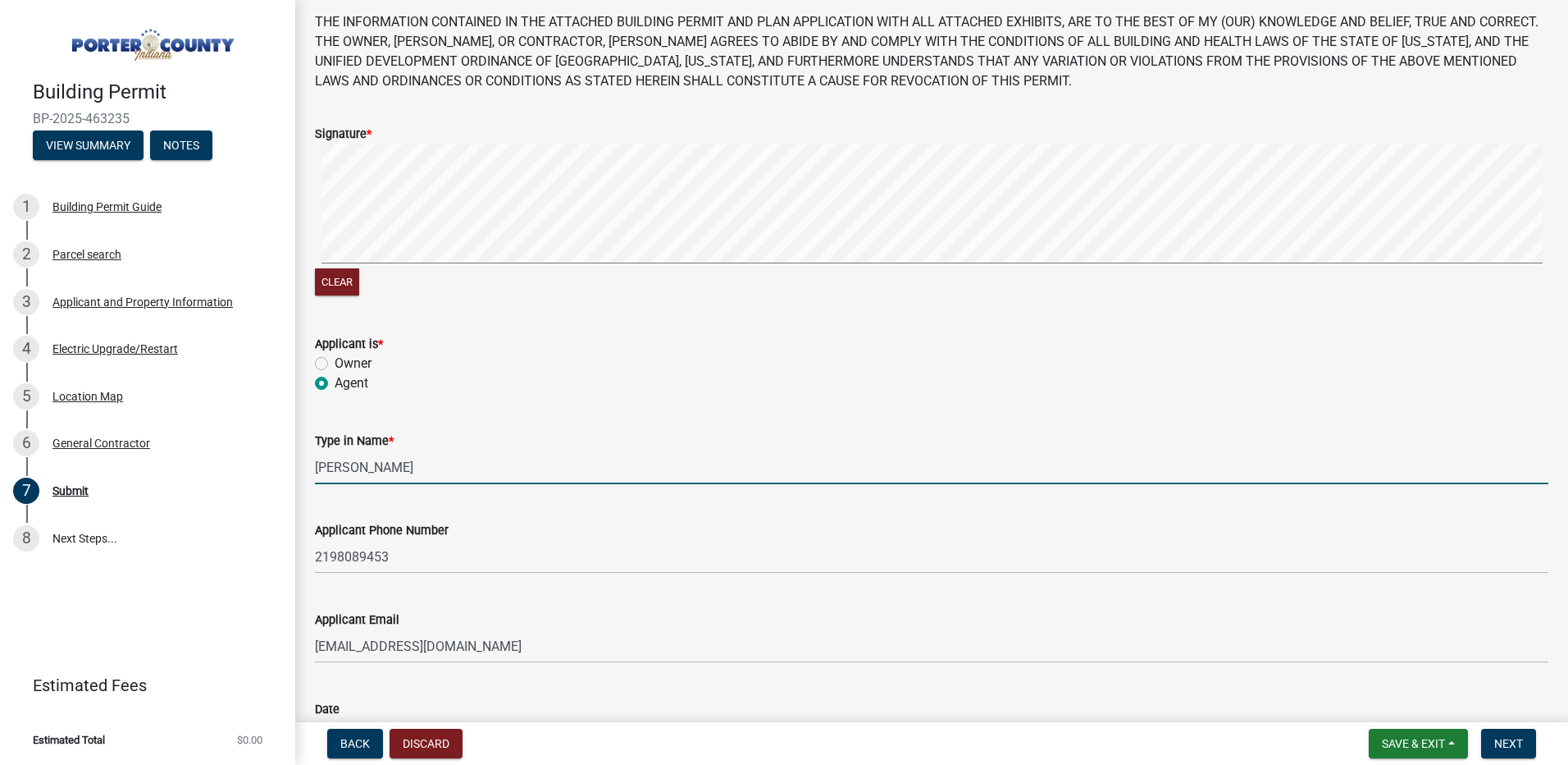
scroll to position [206, 0]
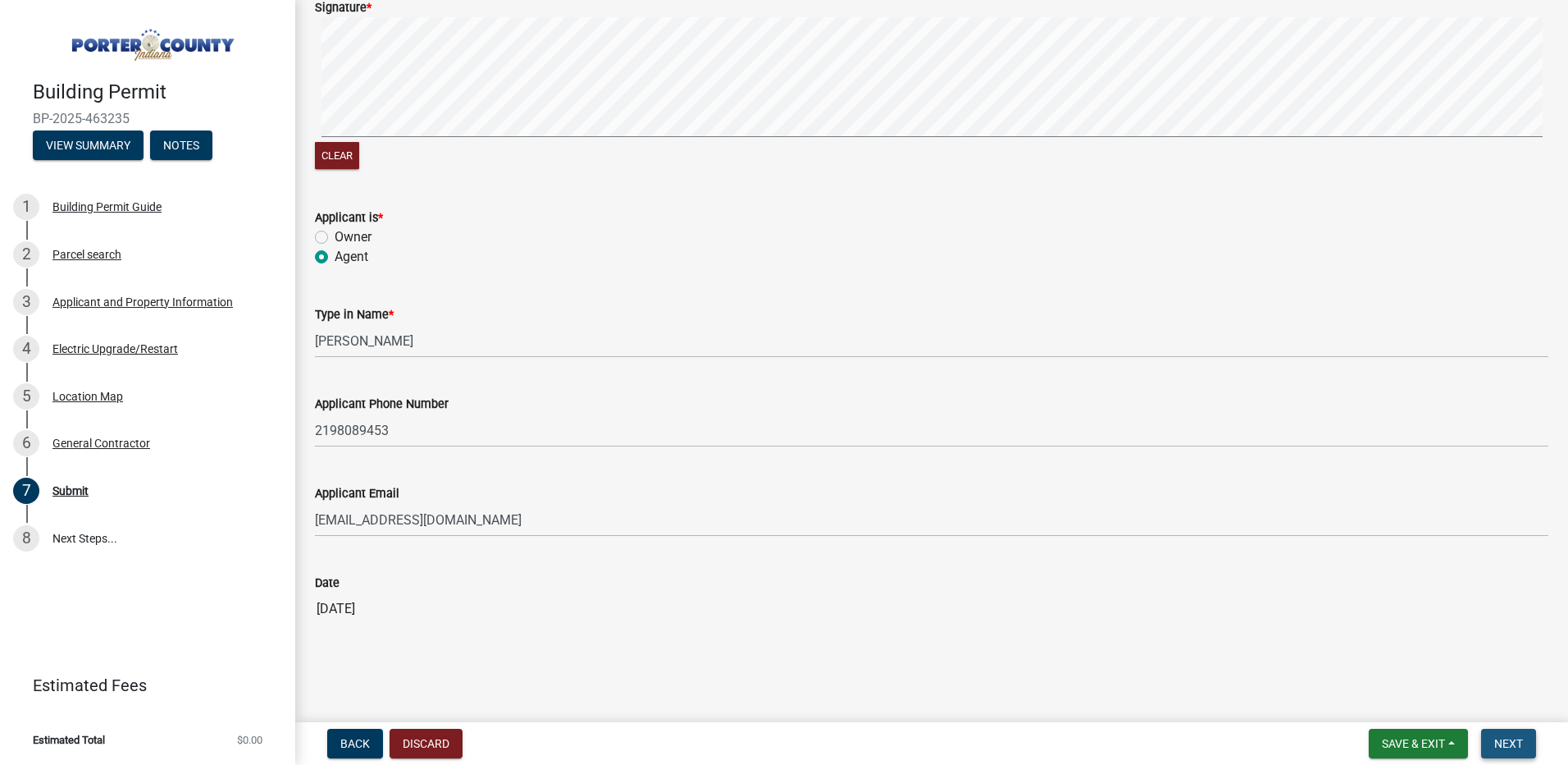
click at [1505, 741] on span "Next" at bounding box center [1509, 743] width 28 height 13
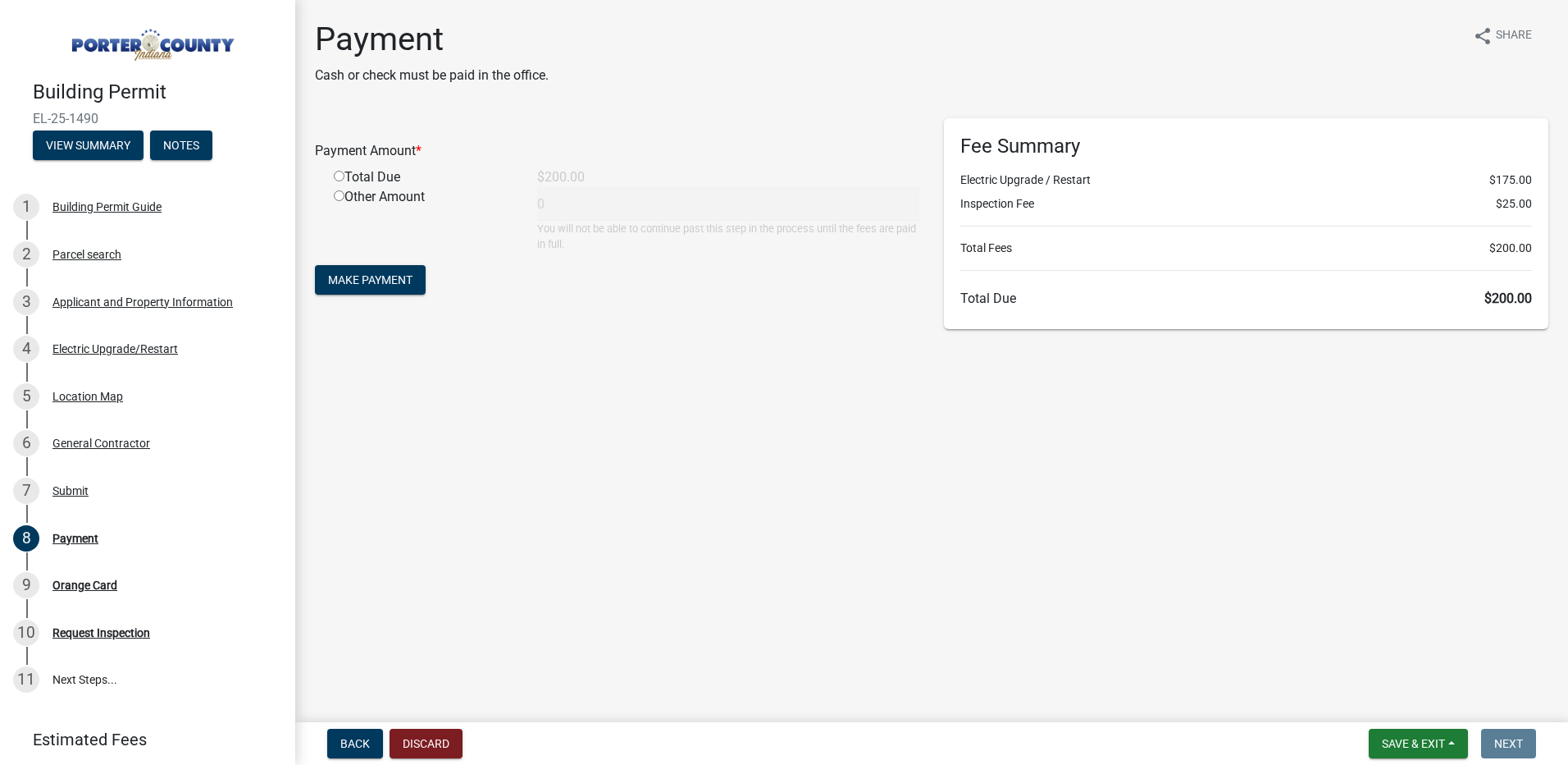
click at [339, 177] on input "radio" at bounding box center [339, 176] width 11 height 11
radio input "true"
type input "200"
click at [381, 281] on span "Make Payment" at bounding box center [369, 279] width 84 height 13
